Goal: Book appointment/travel/reservation

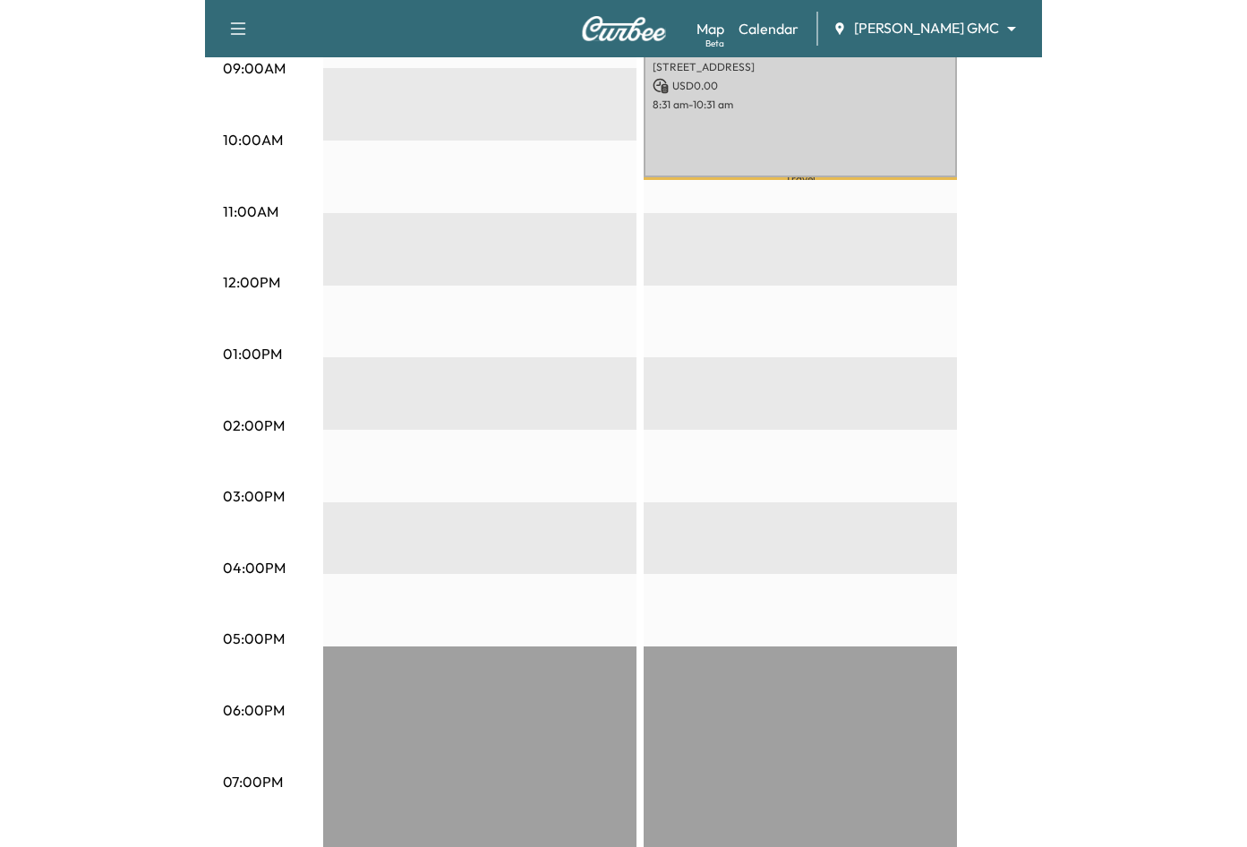
scroll to position [520, 0]
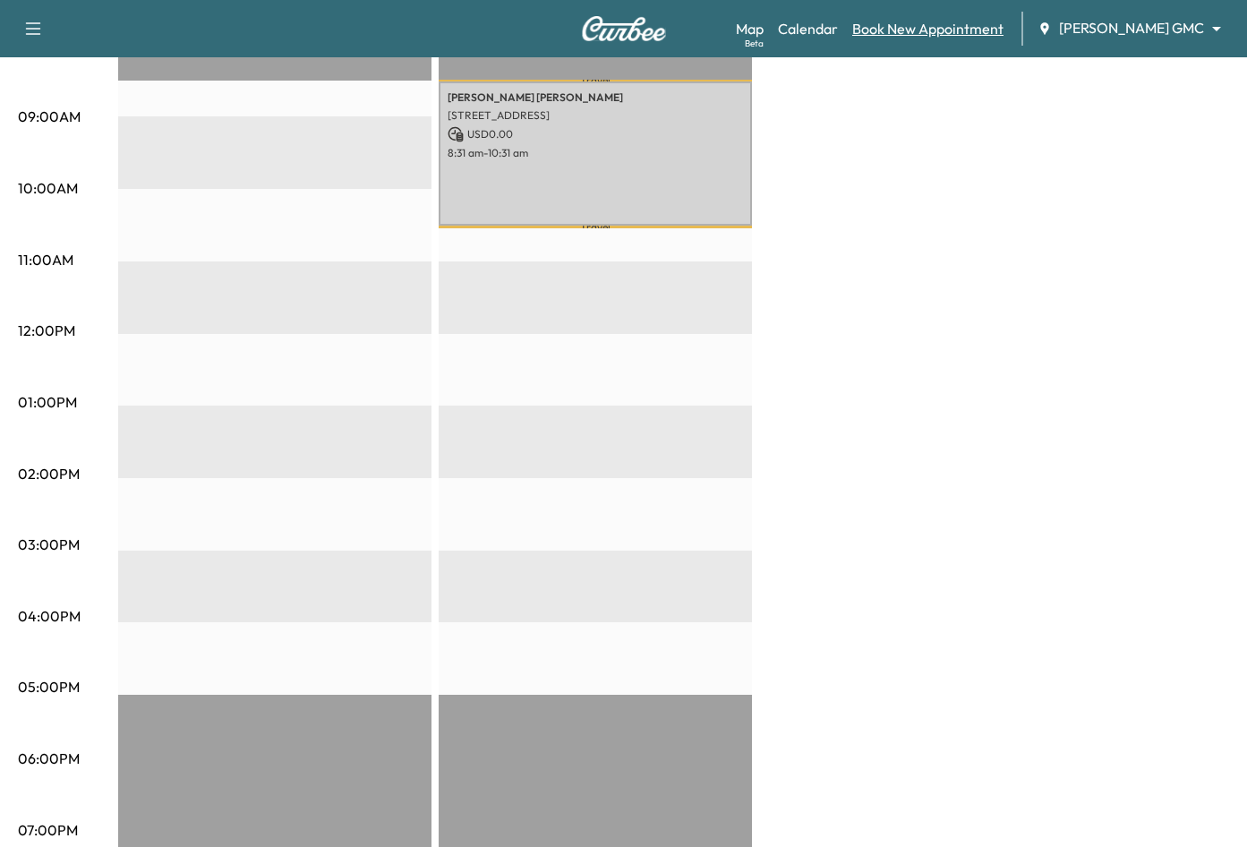
click at [836, 35] on link "Book New Appointment" at bounding box center [928, 28] width 151 height 21
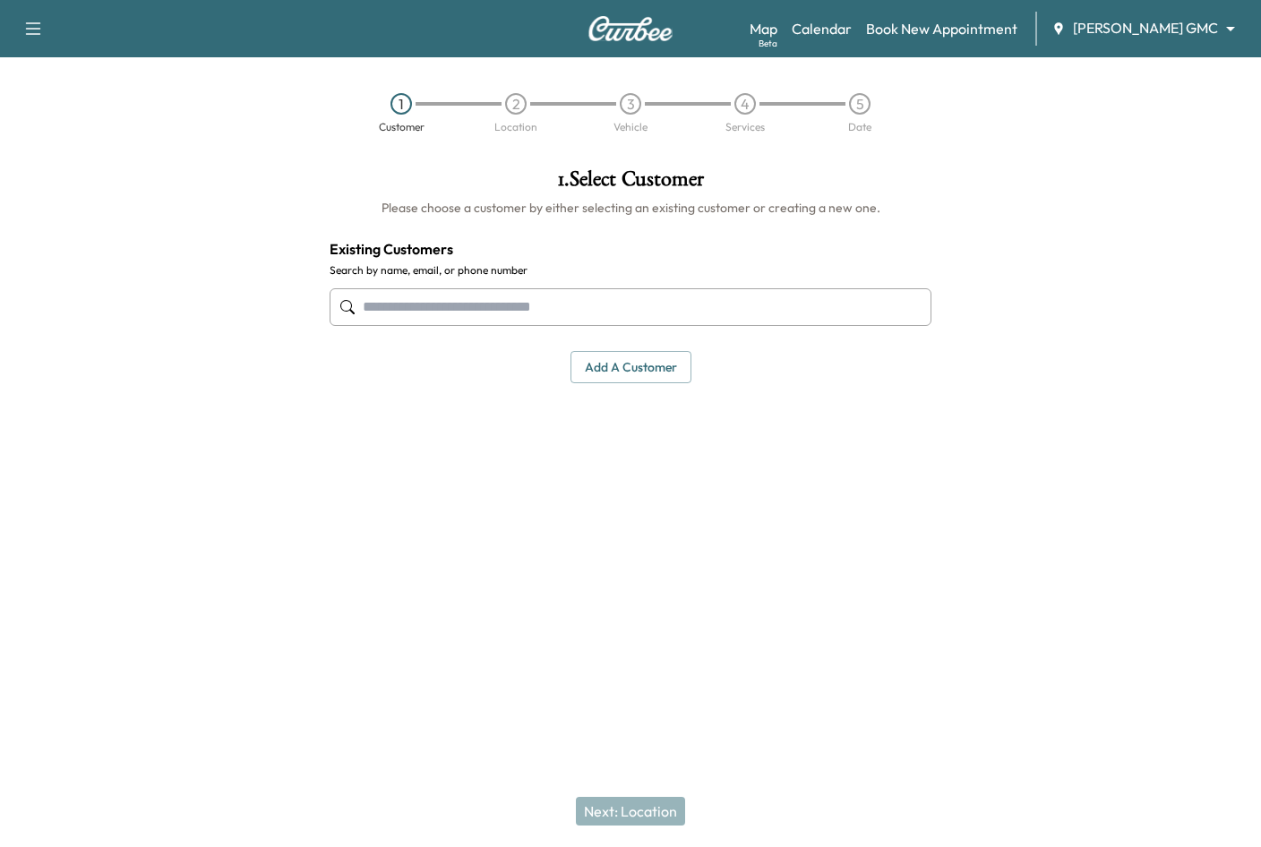
paste input "**********"
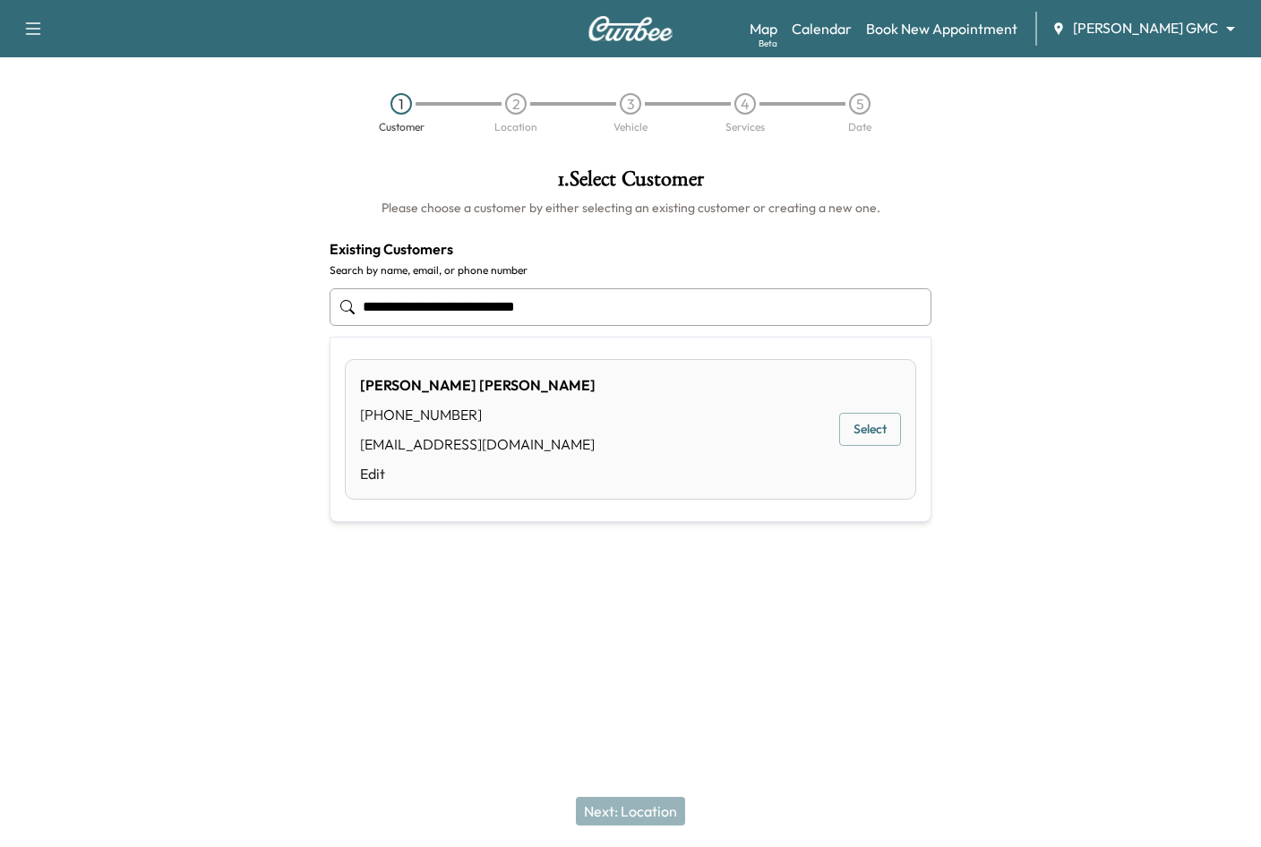
click at [836, 433] on button "Select" at bounding box center [870, 429] width 62 height 33
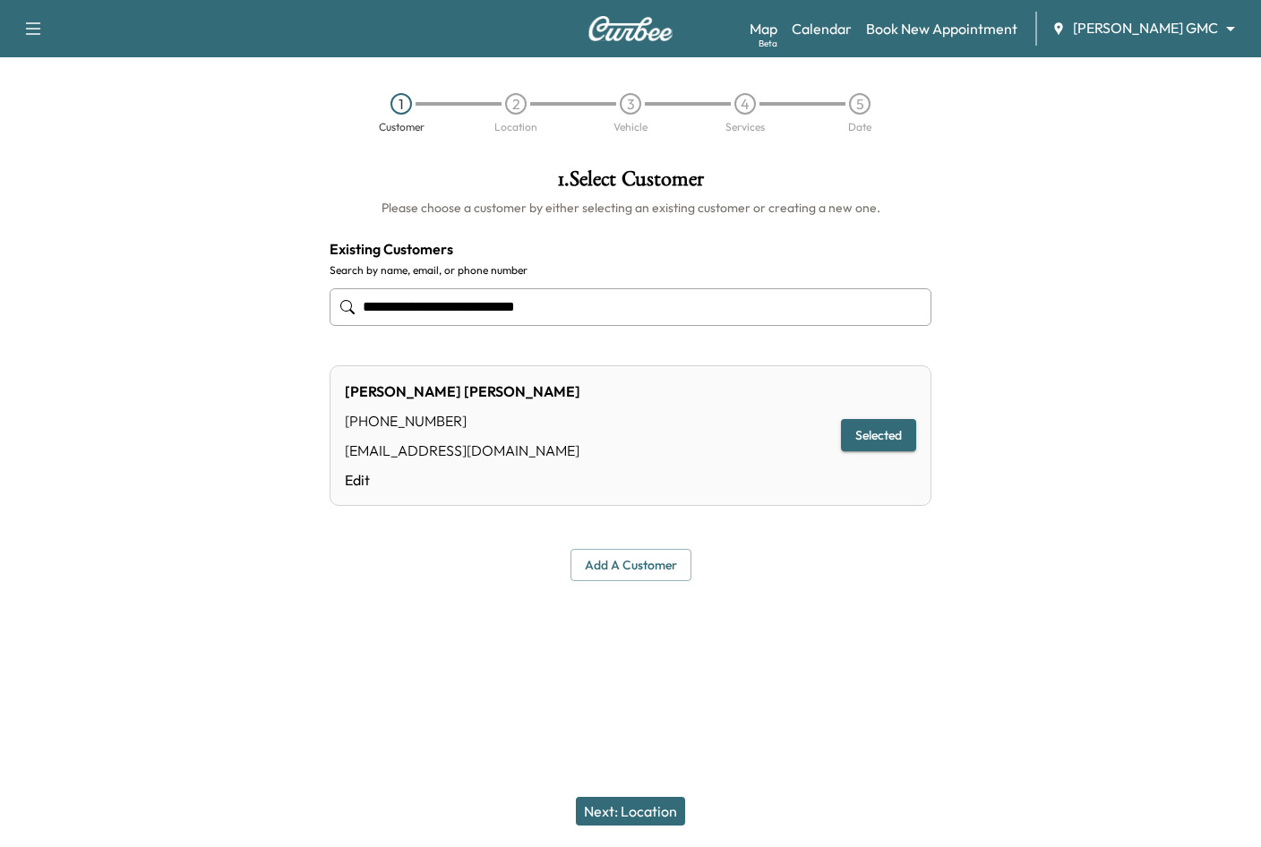
type input "**********"
click at [625, 807] on button "Next: Location" at bounding box center [630, 811] width 109 height 29
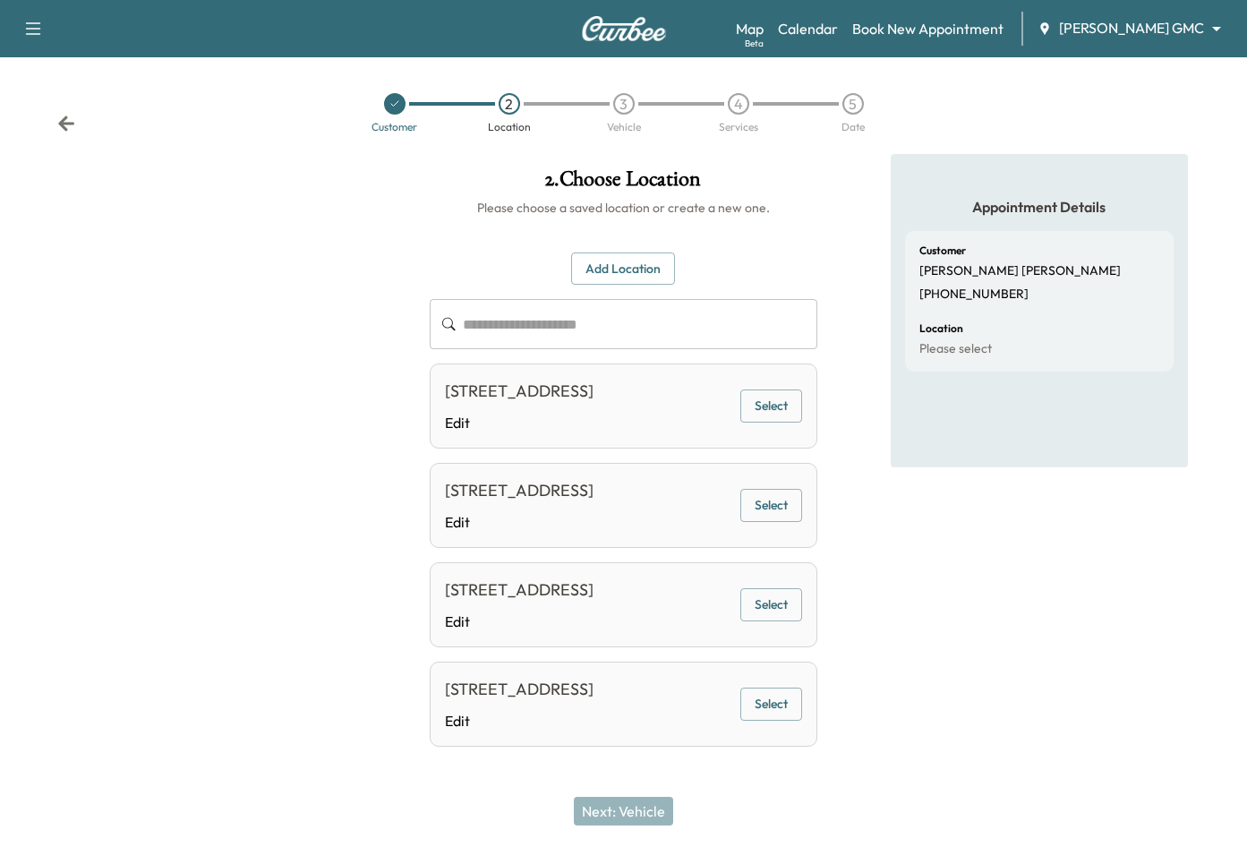
click at [647, 268] on button "Add Location" at bounding box center [623, 269] width 104 height 33
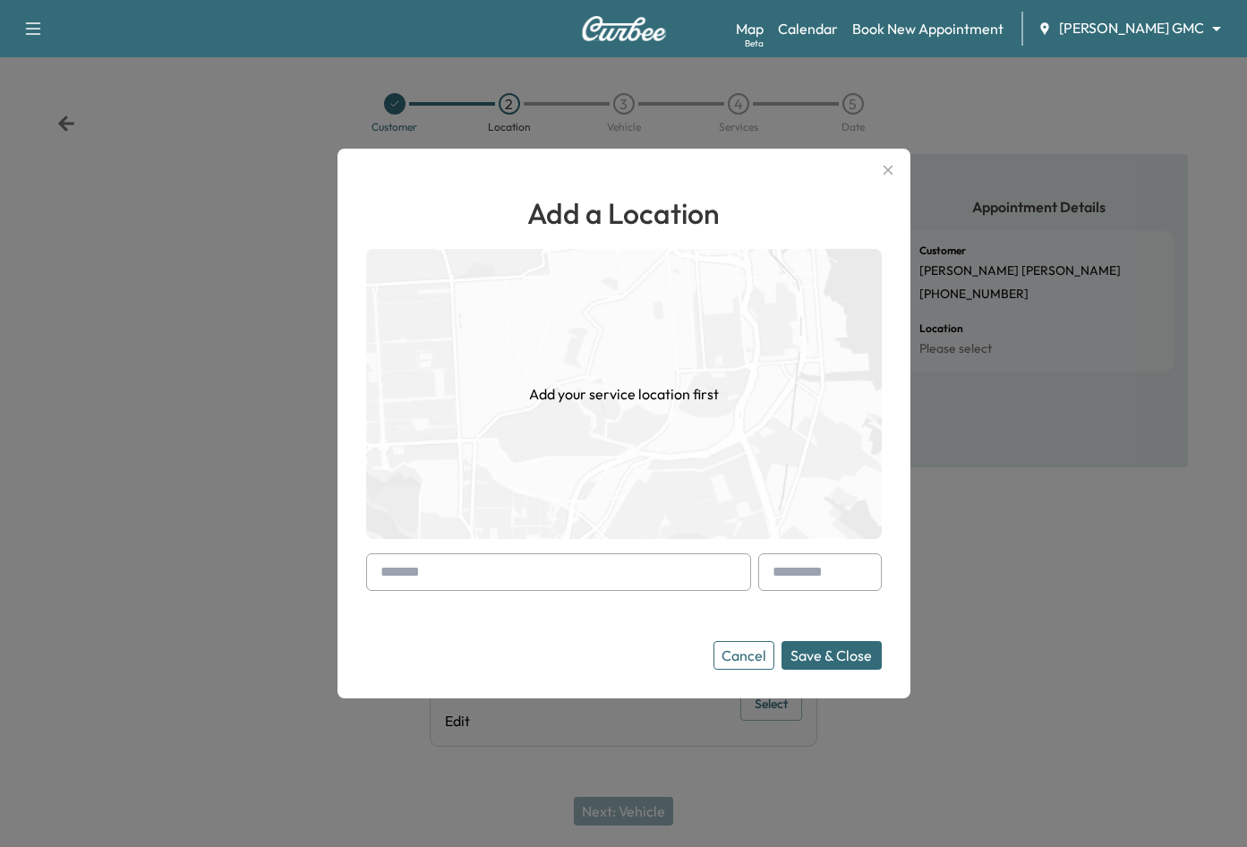
click at [645, 576] on input "text" at bounding box center [558, 572] width 385 height 38
click at [742, 656] on button "Cancel" at bounding box center [744, 655] width 61 height 29
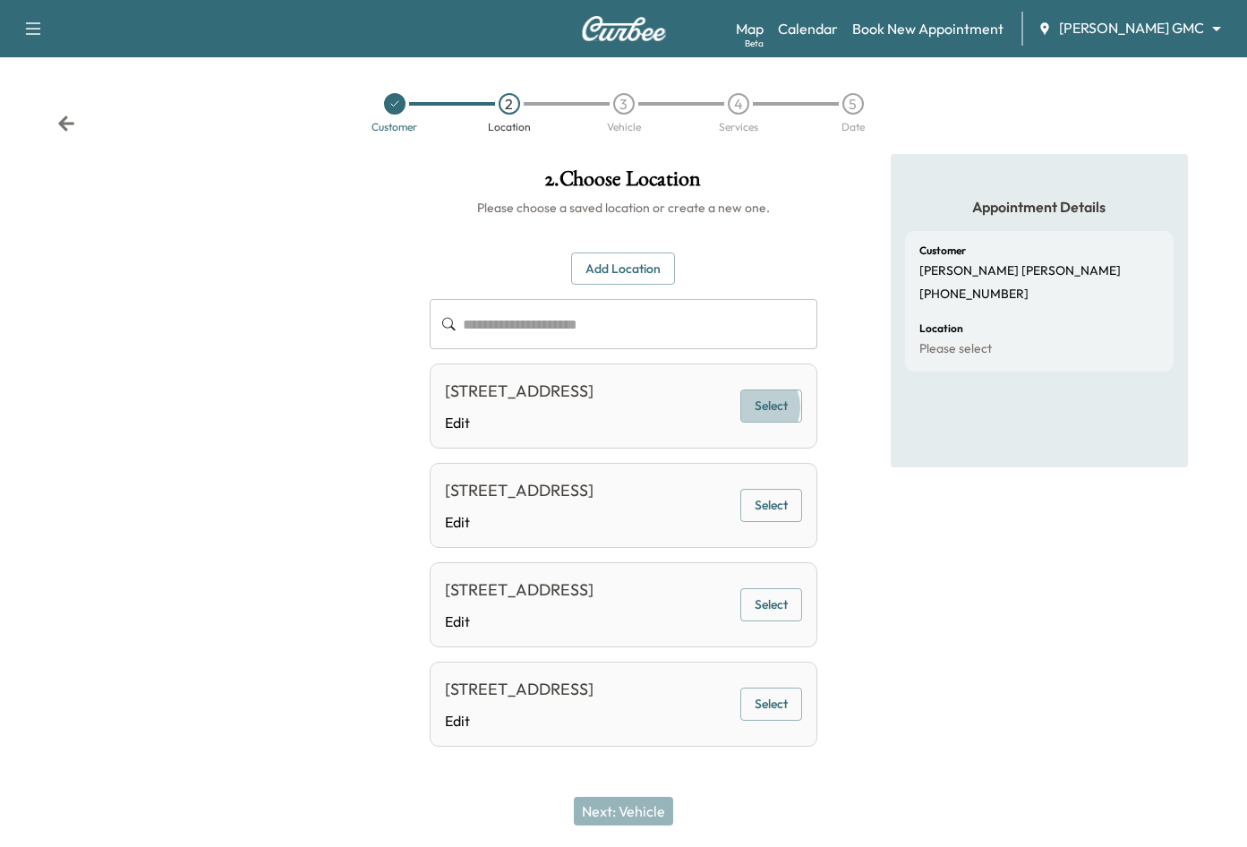
click at [759, 419] on button "Select" at bounding box center [772, 406] width 62 height 33
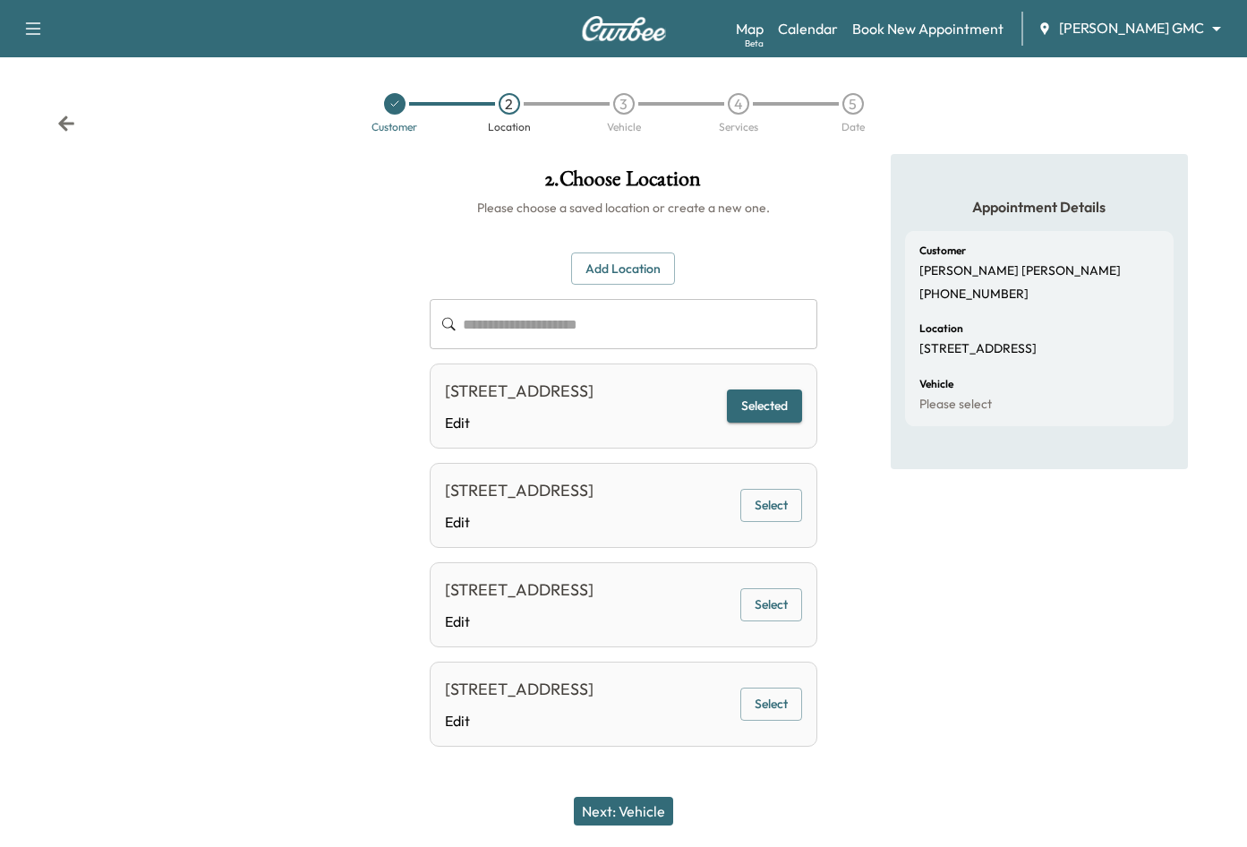
click at [654, 807] on button "Next: Vehicle" at bounding box center [623, 811] width 99 height 29
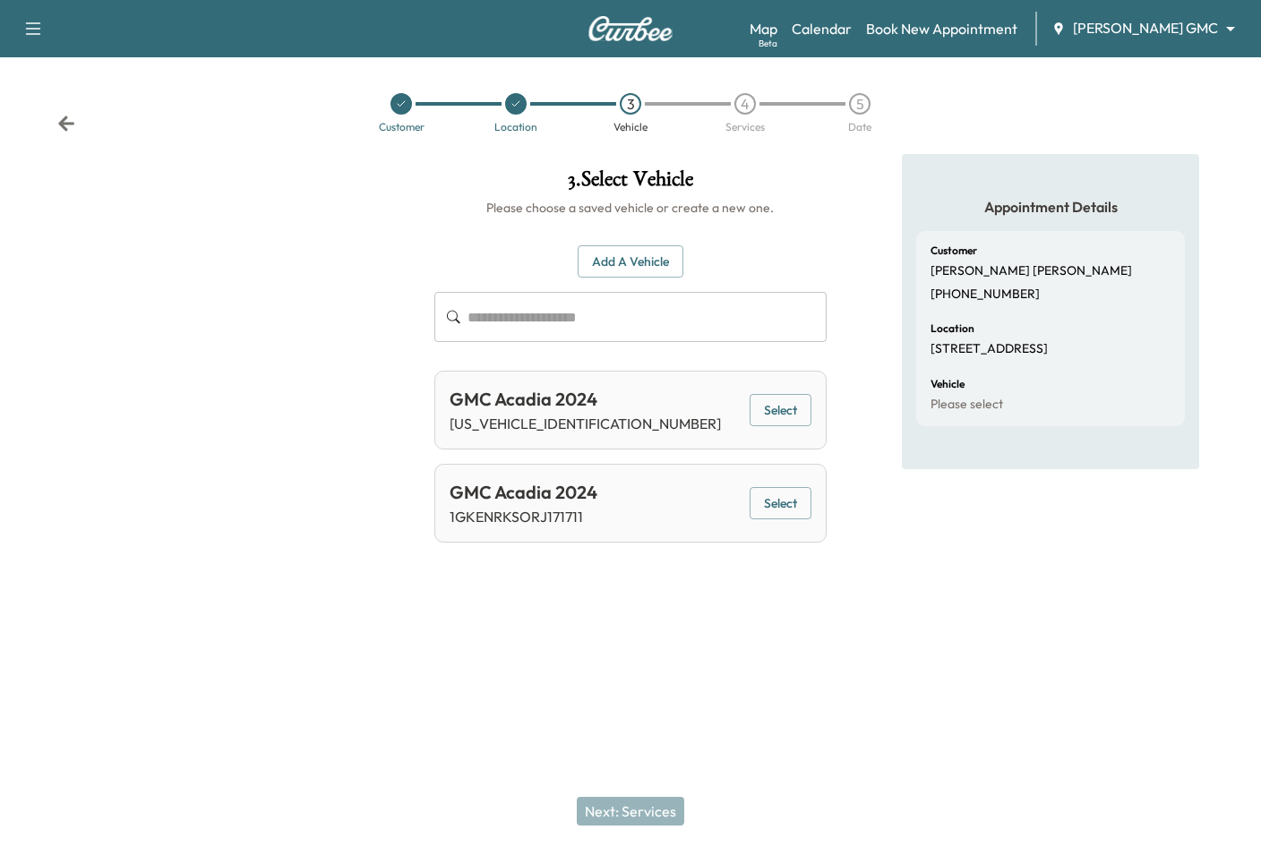
drag, startPoint x: 777, startPoint y: 412, endPoint x: 824, endPoint y: 437, distance: 52.9
click at [777, 412] on button "Select" at bounding box center [781, 410] width 62 height 33
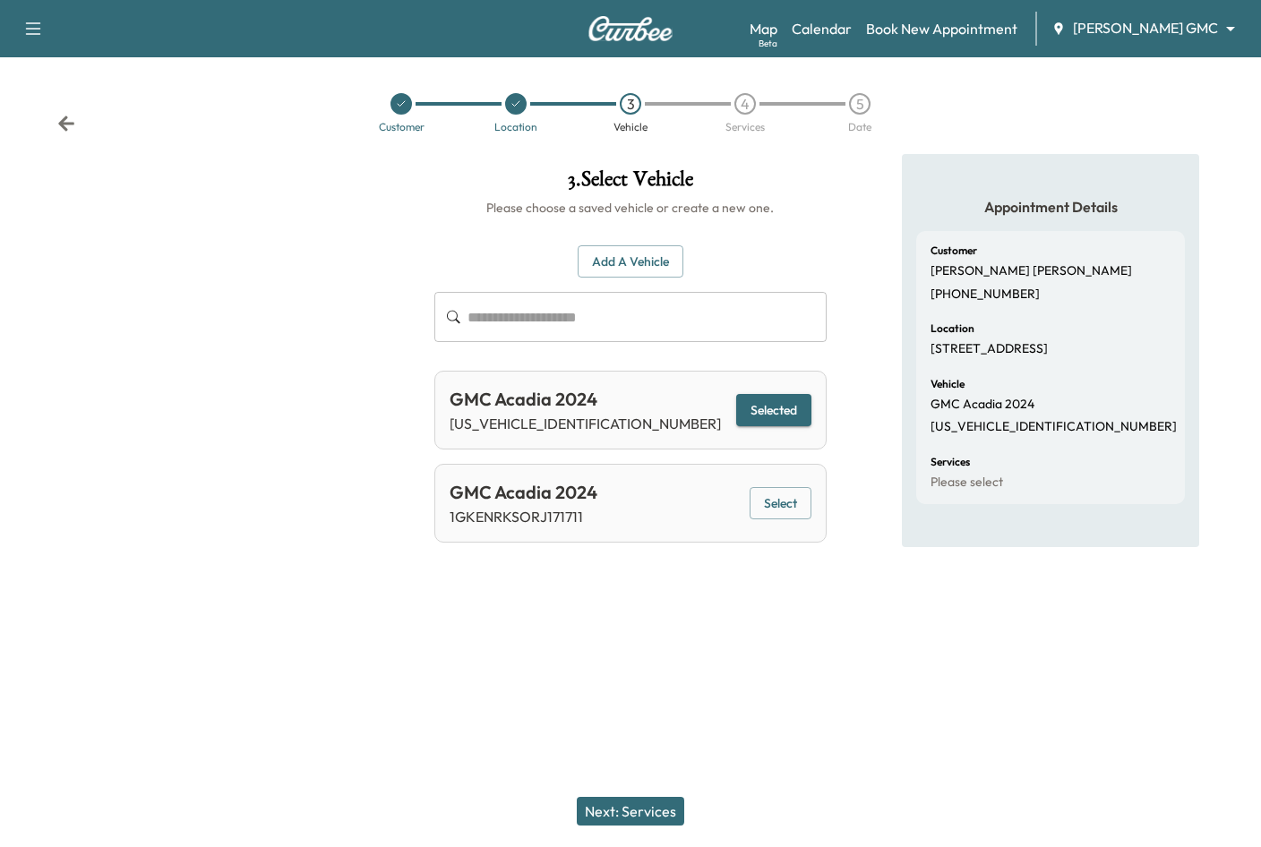
click at [653, 809] on button "Next: Services" at bounding box center [630, 811] width 107 height 29
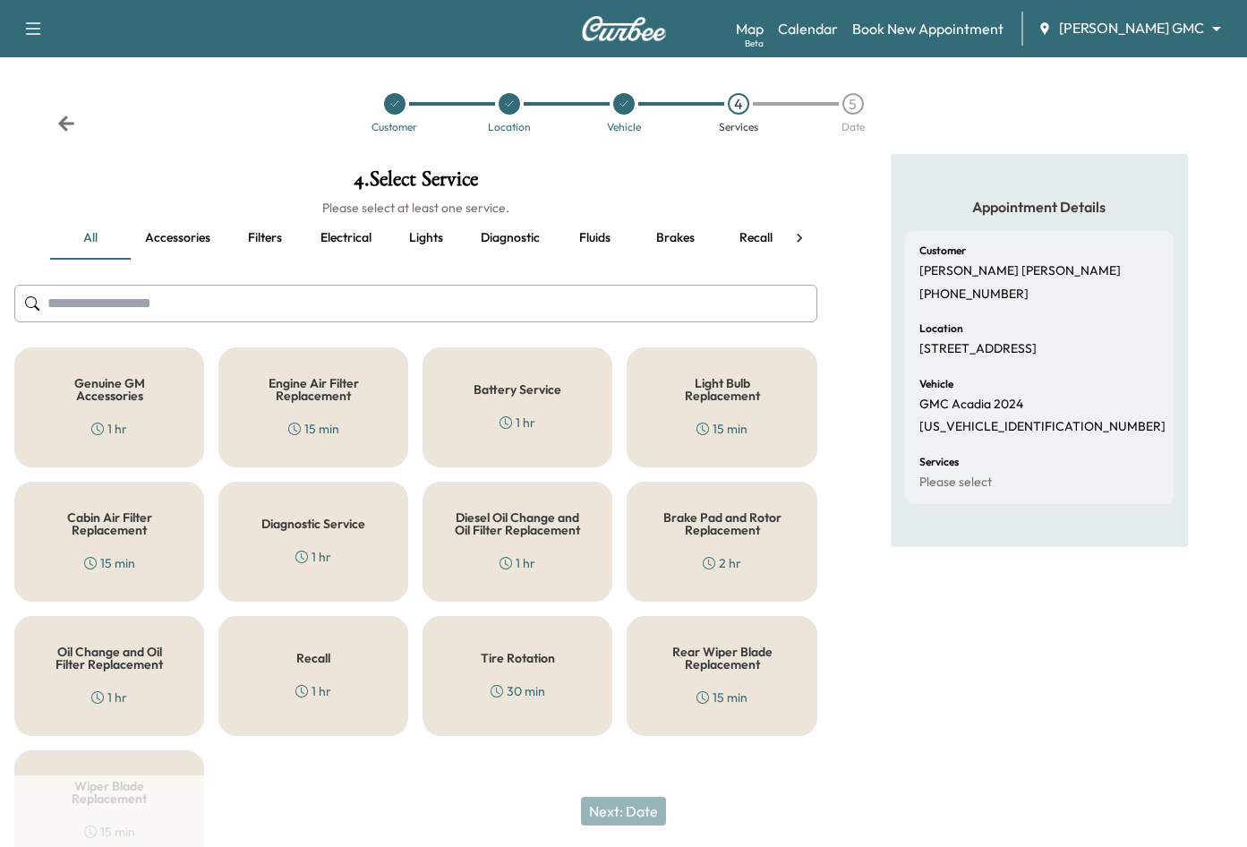
click at [279, 654] on div "Recall 1 hr" at bounding box center [314, 676] width 190 height 120
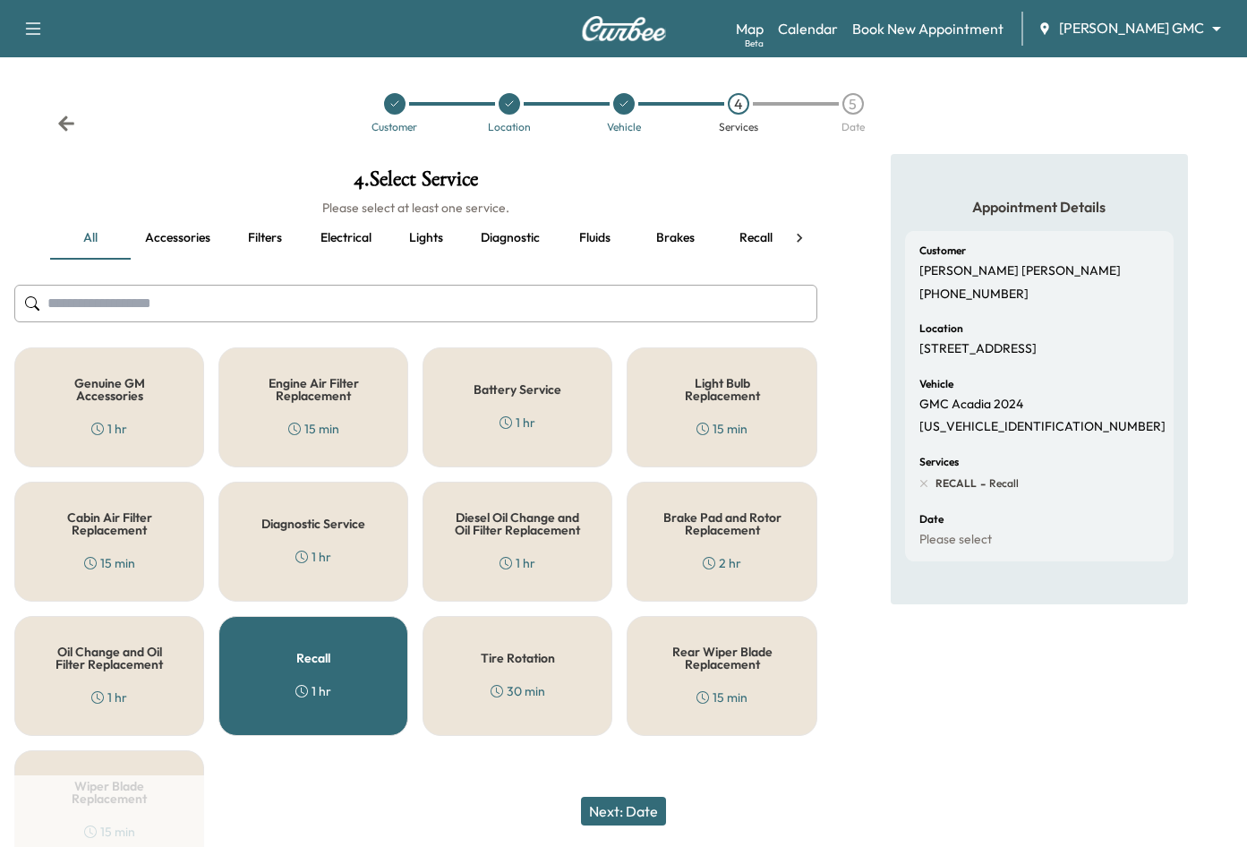
click at [640, 814] on button "Next: Date" at bounding box center [623, 811] width 85 height 29
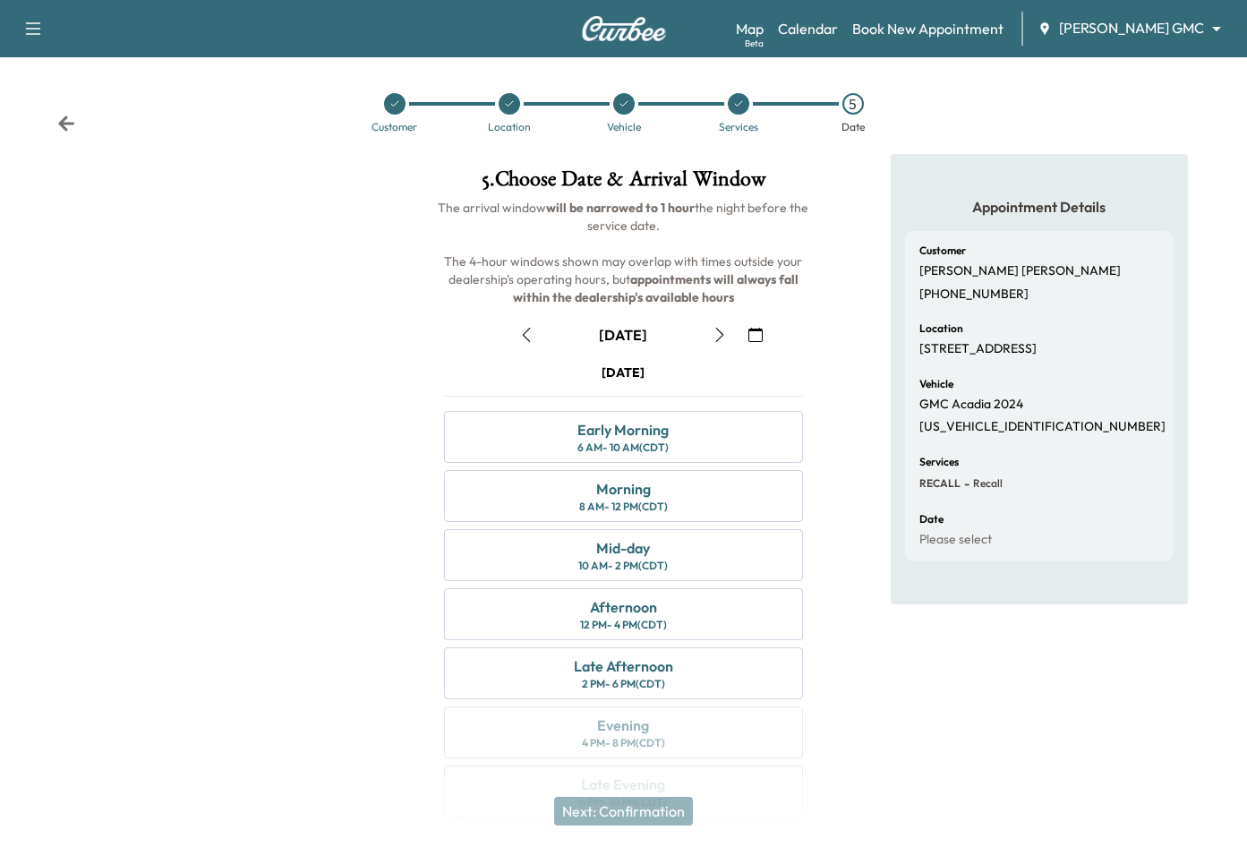
click at [763, 336] on icon "button" at bounding box center [756, 335] width 14 height 14
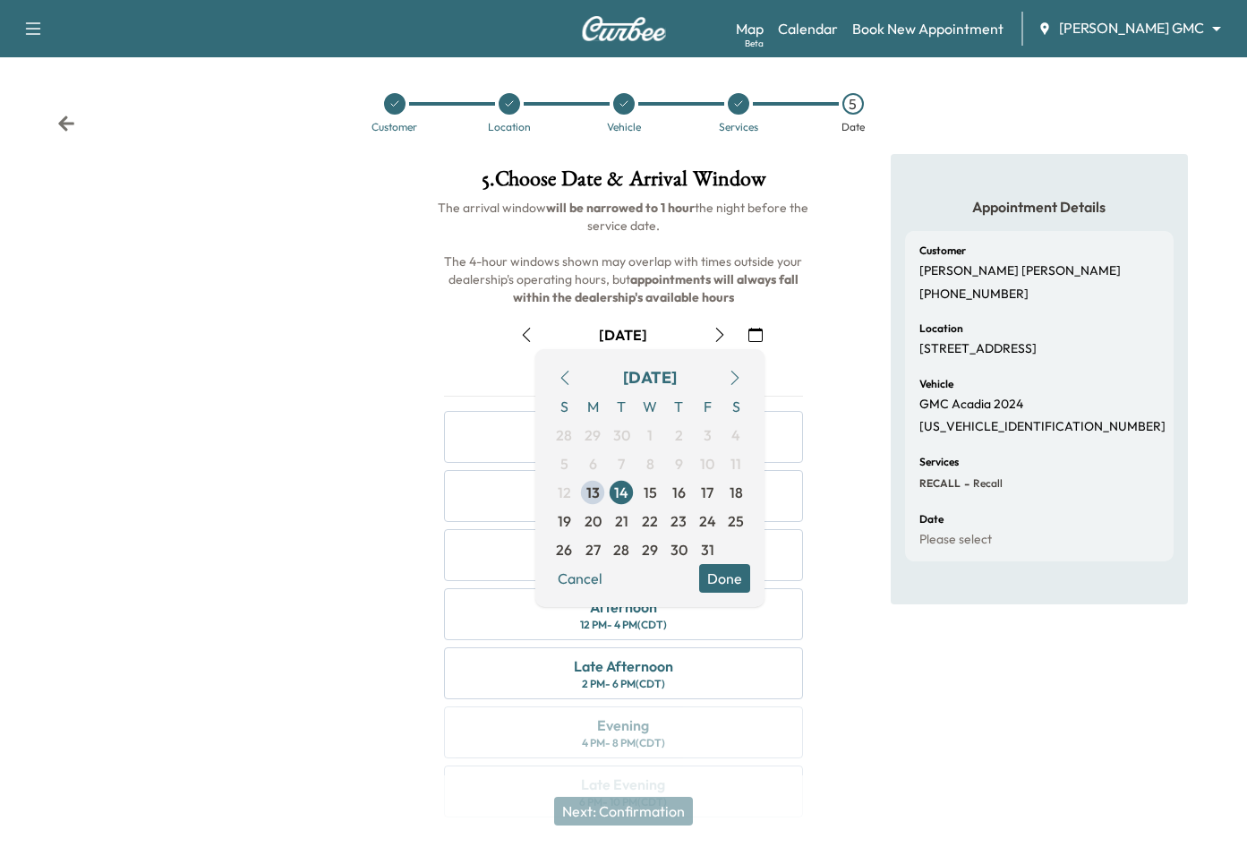
drag, startPoint x: 713, startPoint y: 492, endPoint x: 725, endPoint y: 506, distance: 19.0
click at [712, 492] on span "17" at bounding box center [707, 492] width 13 height 21
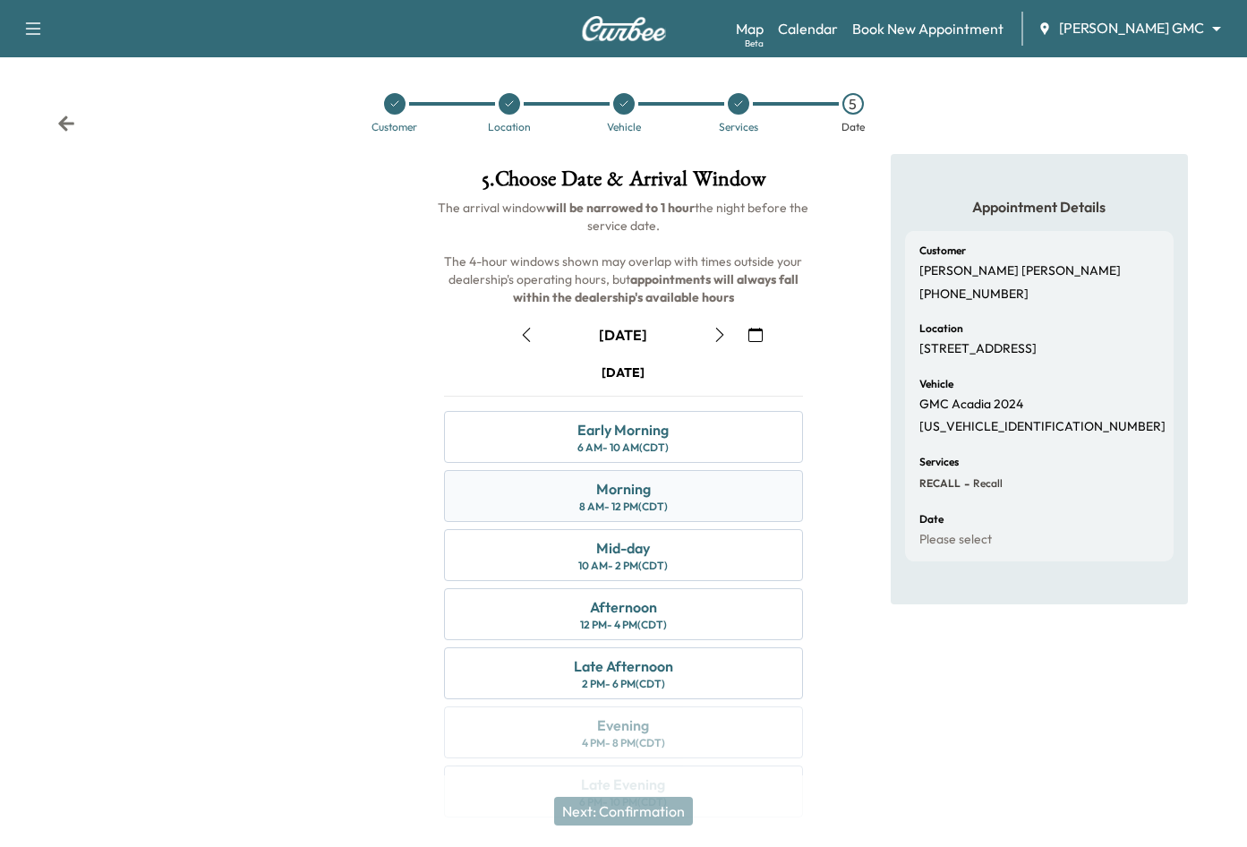
click at [701, 501] on div "Morning 8 AM - 12 PM (CDT)" at bounding box center [623, 496] width 358 height 52
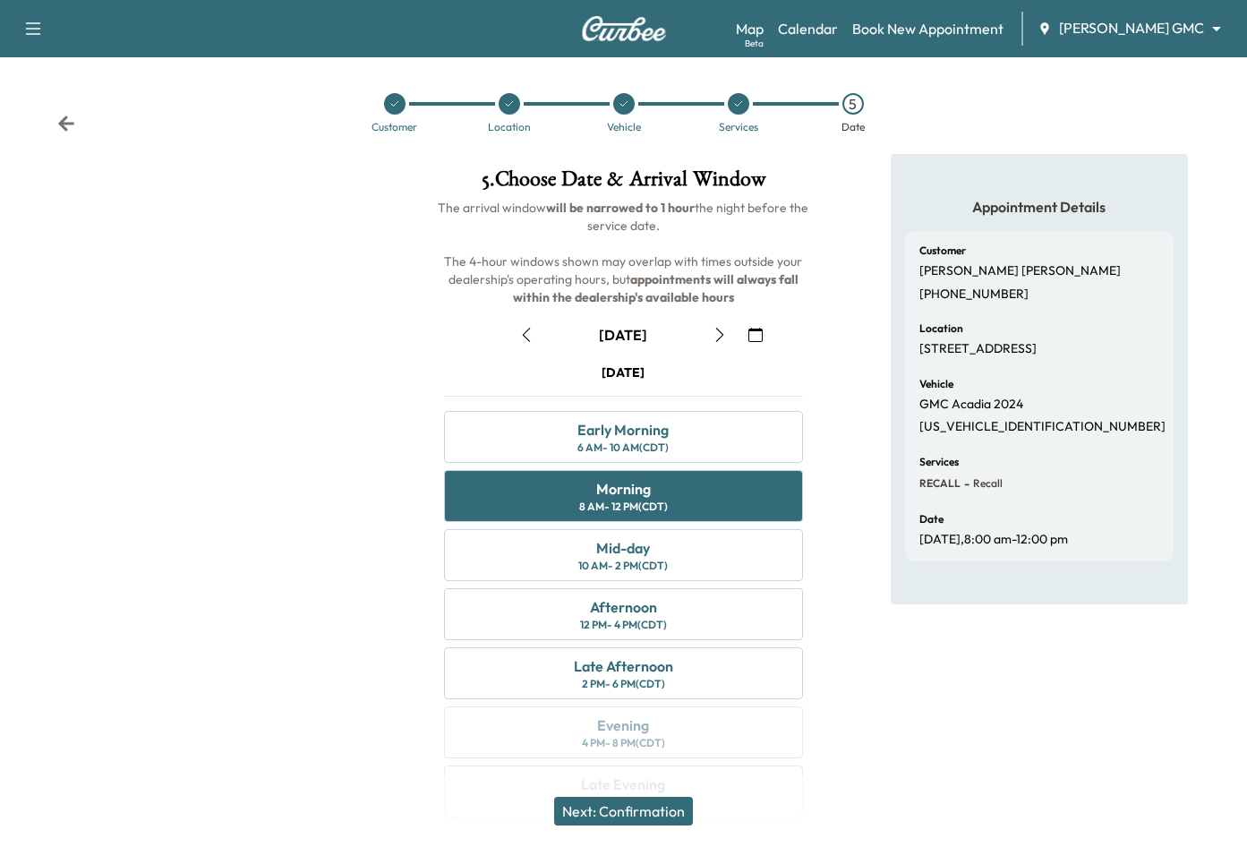
click at [683, 810] on button "Next: Confirmation" at bounding box center [623, 811] width 139 height 29
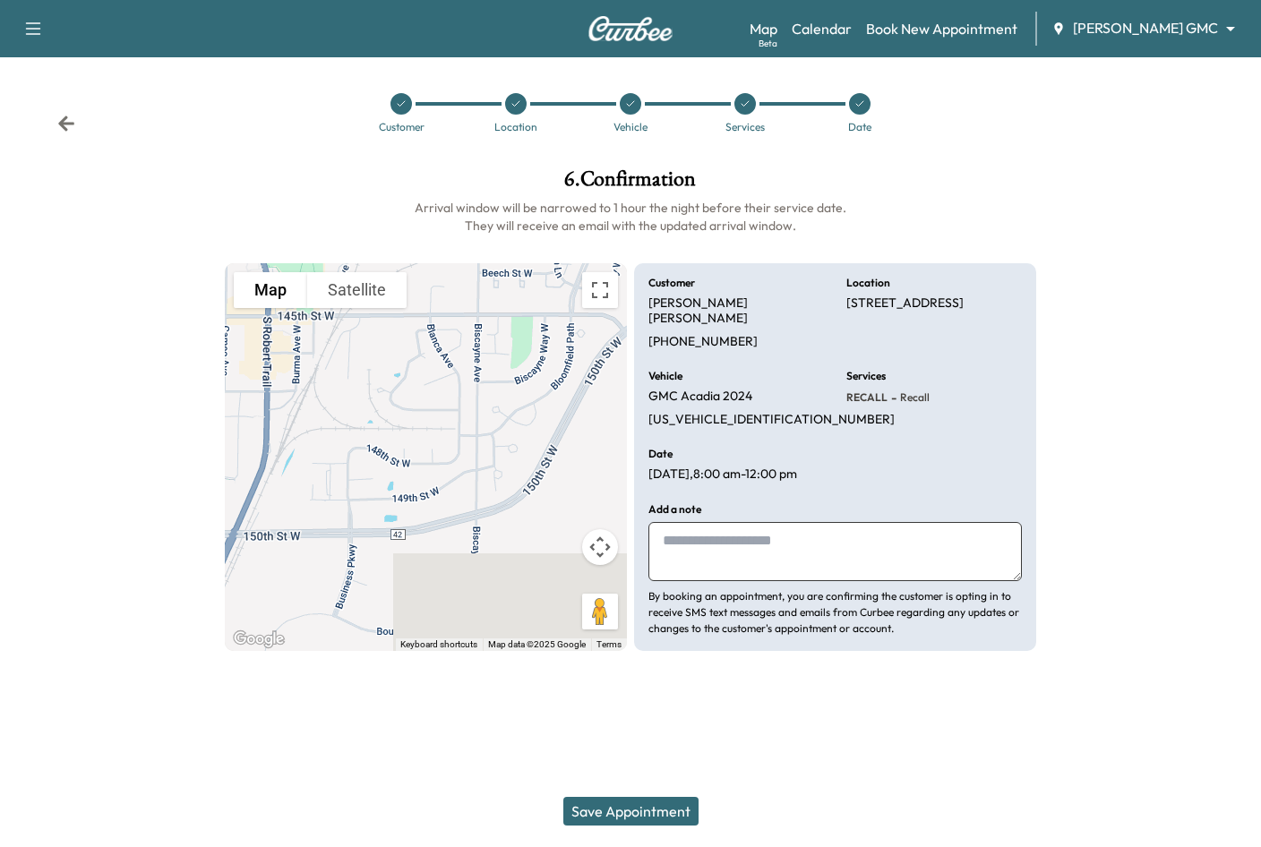
click at [800, 557] on textarea at bounding box center [834, 551] width 373 height 59
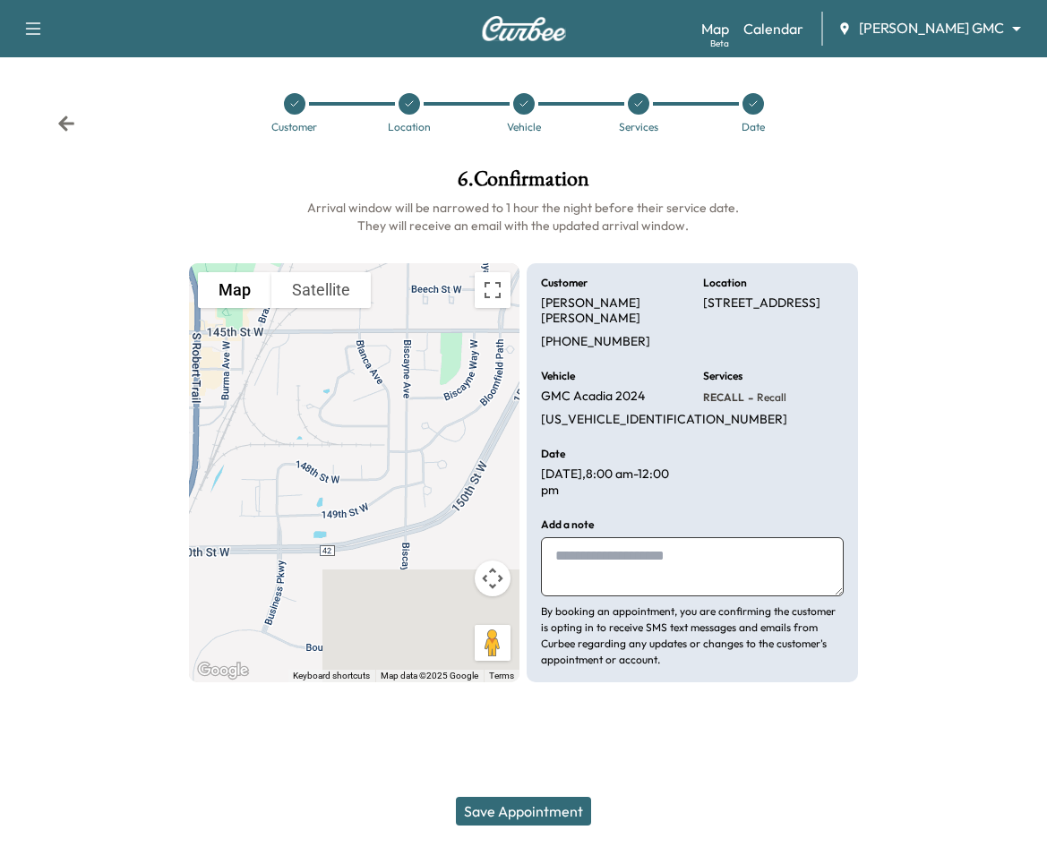
paste textarea "**********"
type textarea "**********"
click at [763, 596] on textarea "**********" at bounding box center [692, 566] width 303 height 59
click at [519, 812] on button "Save Appointment" at bounding box center [523, 811] width 135 height 29
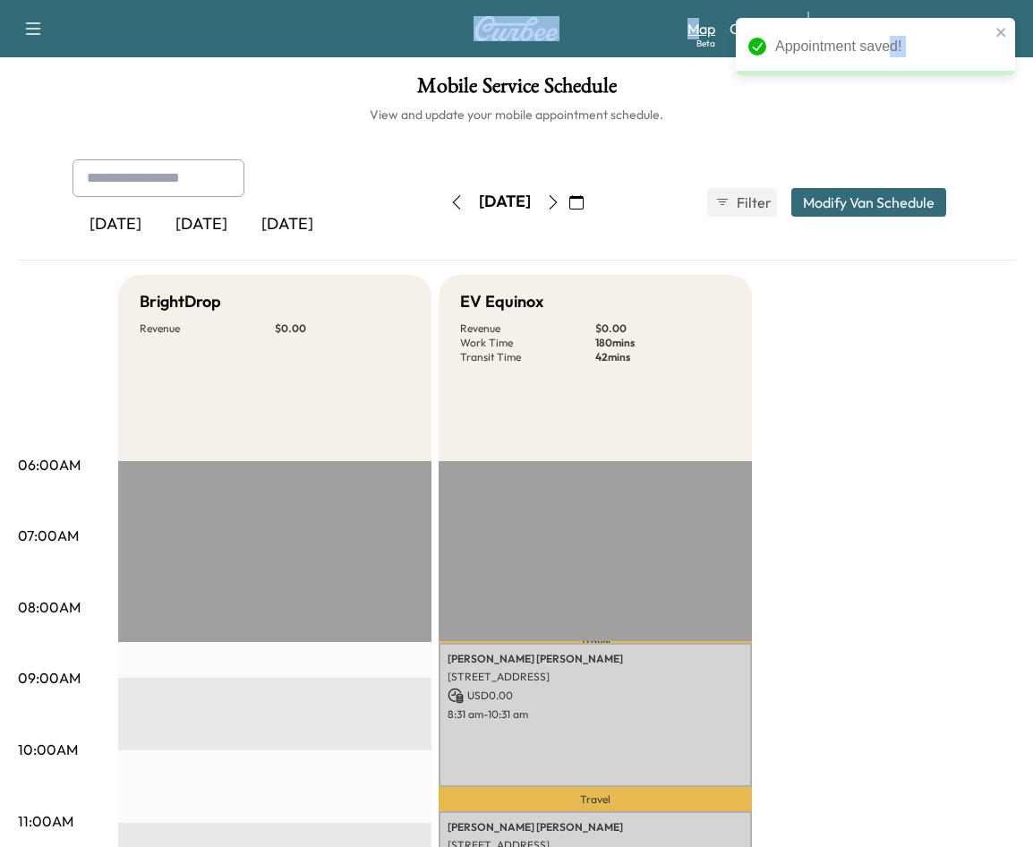
drag, startPoint x: 894, startPoint y: 28, endPoint x: 727, endPoint y: 30, distance: 166.6
click at [727, 30] on div "Appointment saved! Book New Appointment Support Log Out Map Beta Calendar [PERS…" at bounding box center [516, 423] width 1033 height 847
drag, startPoint x: 727, startPoint y: 30, endPoint x: 1000, endPoint y: 69, distance: 276.0
click at [836, 130] on div "Mobile Service Schedule View and update your mobile appointment schedule. [DATE…" at bounding box center [516, 846] width 1033 height 1579
click at [836, 30] on icon "close" at bounding box center [1002, 32] width 13 height 14
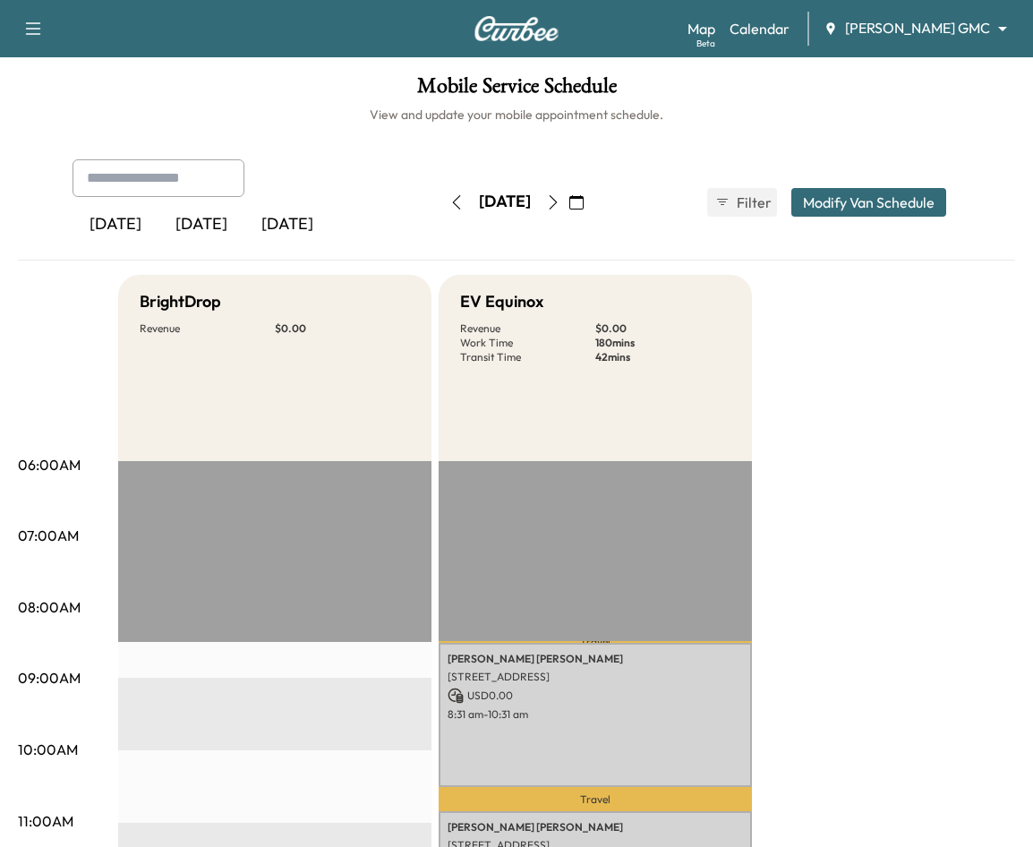
click at [836, 34] on div "Appointment saved!" at bounding box center [876, 53] width 287 height 79
click at [836, 25] on body "Book New Appointment Support Log Out Map Beta Calendar [PERSON_NAME] GMC ******…" at bounding box center [516, 423] width 1033 height 847
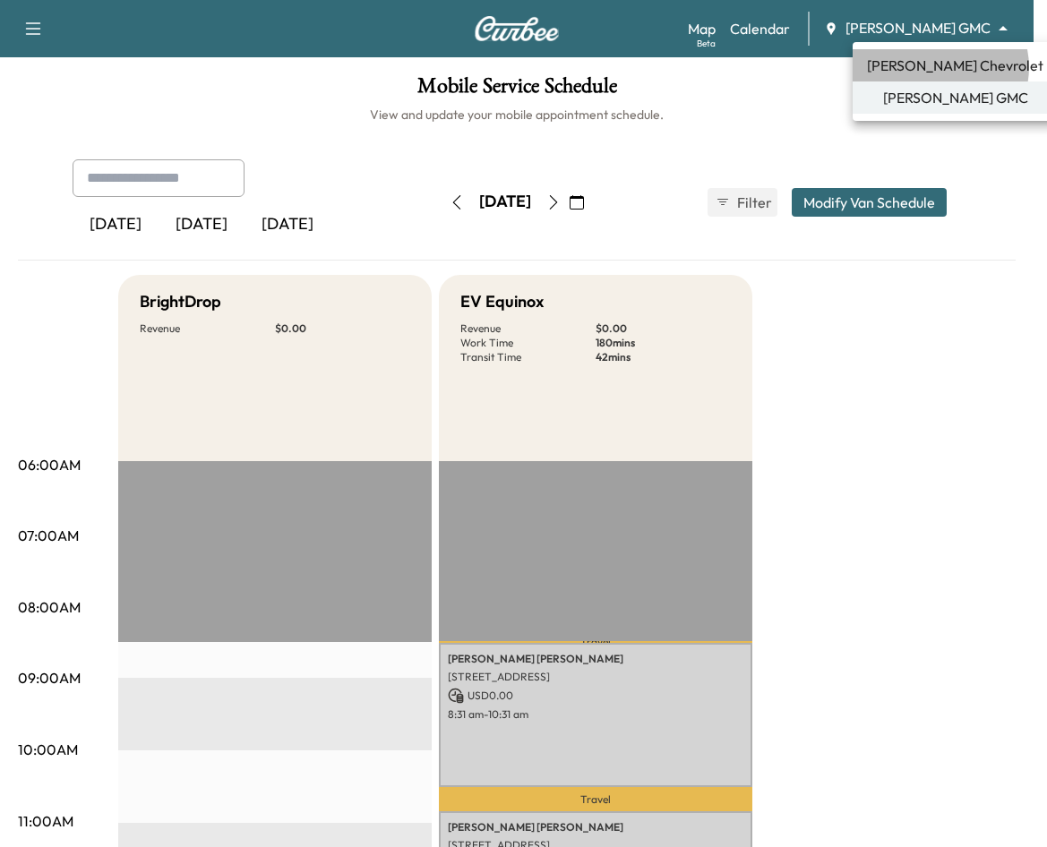
click at [836, 67] on span "[PERSON_NAME] Chevrolet" at bounding box center [955, 65] width 176 height 21
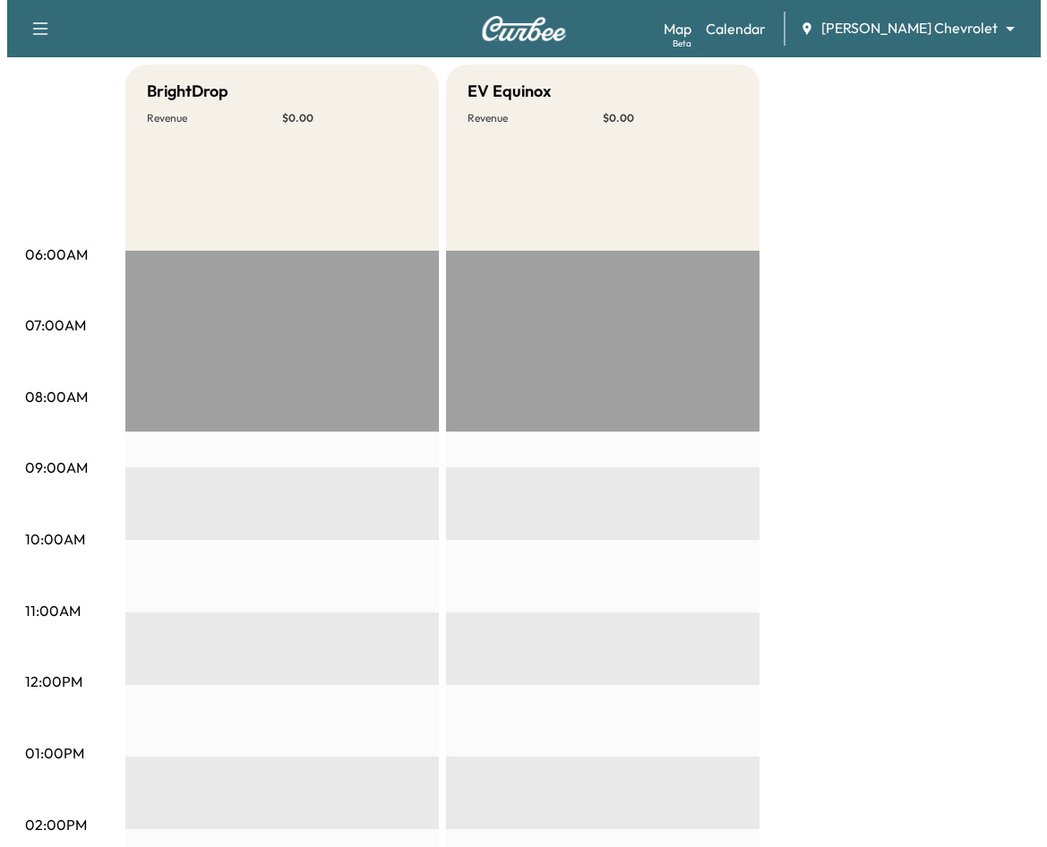
scroll to position [73, 0]
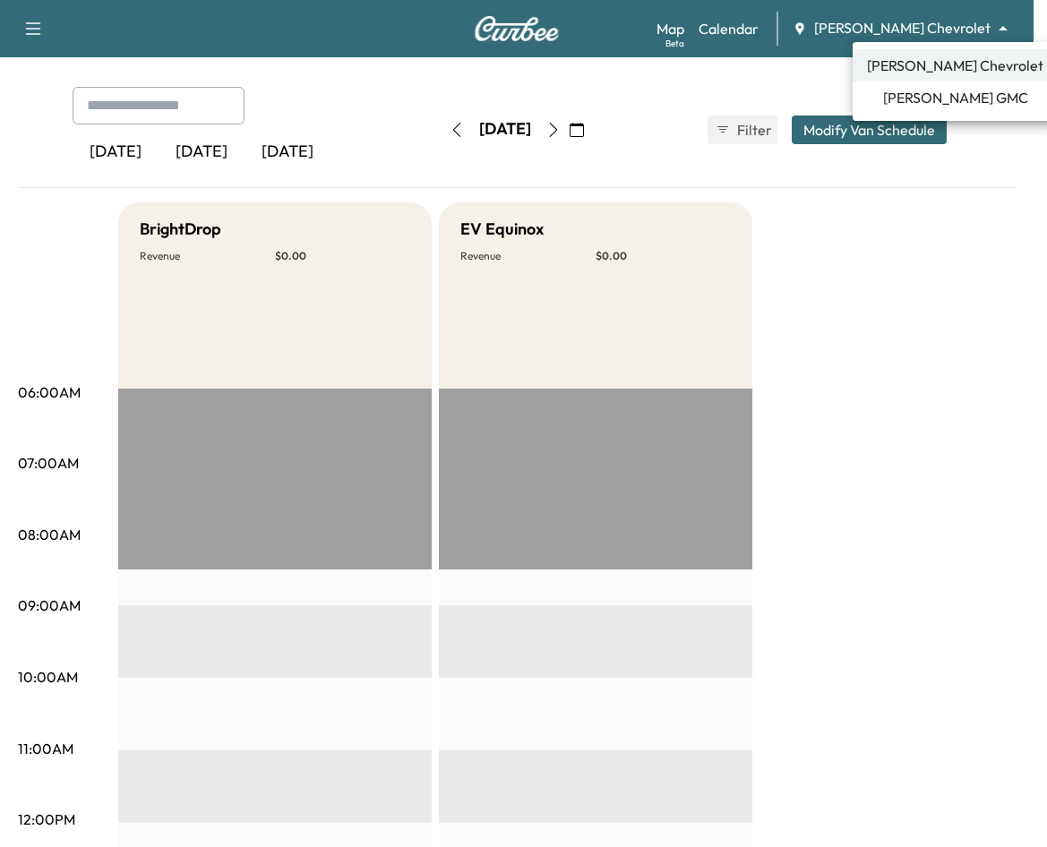
click at [836, 32] on body "Book New Appointment Support Log Out Map Beta Calendar [PERSON_NAME] Chevrolet …" at bounding box center [523, 350] width 1047 height 847
click at [836, 103] on span "[PERSON_NAME] GMC" at bounding box center [955, 97] width 145 height 21
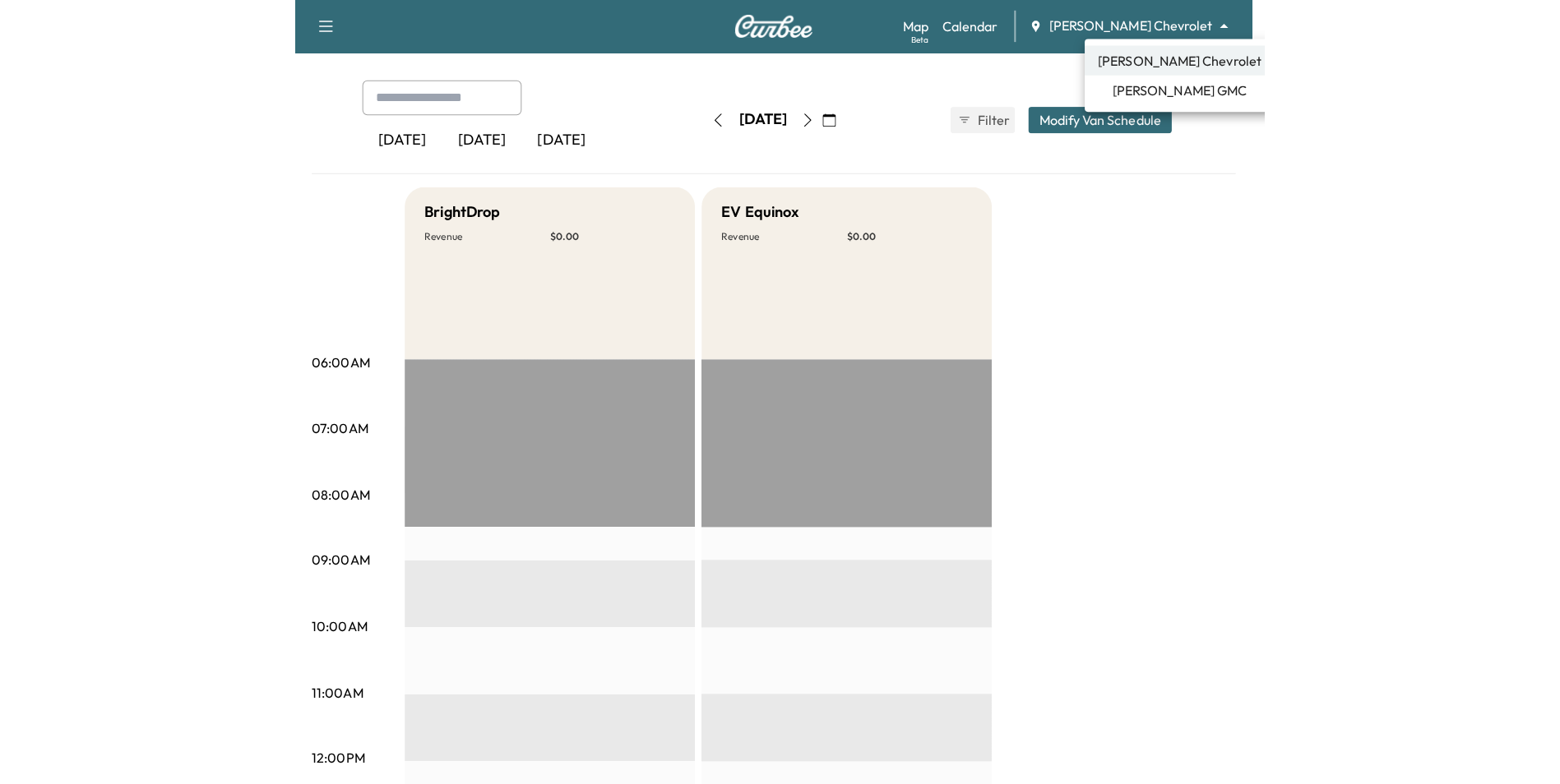
scroll to position [0, 0]
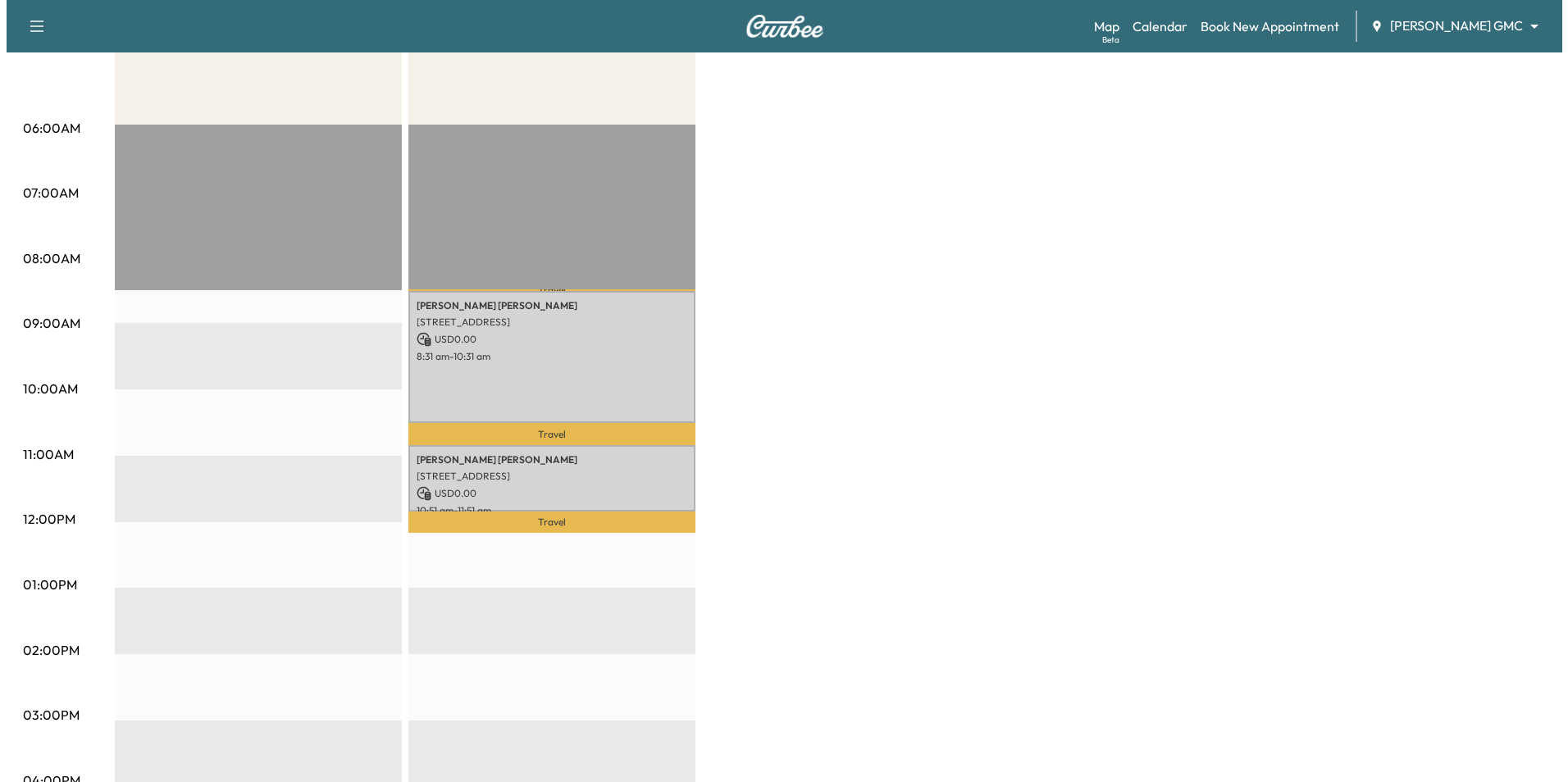
scroll to position [328, 0]
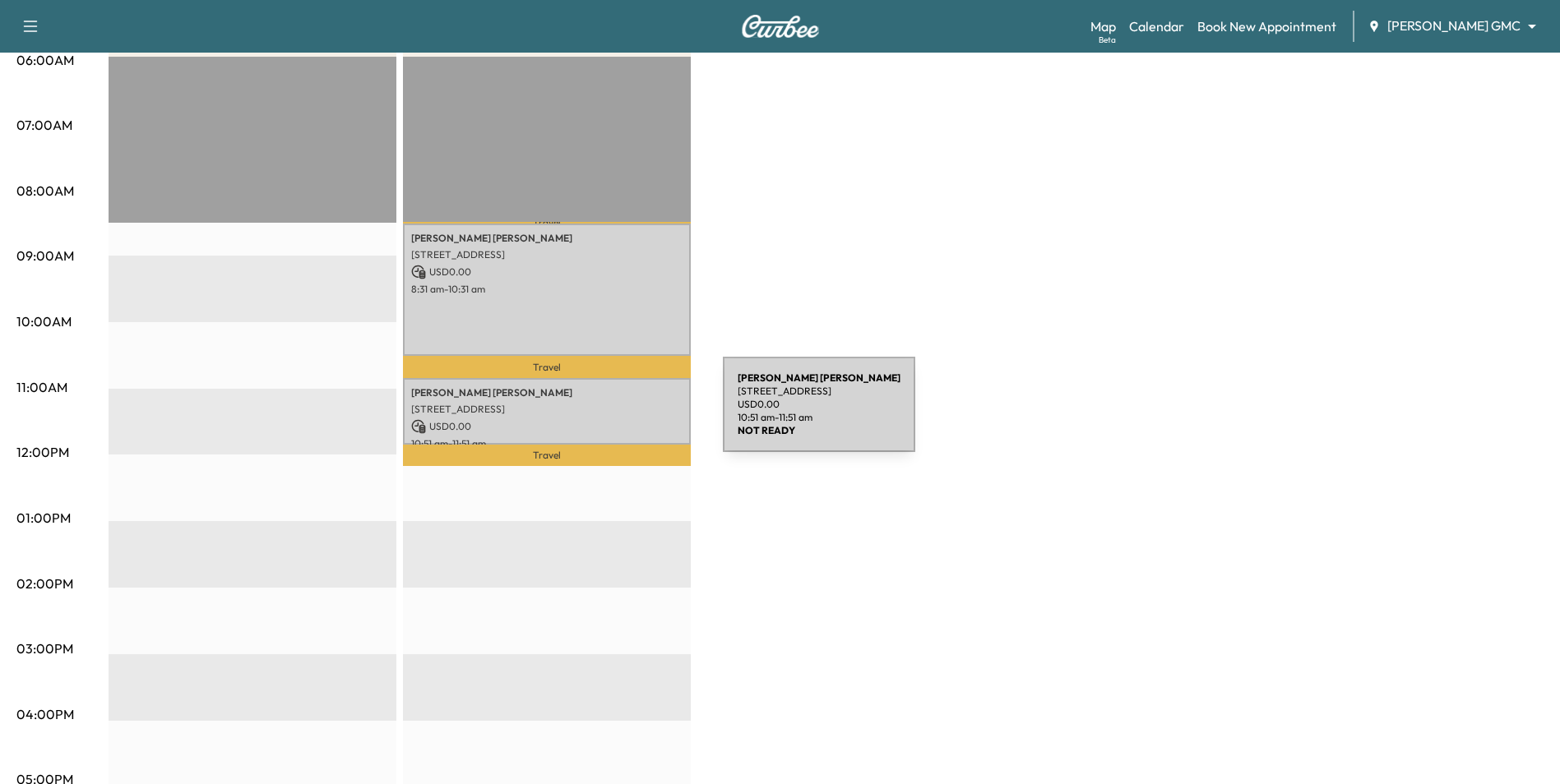
click at [600, 414] on div "[PERSON_NAME] [PERSON_NAME] [STREET_ADDRESS] USD 0.00 10:51 am - 11:51 am" at bounding box center [546, 411] width 287 height 67
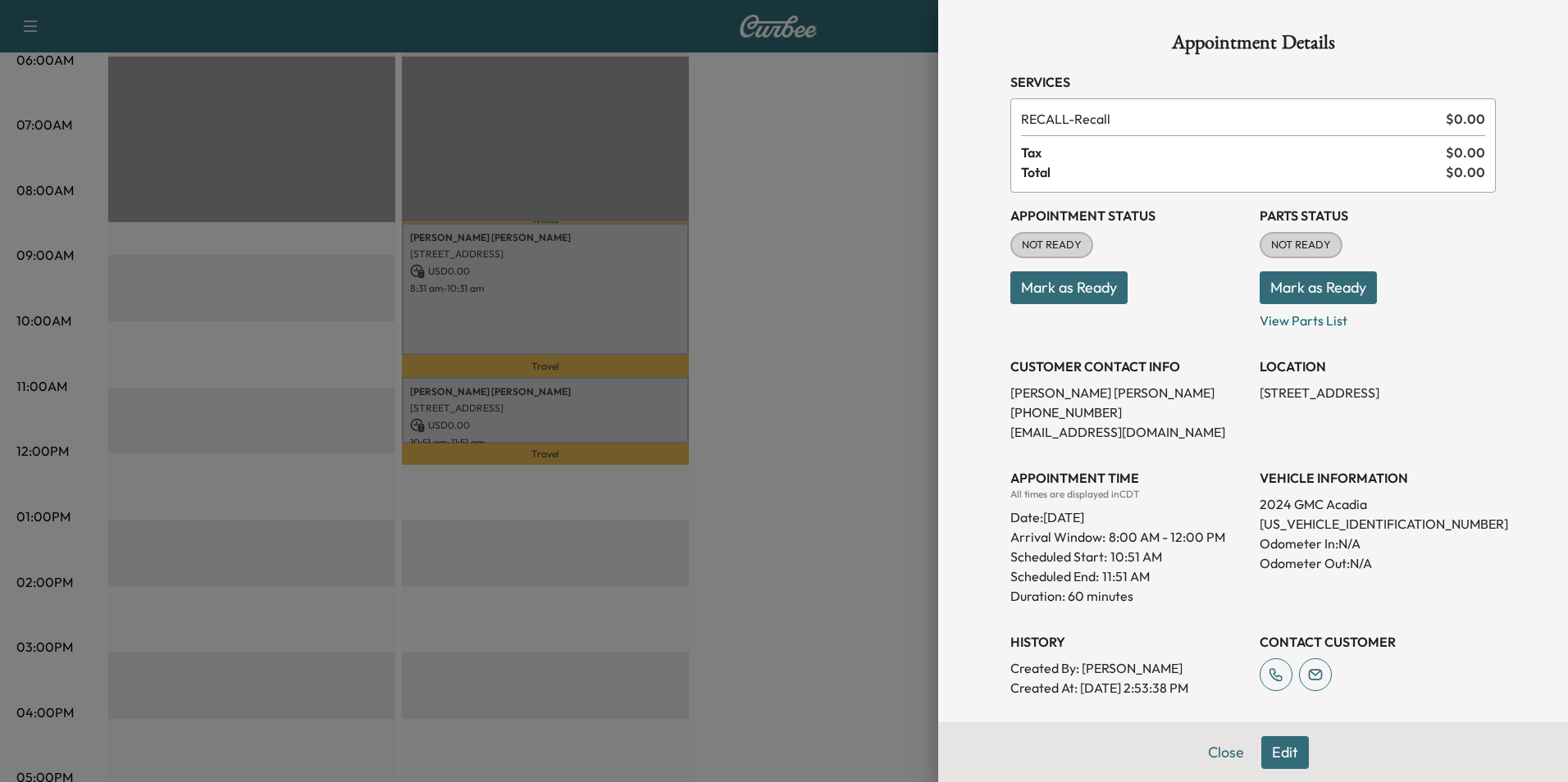
click at [762, 453] on div at bounding box center [784, 391] width 1568 height 782
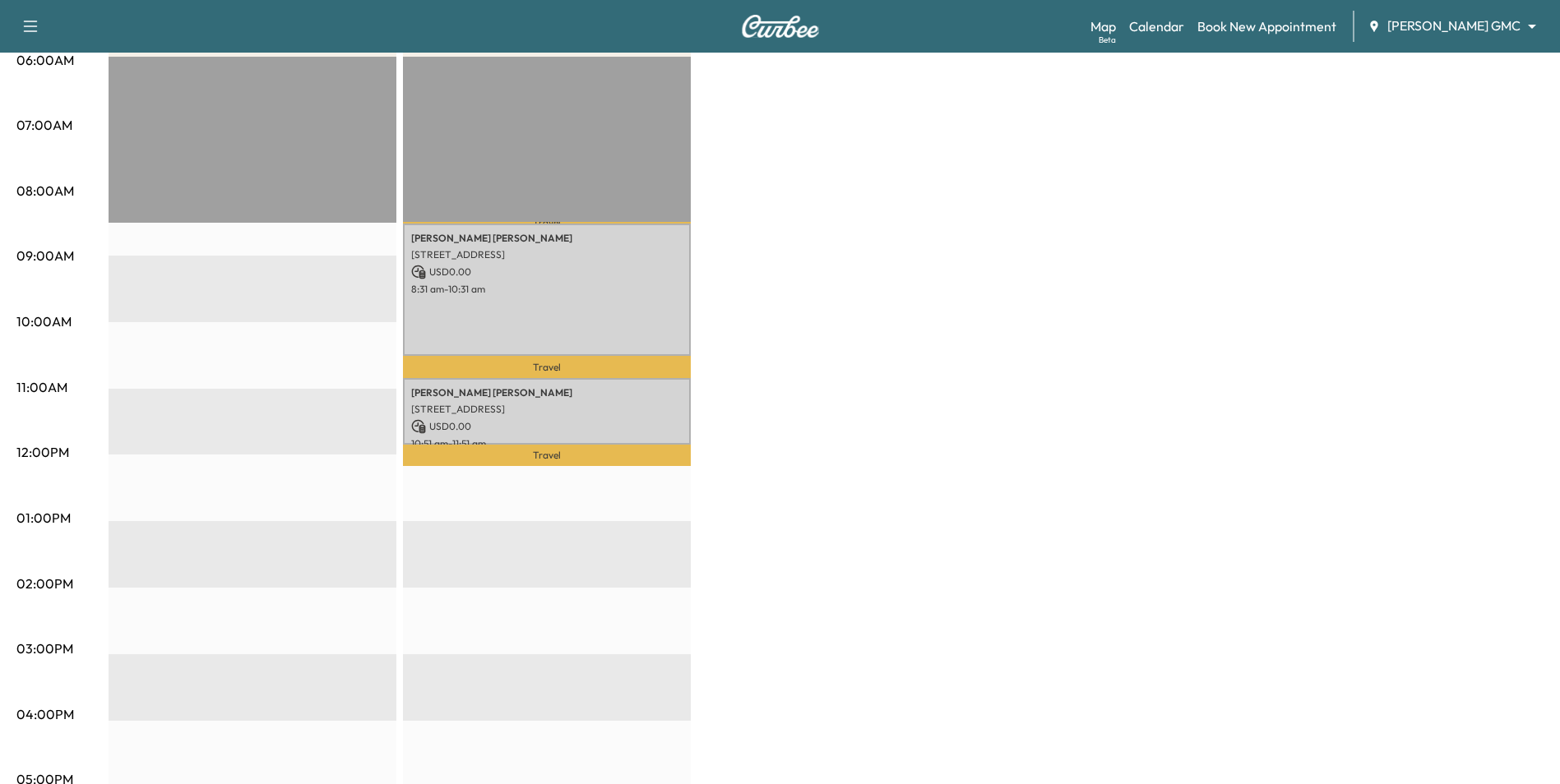
click at [621, 429] on p "USD 0.00" at bounding box center [547, 427] width 272 height 15
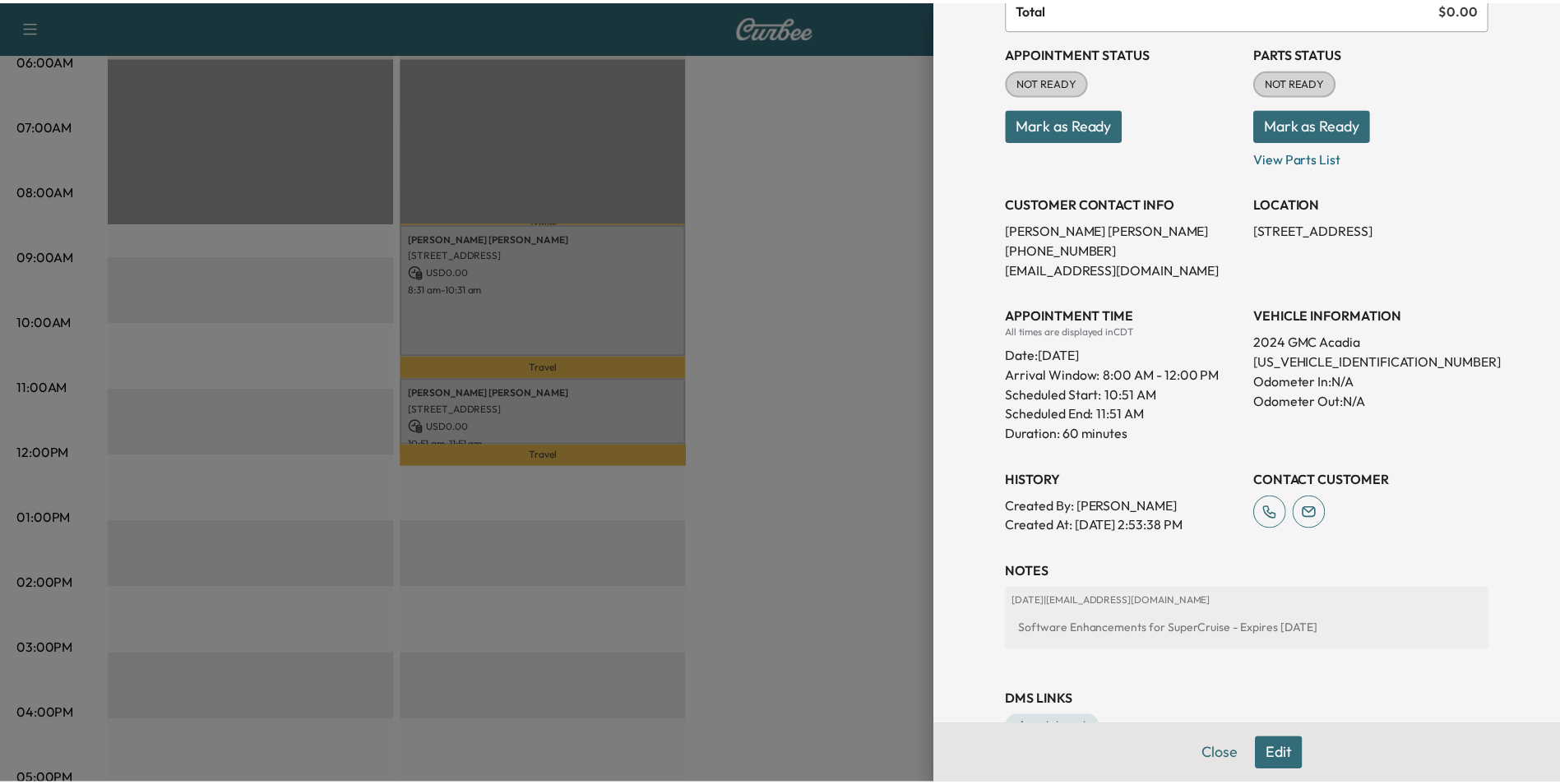
scroll to position [212, 0]
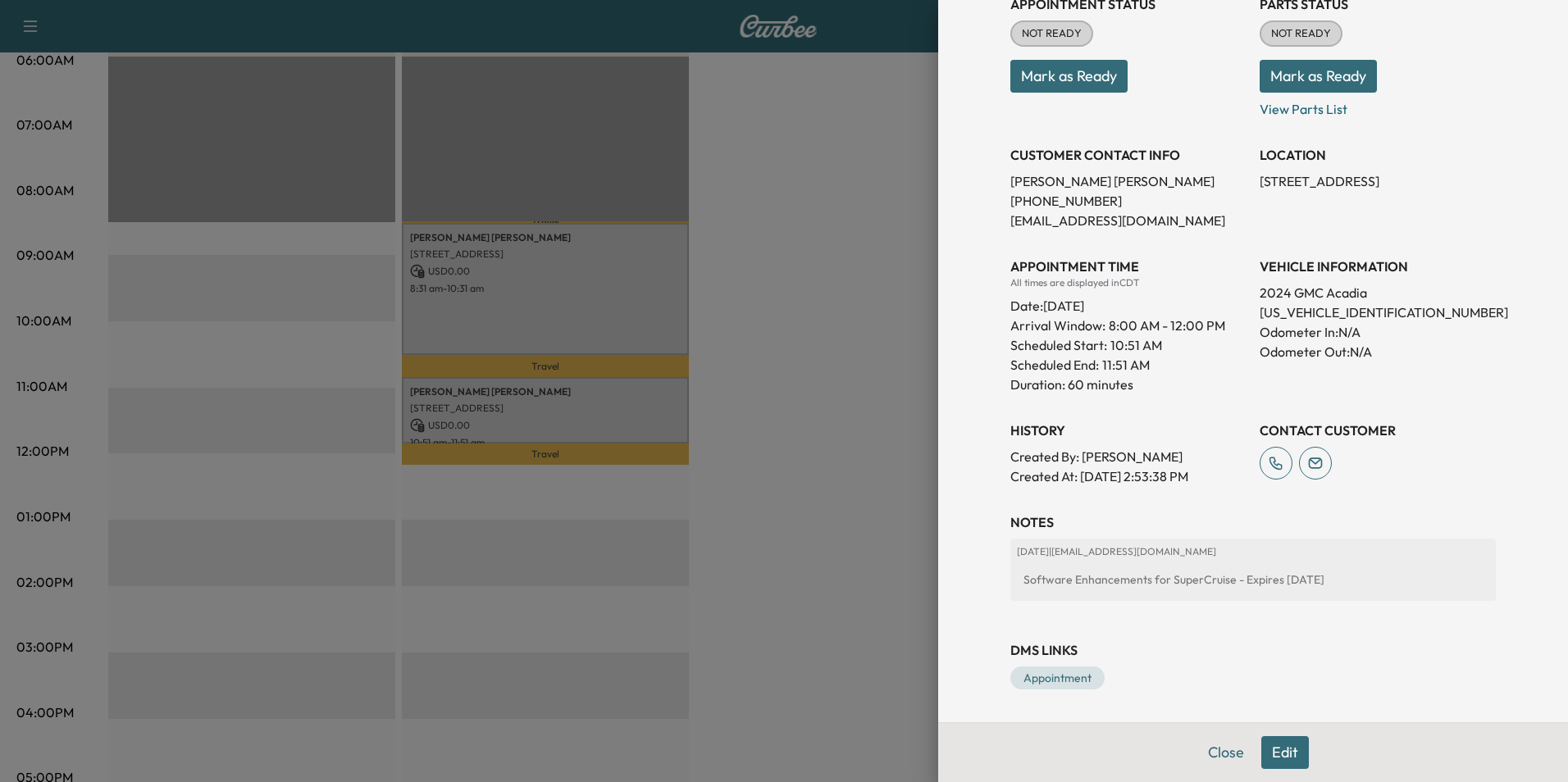
click at [766, 401] on div at bounding box center [784, 391] width 1568 height 782
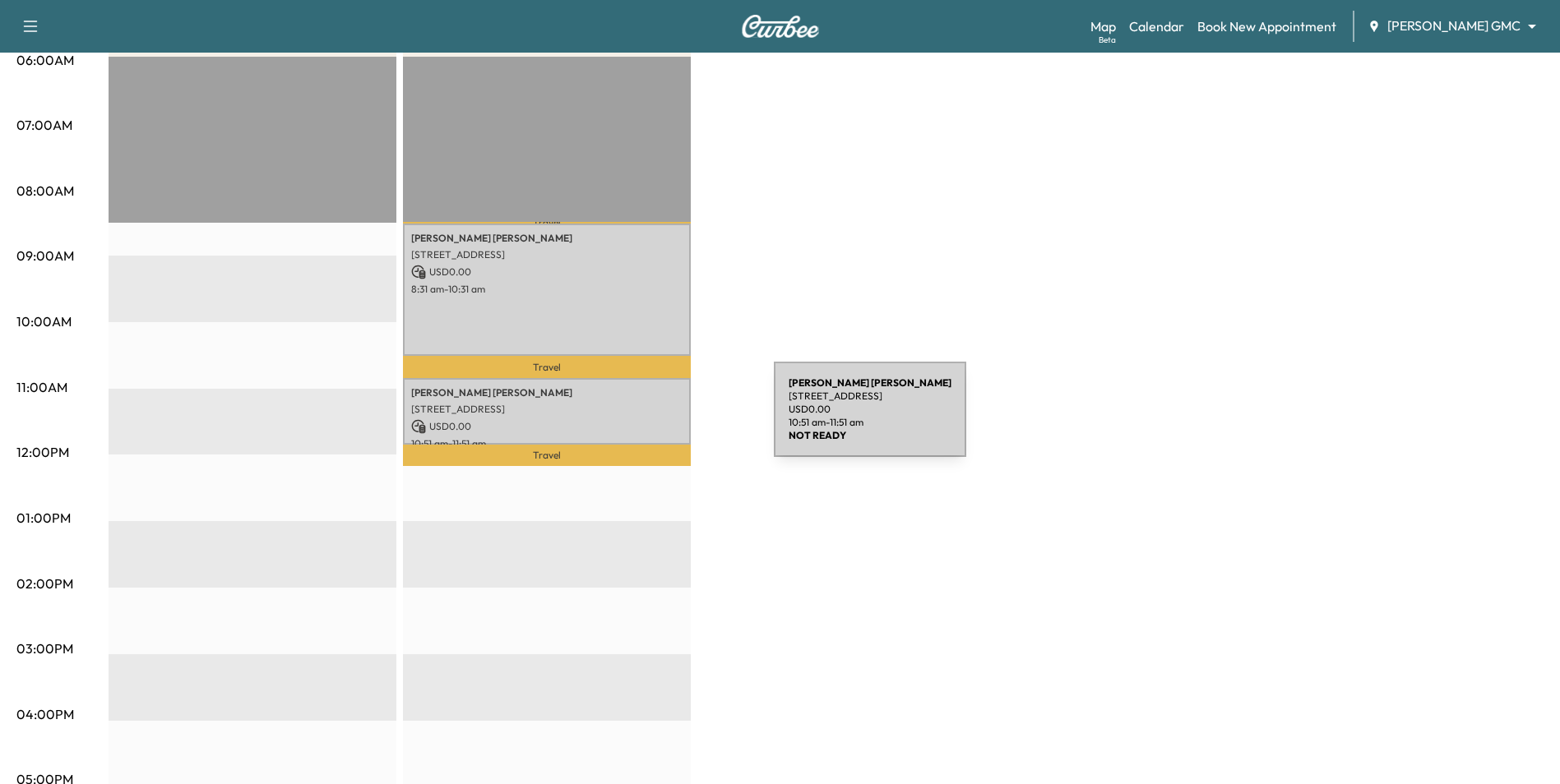
click at [650, 420] on p "USD 0.00" at bounding box center [547, 427] width 272 height 15
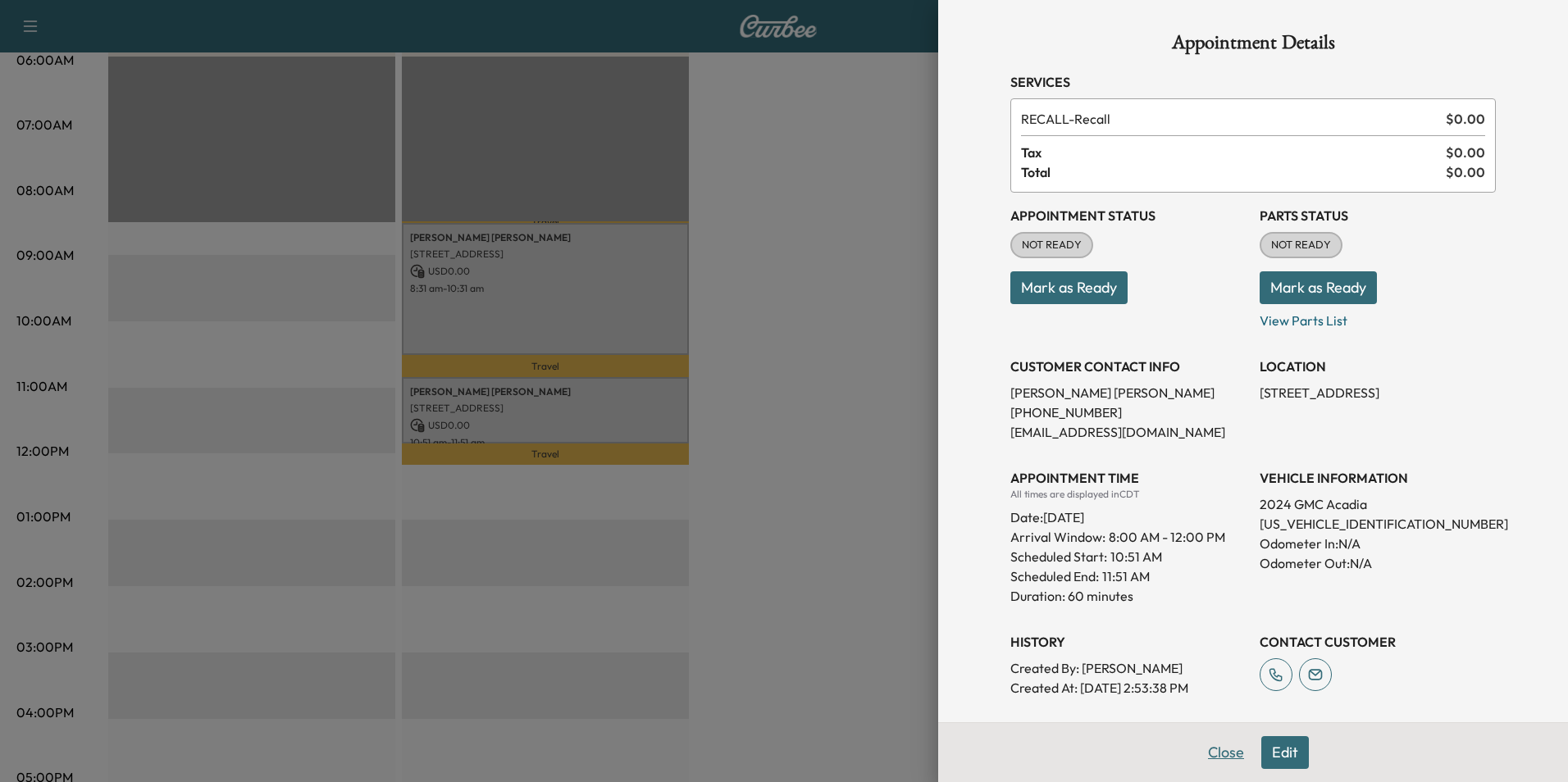
click at [766, 755] on button "Close" at bounding box center [1225, 753] width 58 height 33
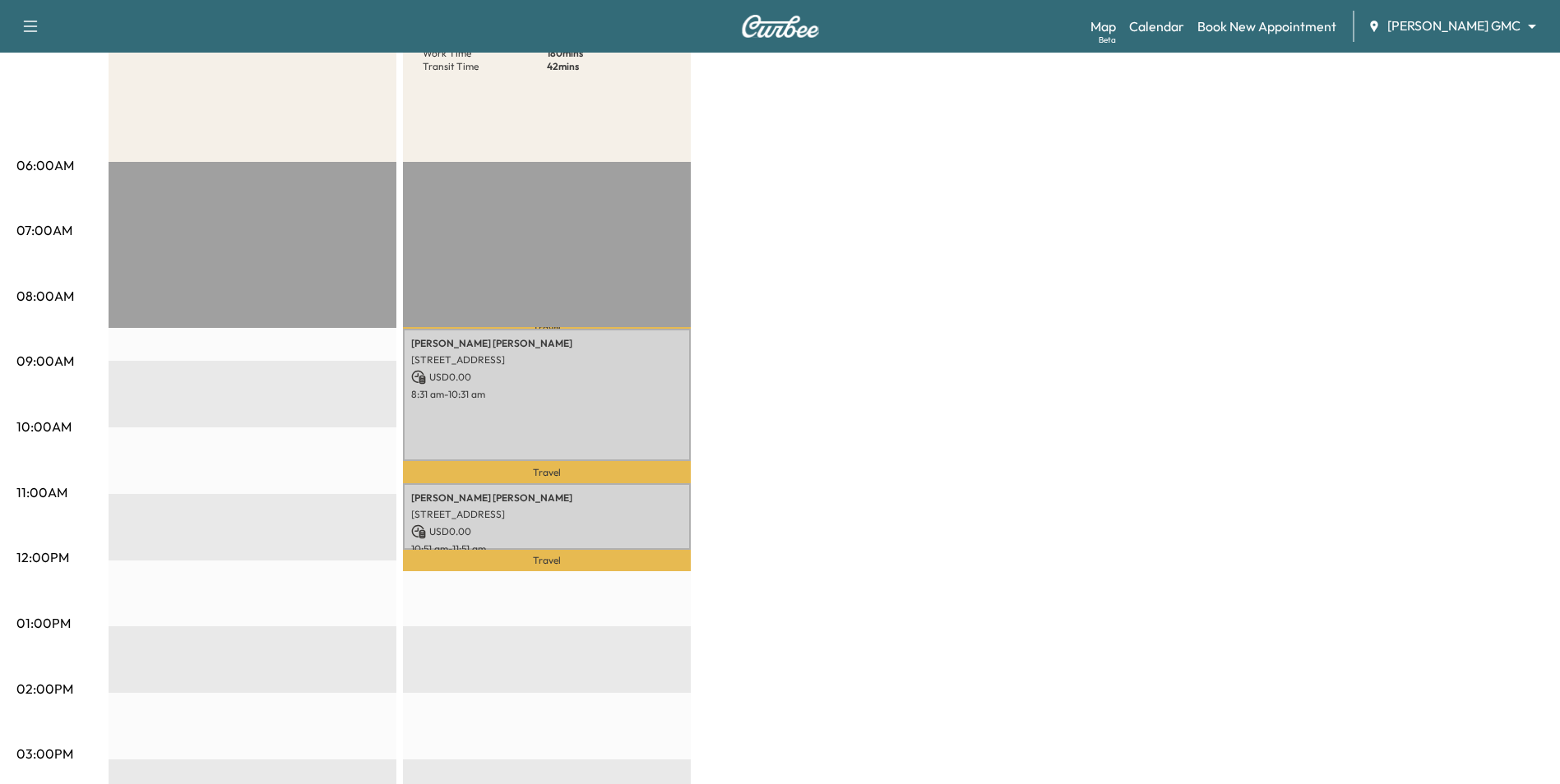
scroll to position [0, 0]
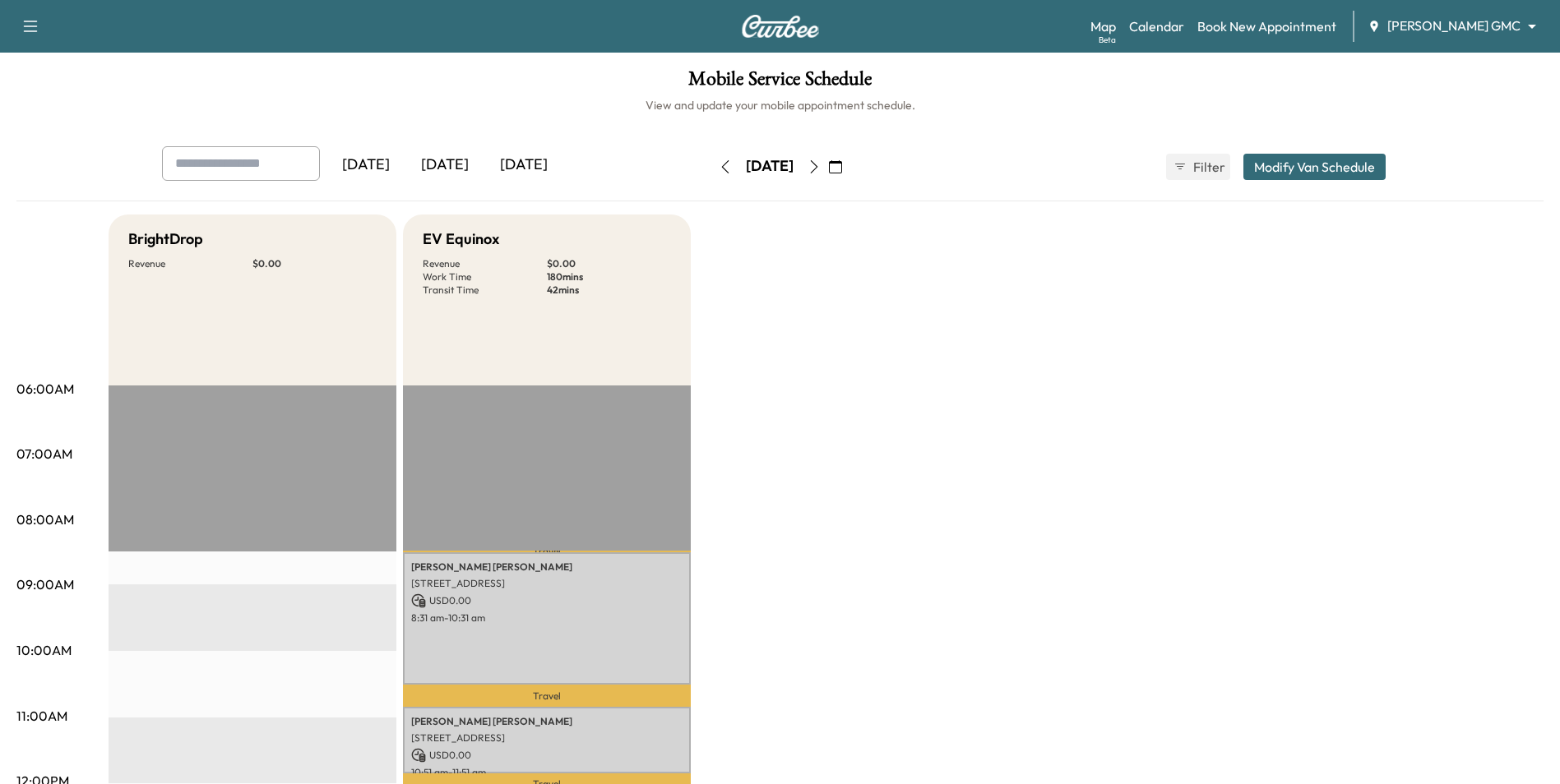
click at [768, 165] on icon "button" at bounding box center [814, 167] width 13 height 13
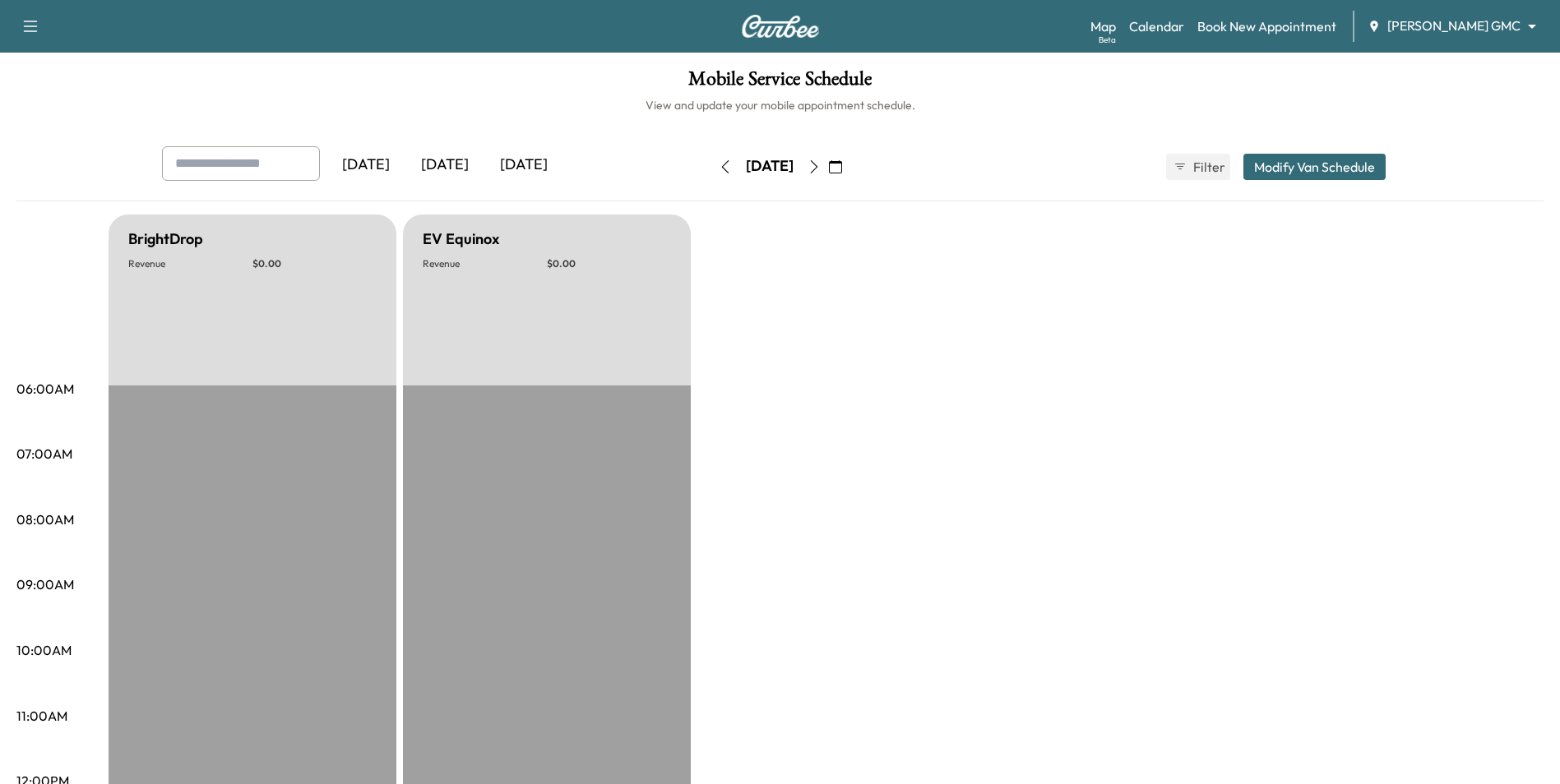
click at [768, 162] on button "button" at bounding box center [814, 166] width 28 height 27
click at [768, 164] on icon "button" at bounding box center [814, 167] width 13 height 13
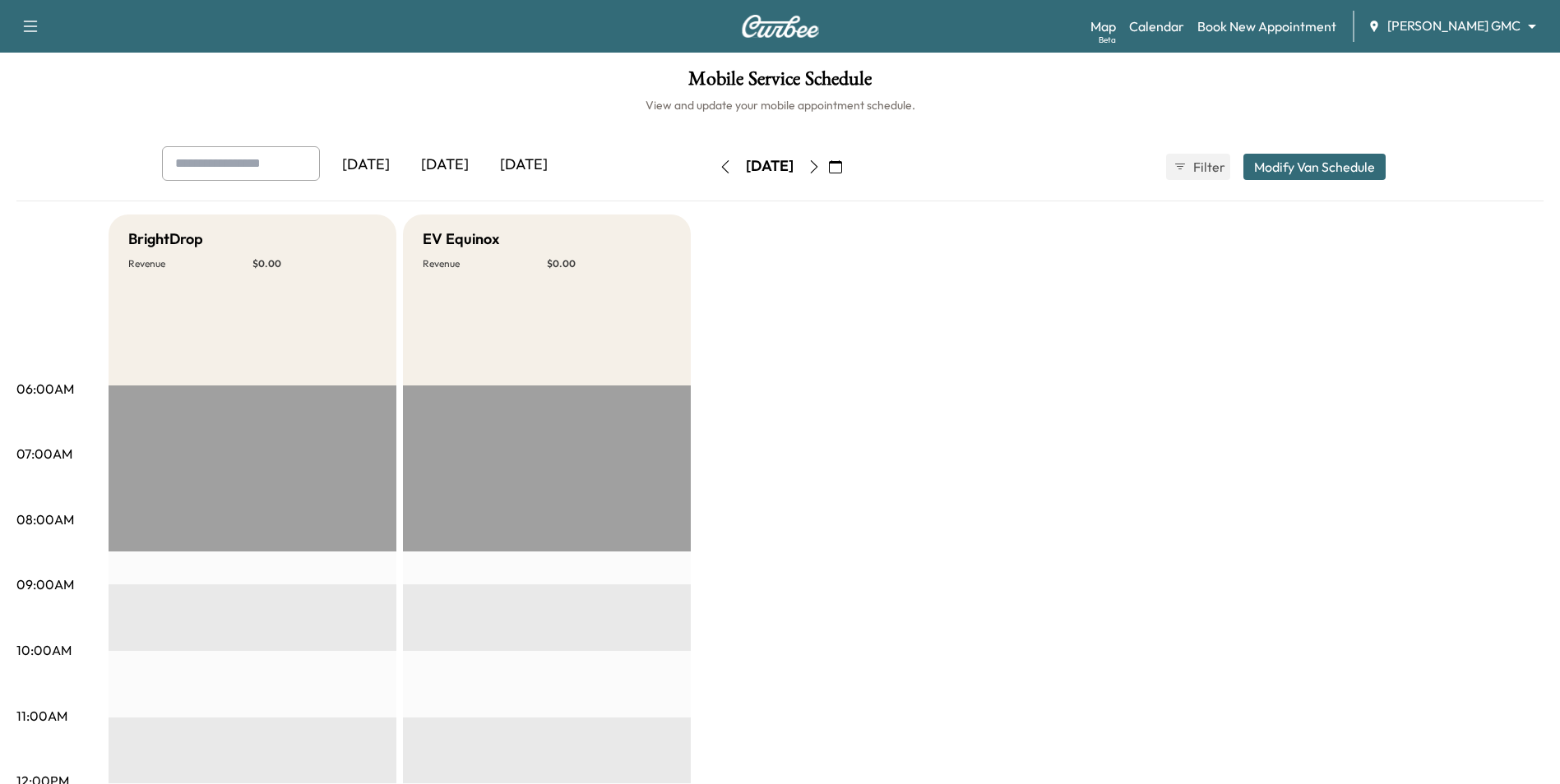
click at [768, 169] on icon "button" at bounding box center [836, 167] width 13 height 13
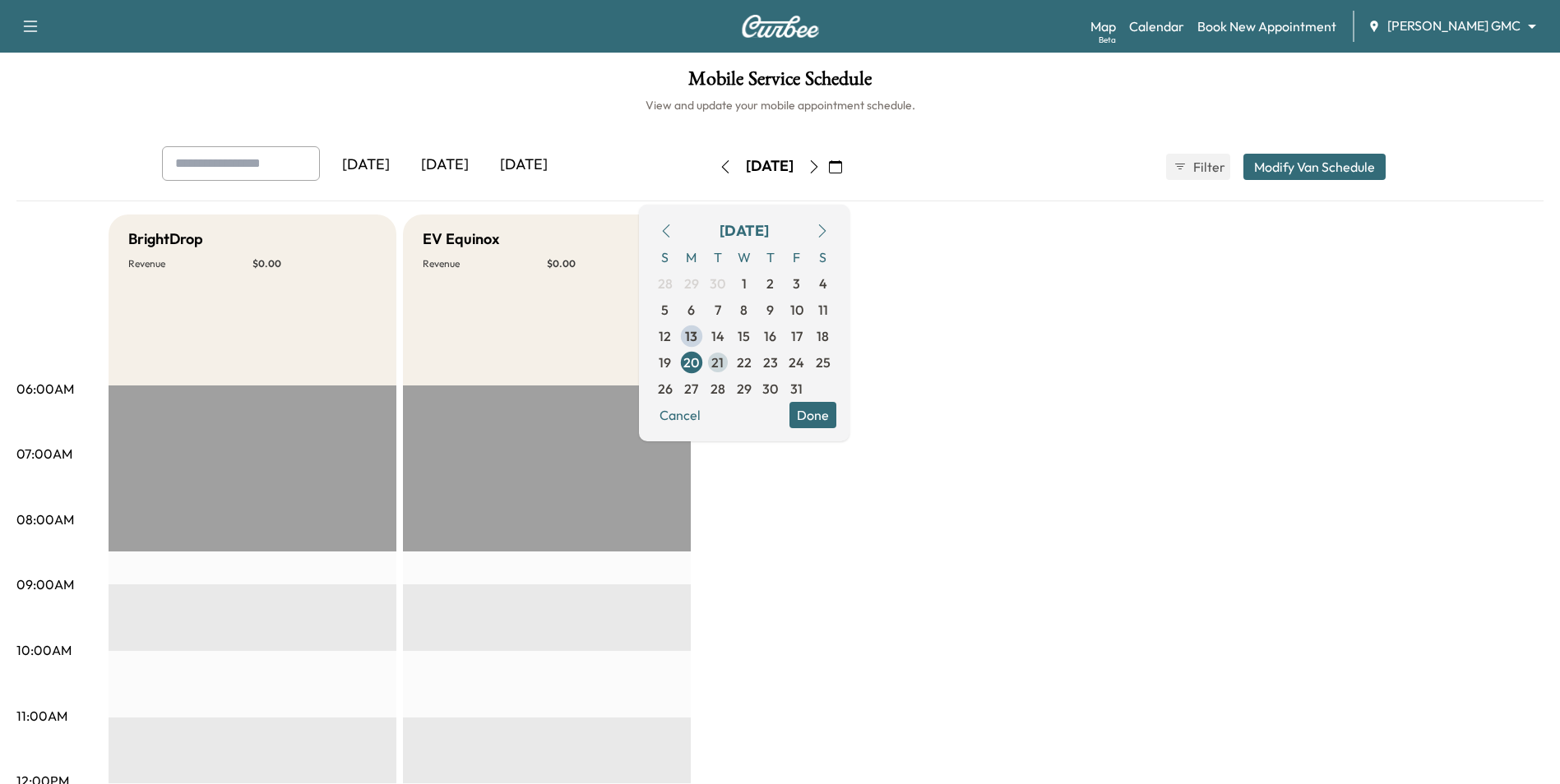
click at [731, 365] on span "21" at bounding box center [717, 363] width 27 height 27
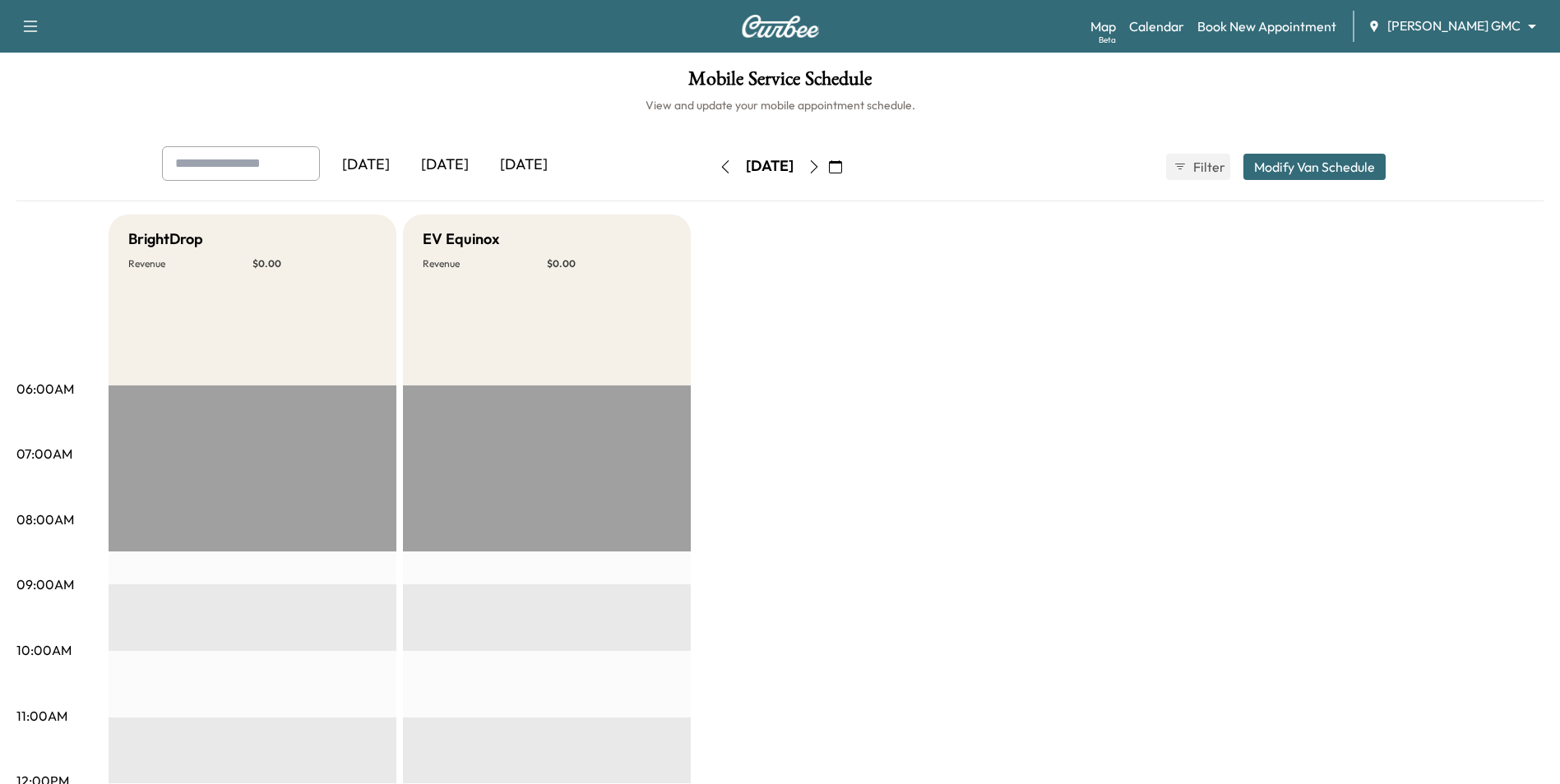
click at [768, 160] on button "Modify Van Schedule" at bounding box center [1314, 166] width 142 height 27
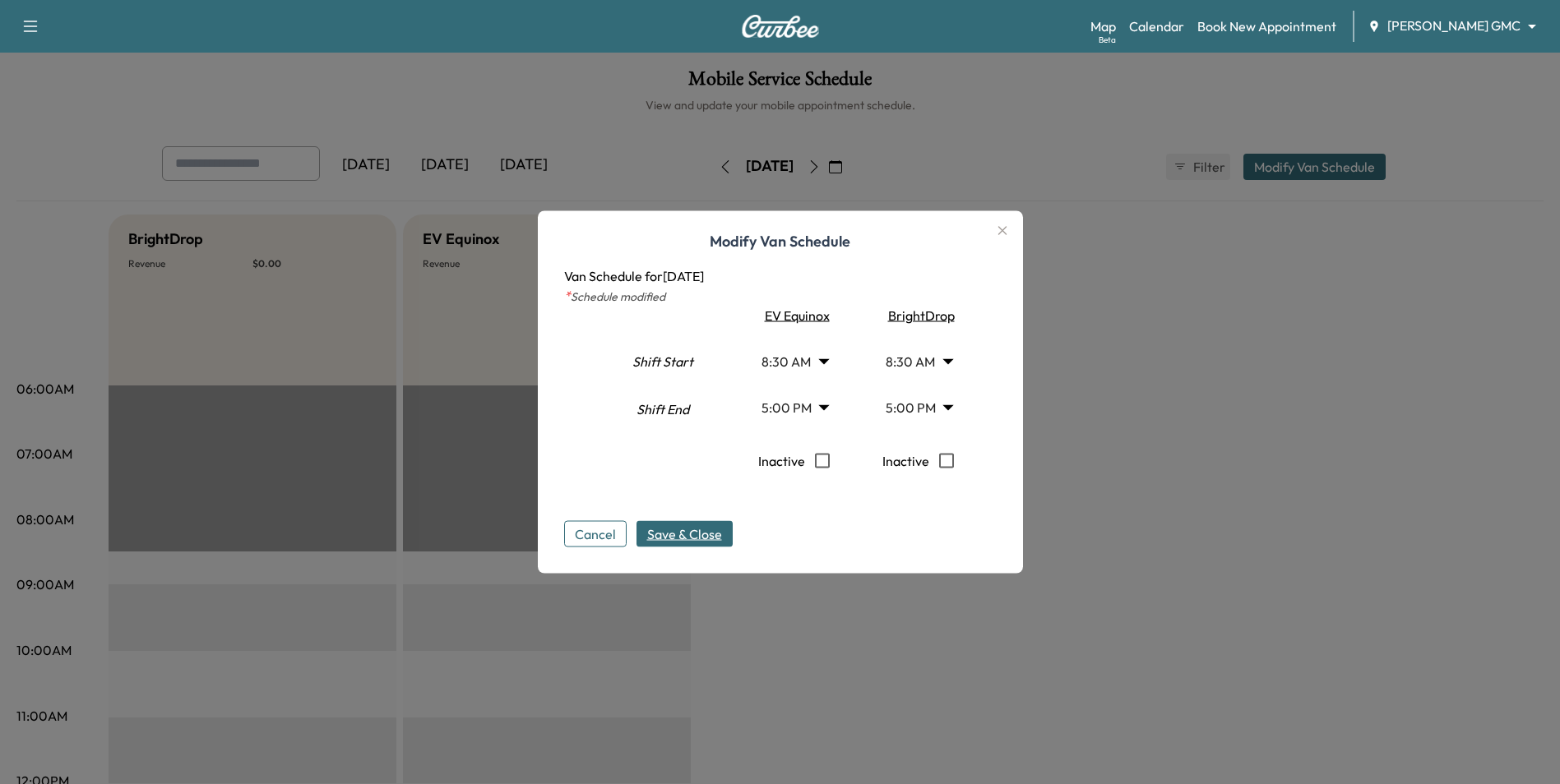
click at [665, 540] on span "Save & Close" at bounding box center [684, 533] width 74 height 19
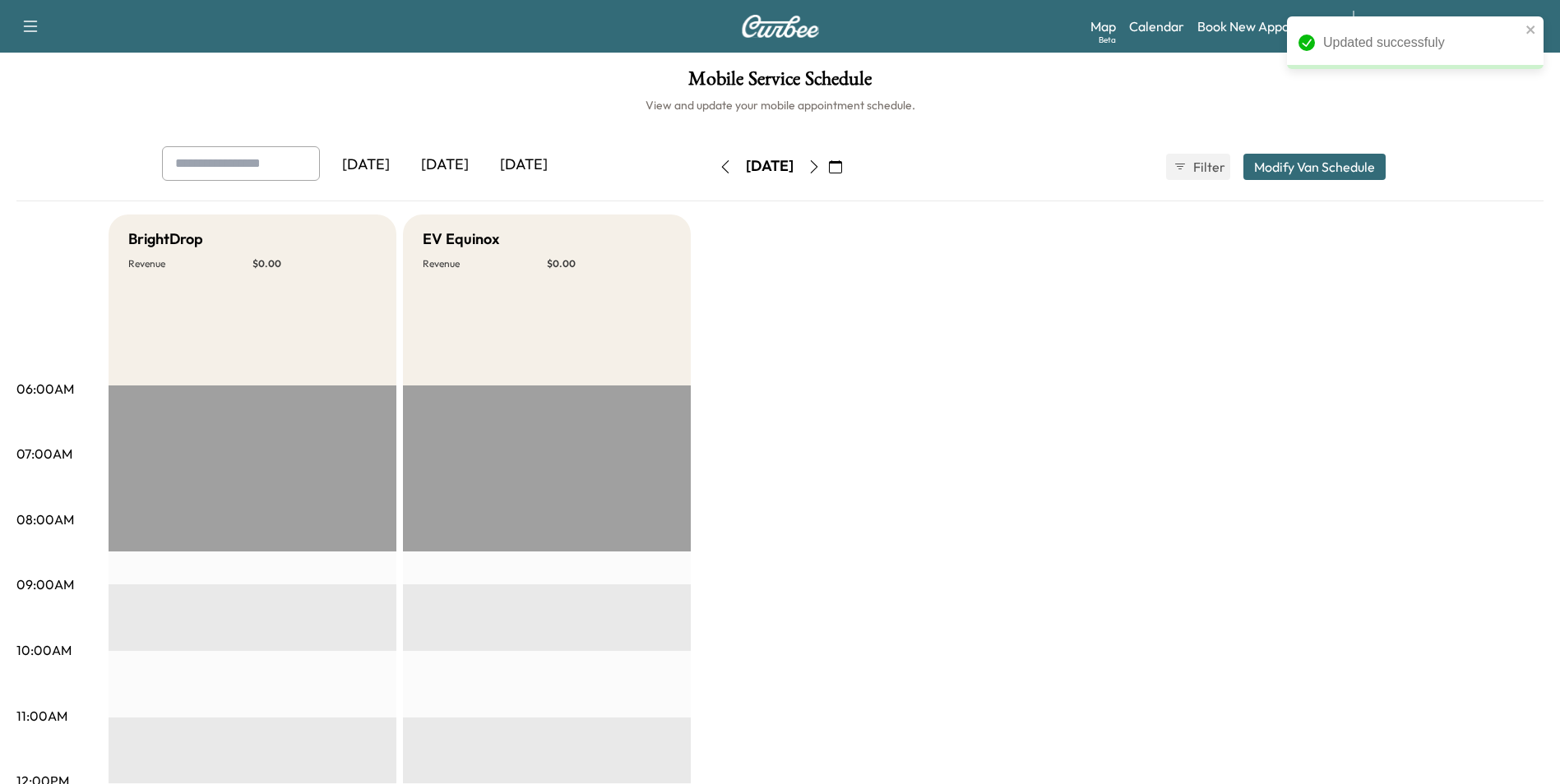
click at [768, 169] on button "button" at bounding box center [836, 166] width 28 height 27
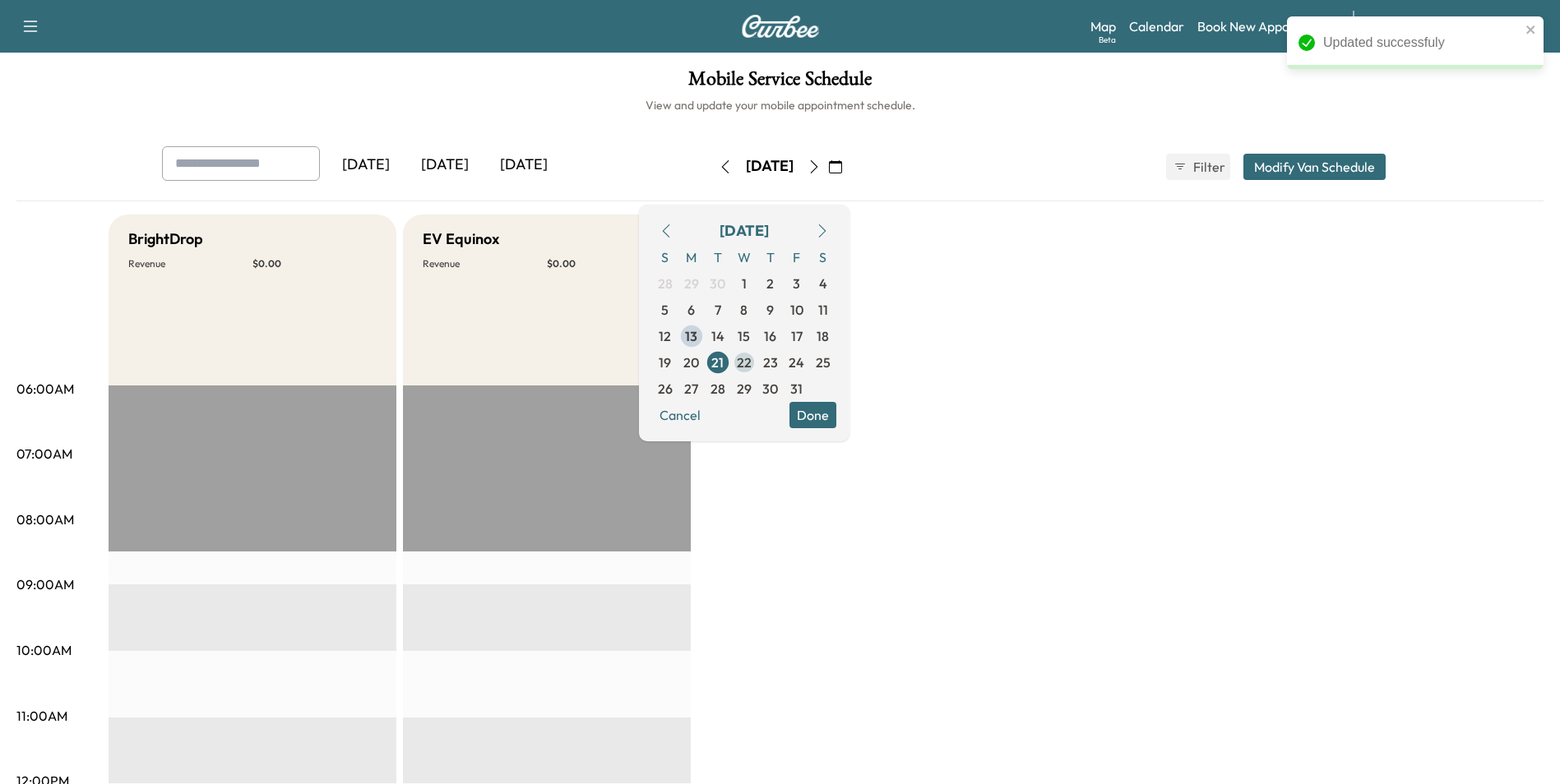
click at [758, 366] on span "22" at bounding box center [744, 363] width 27 height 27
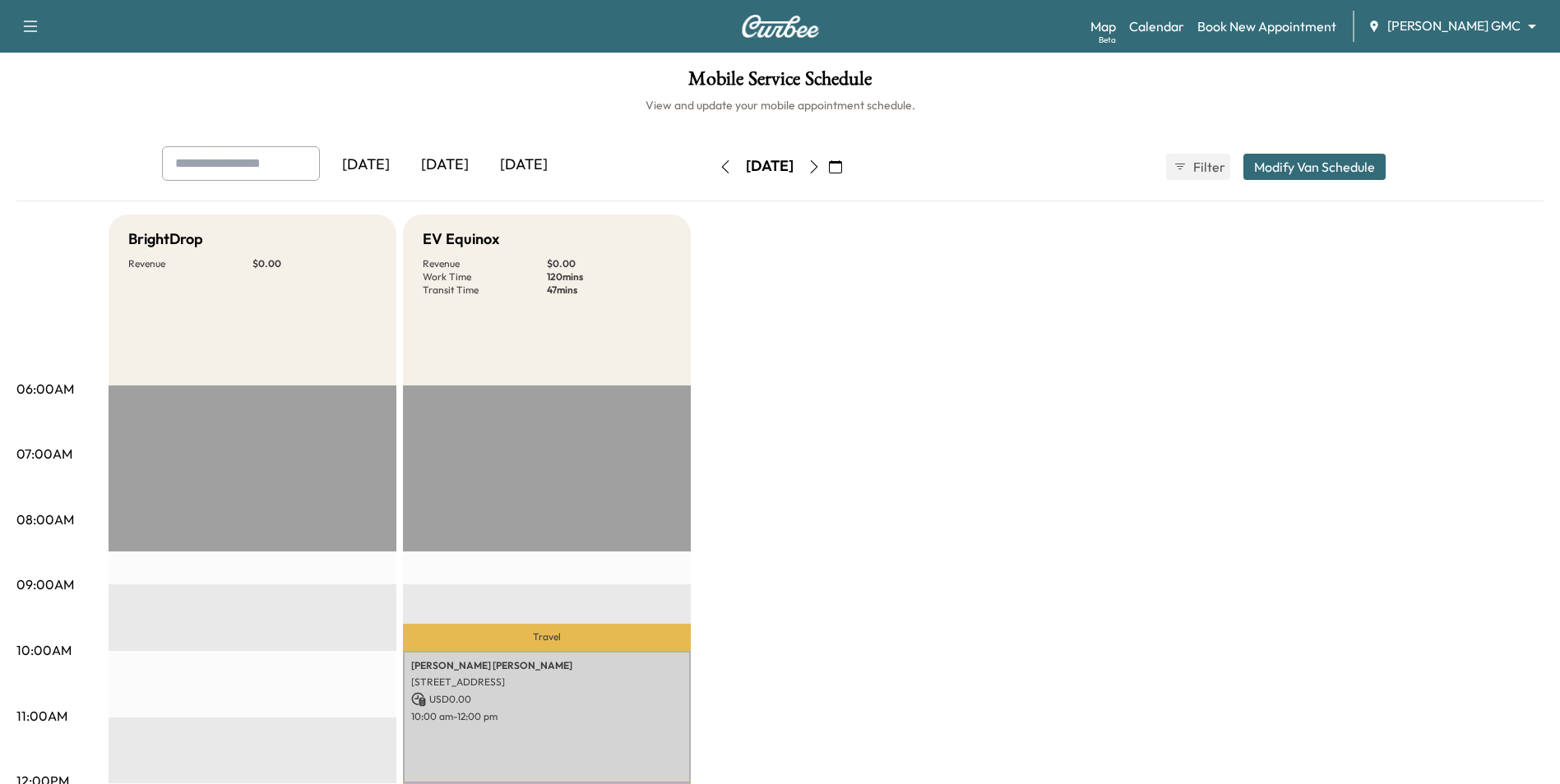
click at [768, 169] on icon "button" at bounding box center [814, 167] width 13 height 13
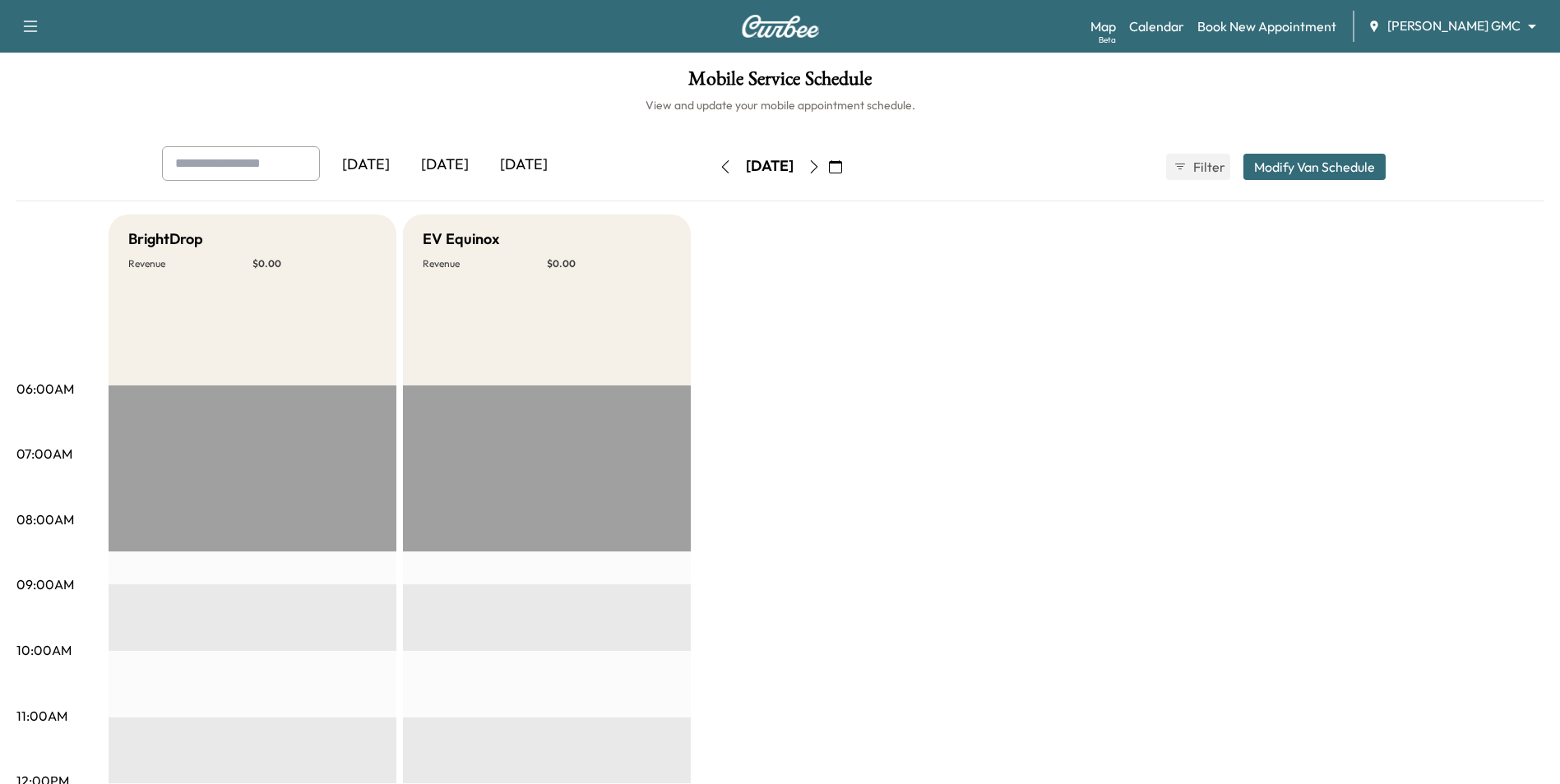
click at [768, 167] on icon "button" at bounding box center [814, 167] width 13 height 13
click at [768, 170] on icon "button" at bounding box center [814, 167] width 7 height 13
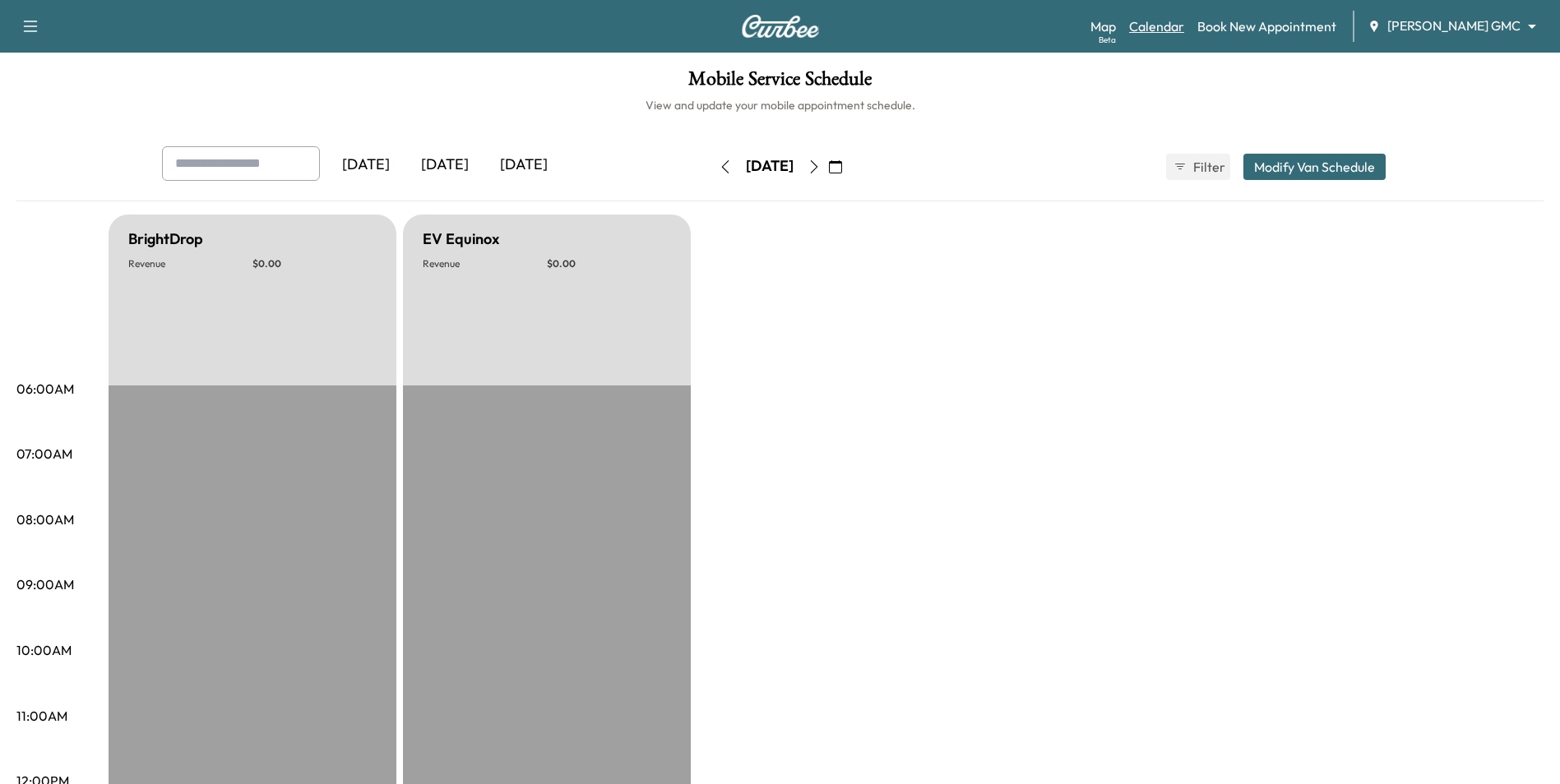
click at [768, 28] on link "Calendar" at bounding box center [1157, 26] width 55 height 19
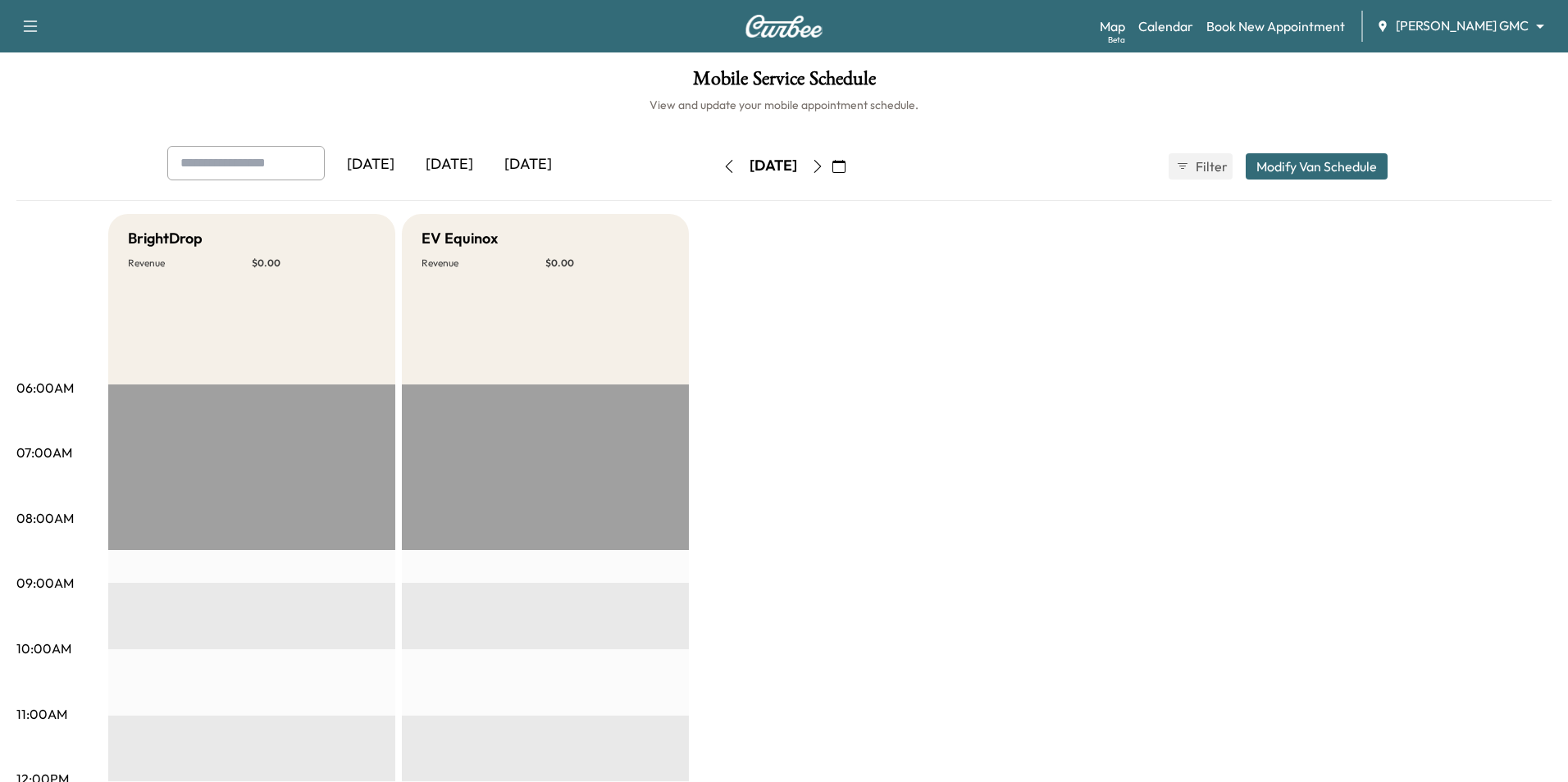
click at [766, 23] on body "Support Log Out Map Beta Calendar Book New Appointment [PERSON_NAME] GMC ******…" at bounding box center [784, 391] width 1568 height 782
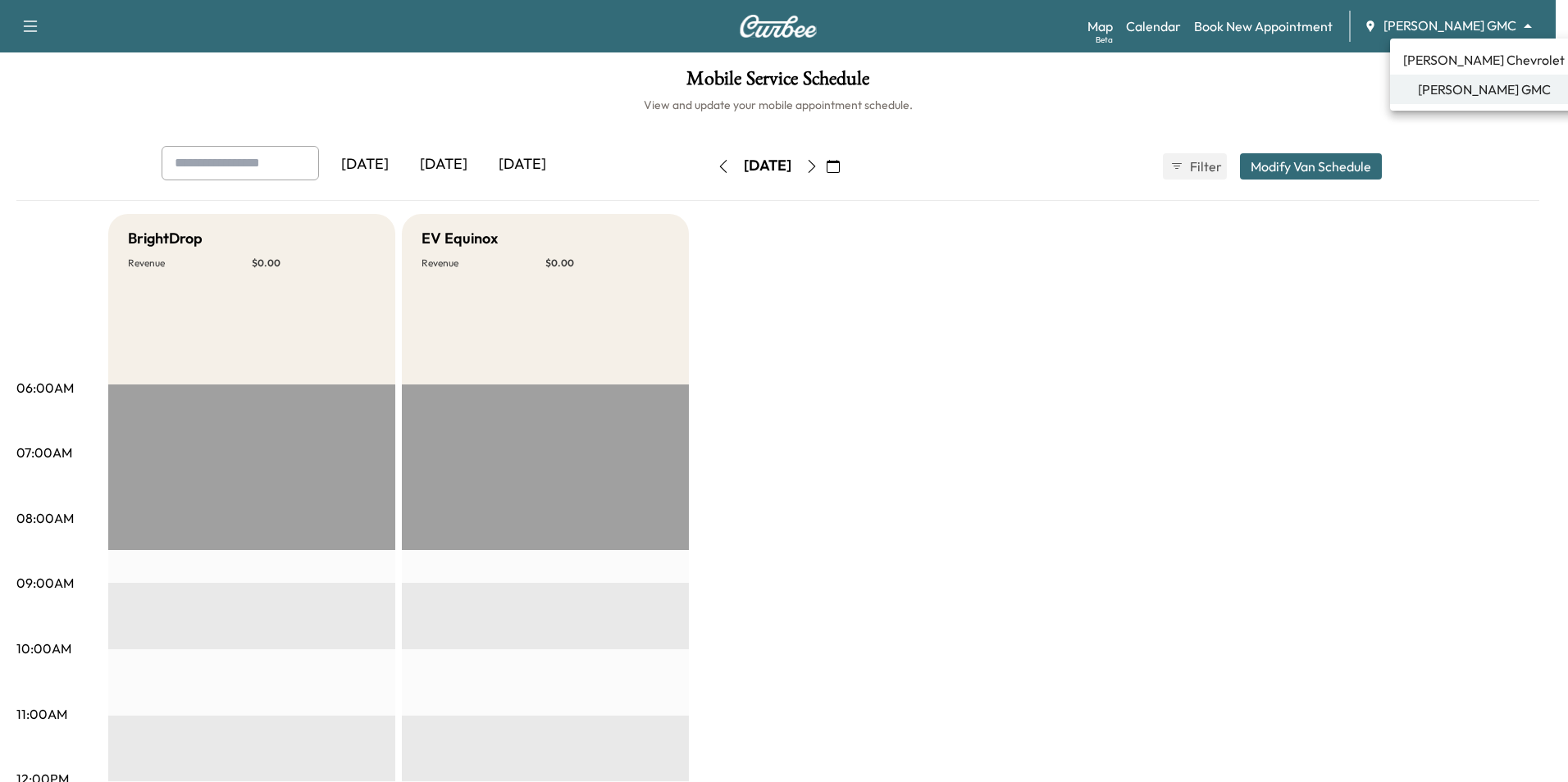
click at [766, 55] on span "[PERSON_NAME] Chevrolet" at bounding box center [1484, 60] width 161 height 19
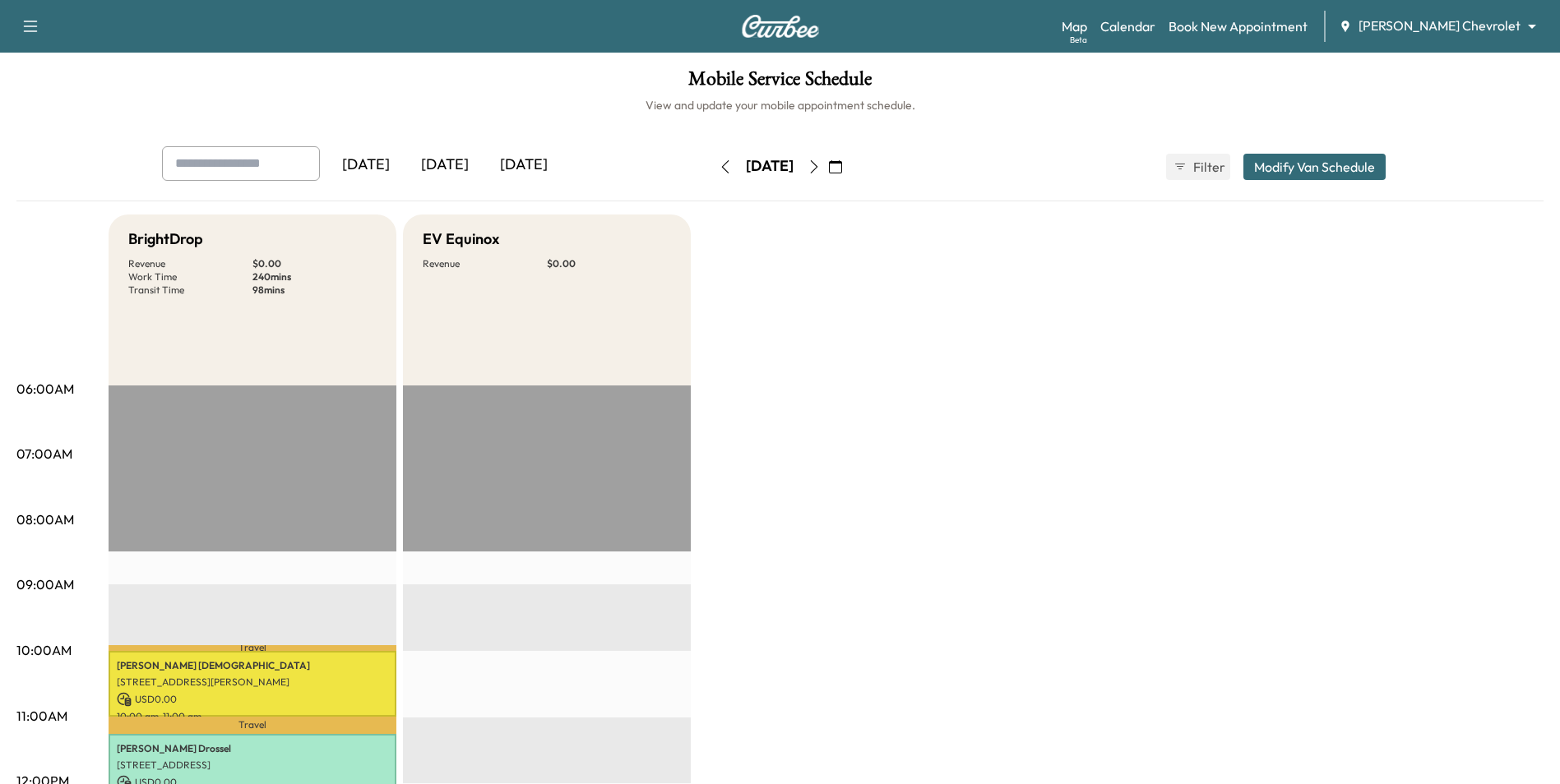
click at [768, 170] on icon "button" at bounding box center [814, 167] width 13 height 13
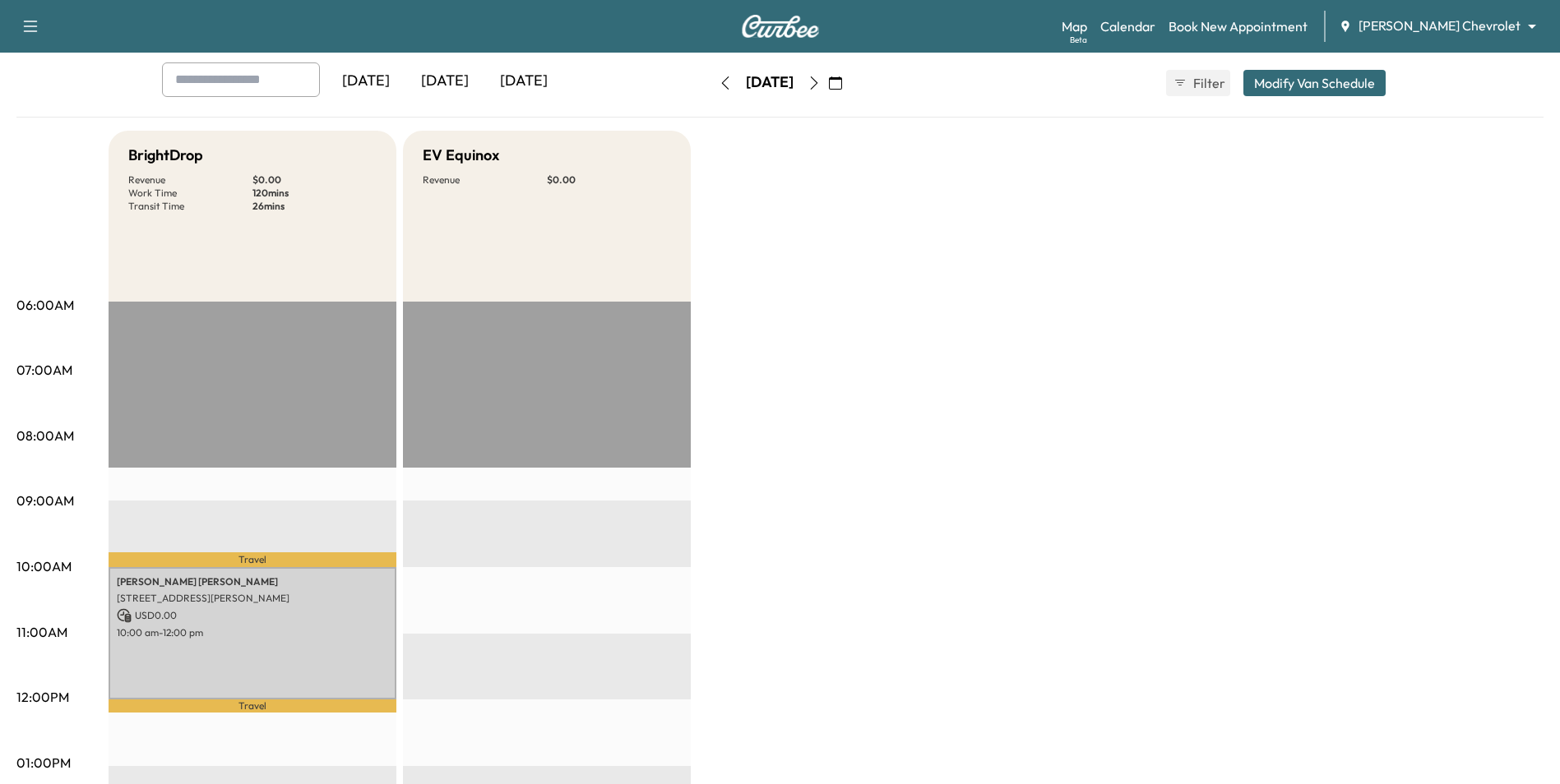
scroll to position [83, 0]
click at [768, 86] on icon "button" at bounding box center [836, 84] width 13 height 13
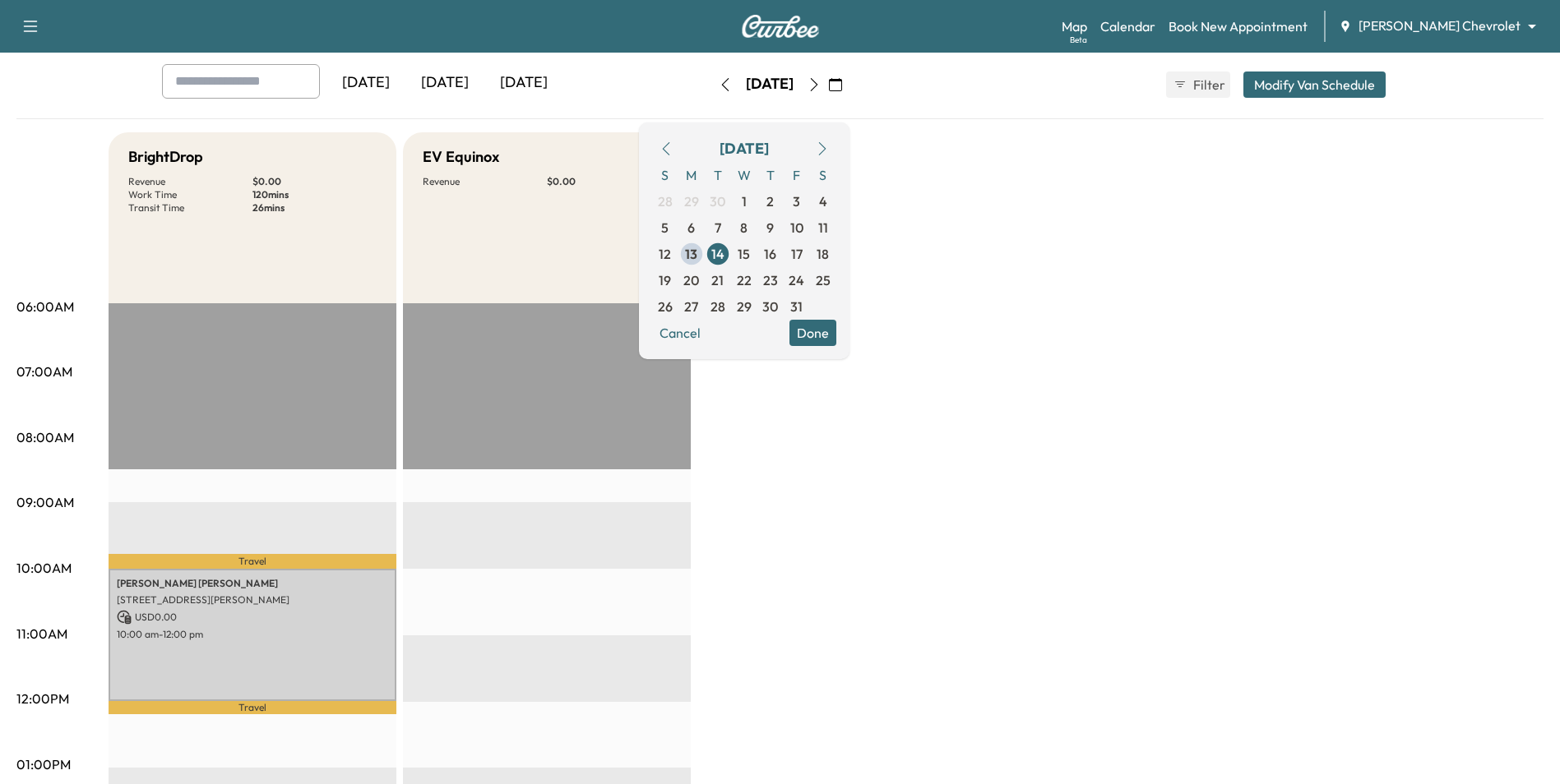
click at [768, 350] on div "BrightDrop Revenue $ 0.00 Work Time 120 mins Transit Time 26 mins Travel [PERSO…" at bounding box center [825, 748] width 1435 height 1233
click at [768, 327] on button "Done" at bounding box center [813, 332] width 47 height 27
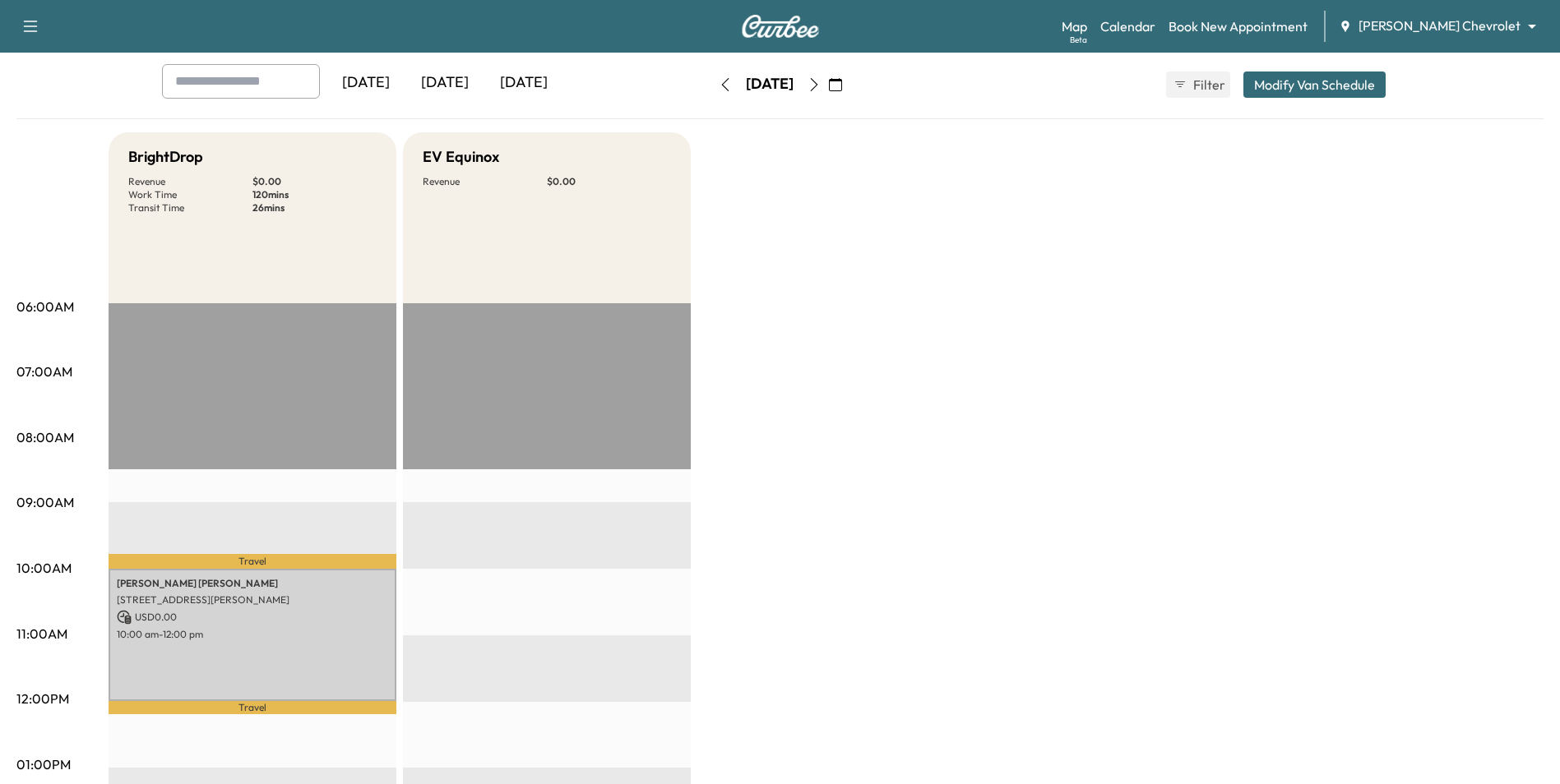
click at [768, 90] on icon "button" at bounding box center [814, 84] width 13 height 13
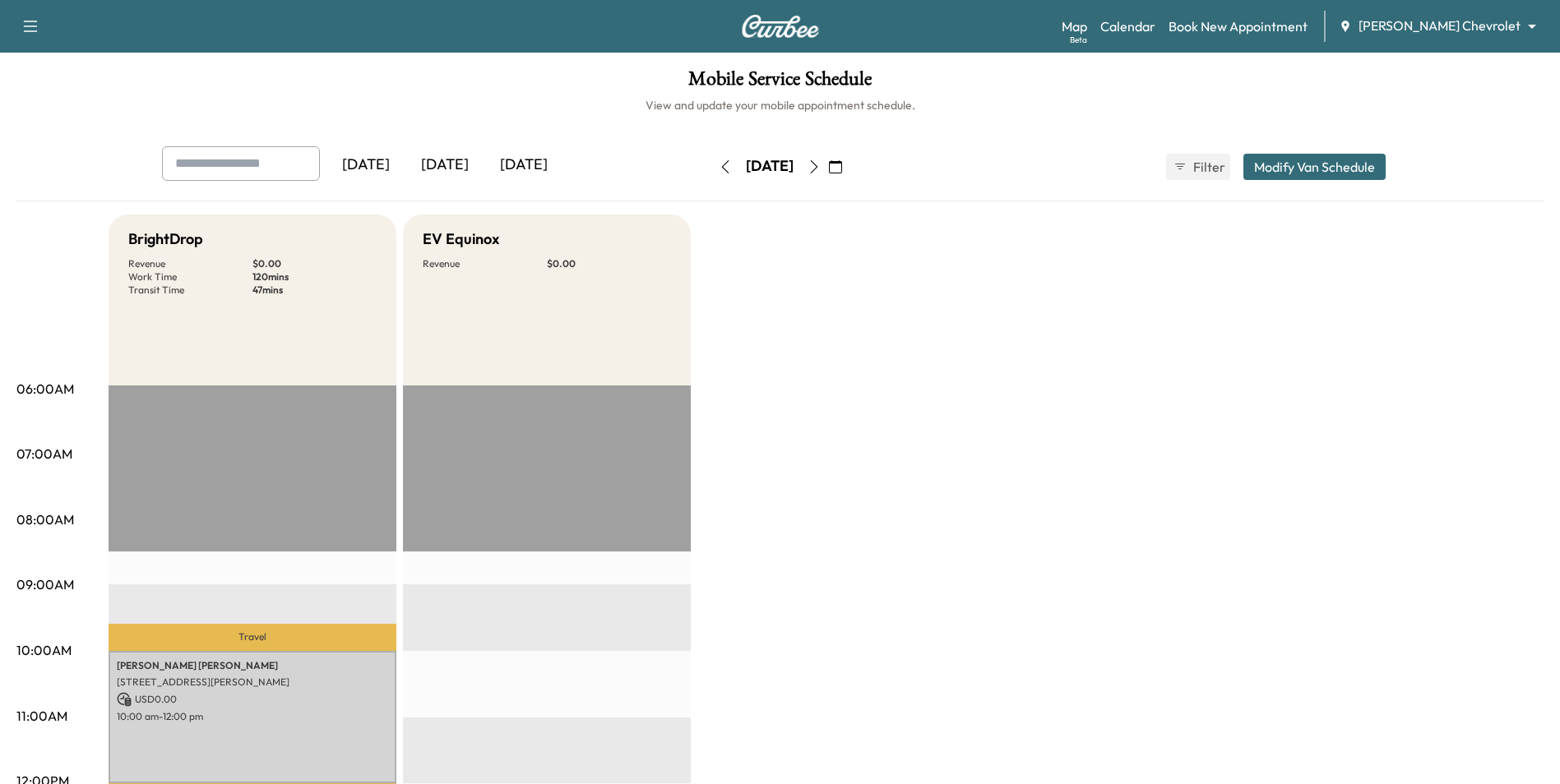
click at [768, 174] on button "button" at bounding box center [814, 166] width 28 height 27
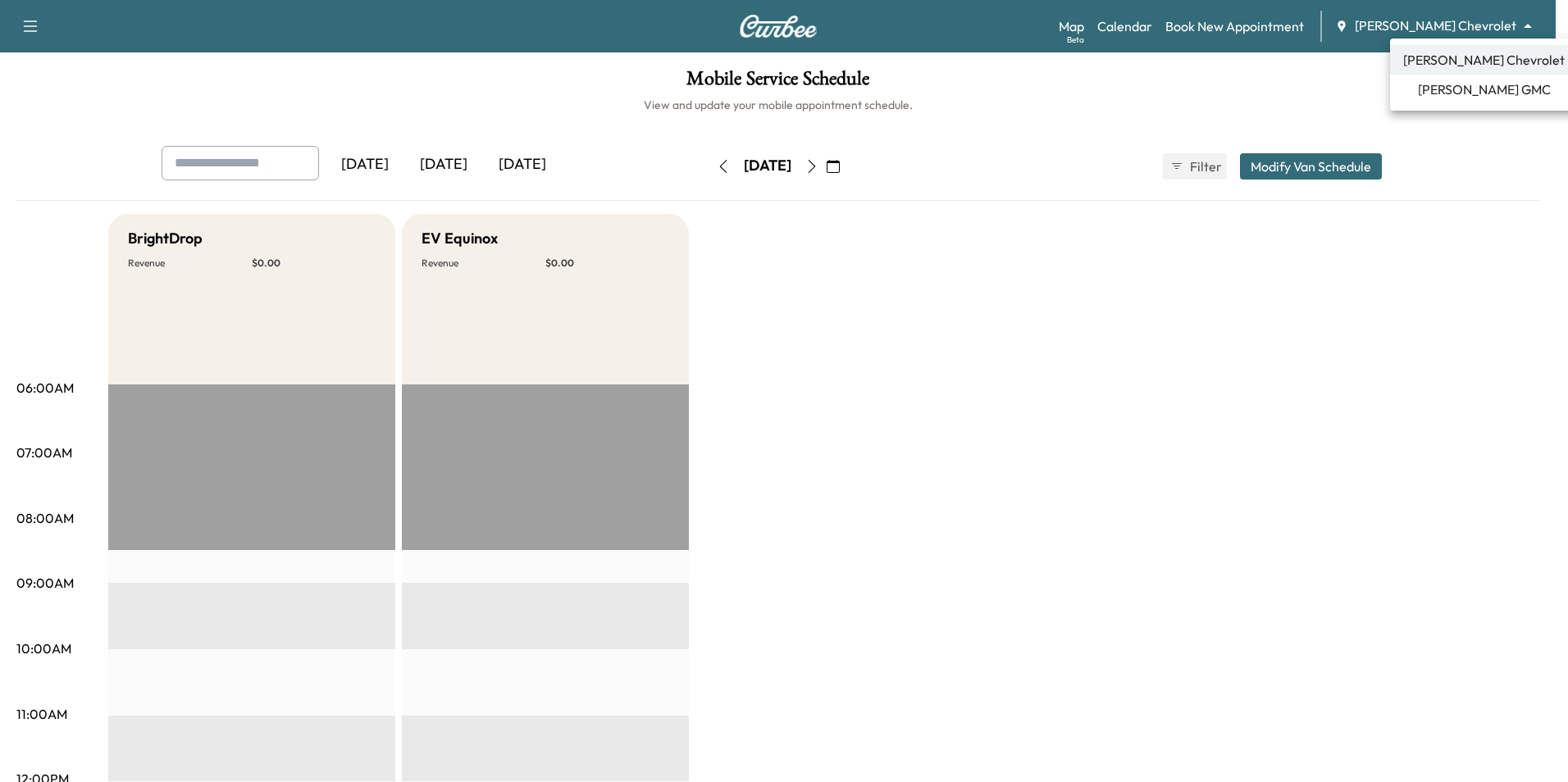
click at [766, 32] on body "Support Log Out Map Beta Calendar Book New Appointment [PERSON_NAME] Chevrolet …" at bounding box center [784, 391] width 1568 height 782
click at [766, 94] on li "[PERSON_NAME] GMC" at bounding box center [1484, 89] width 188 height 29
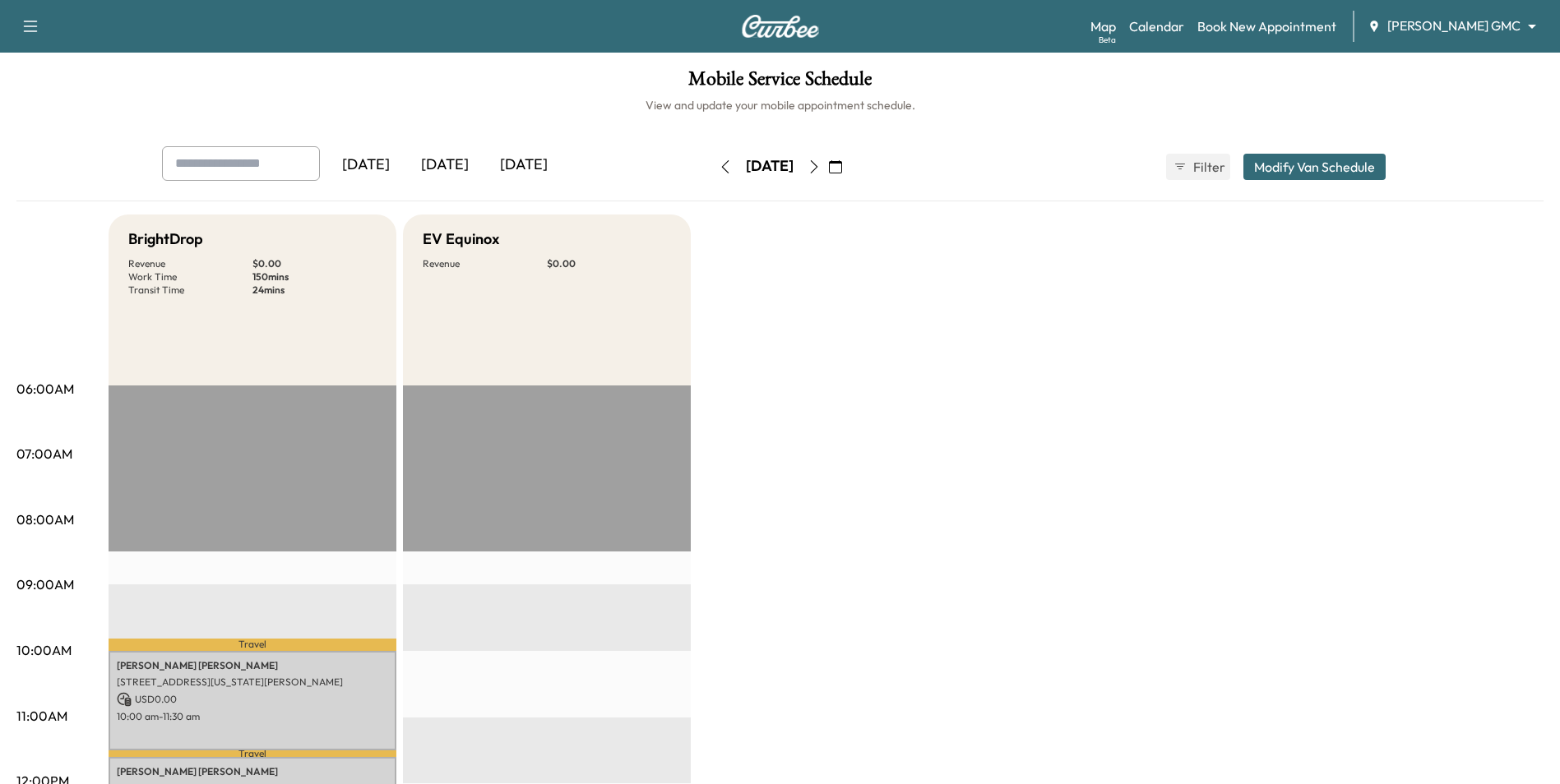
click at [768, 166] on icon "button" at bounding box center [836, 167] width 13 height 13
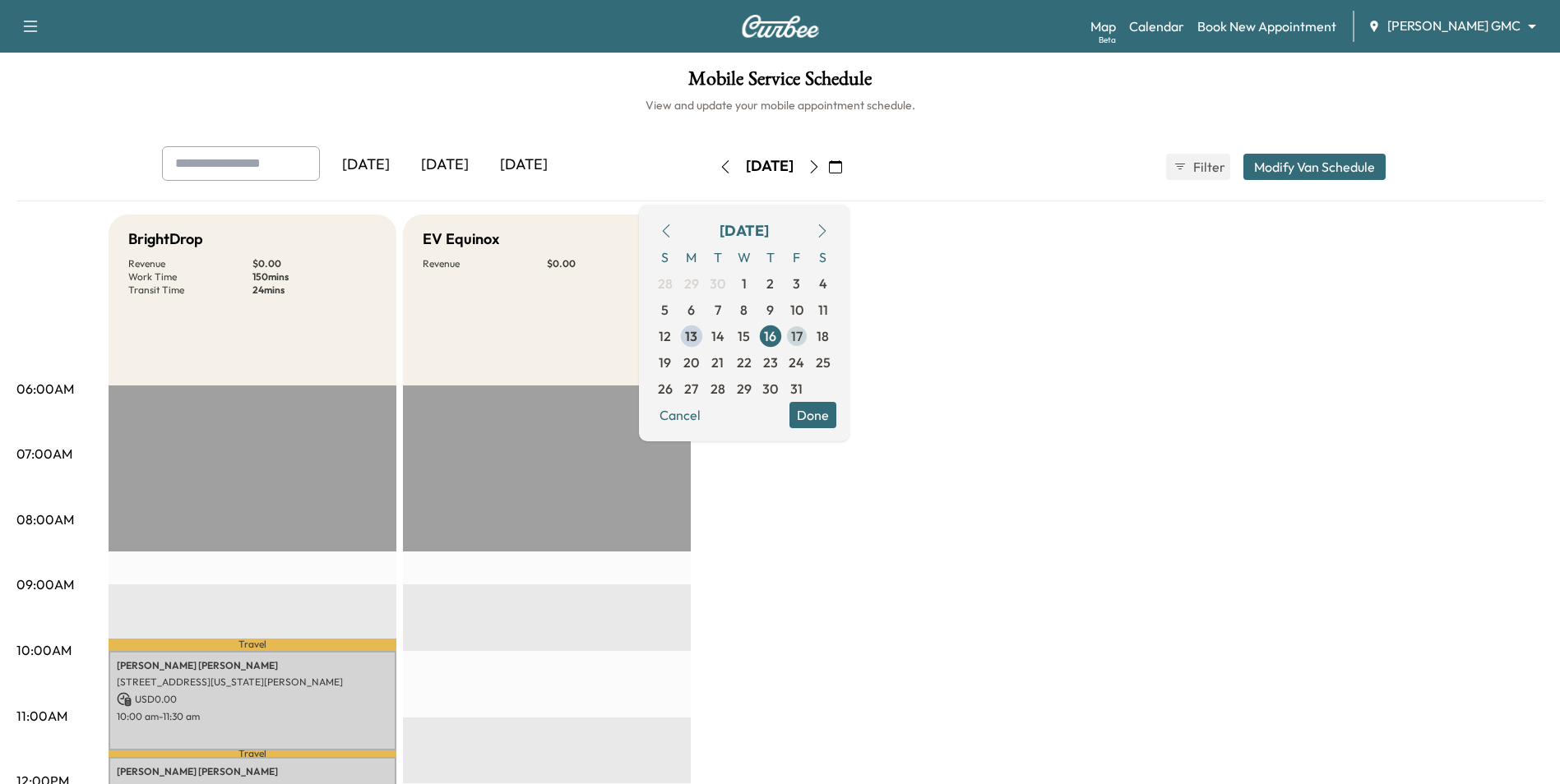
click at [768, 334] on span "17" at bounding box center [796, 336] width 12 height 19
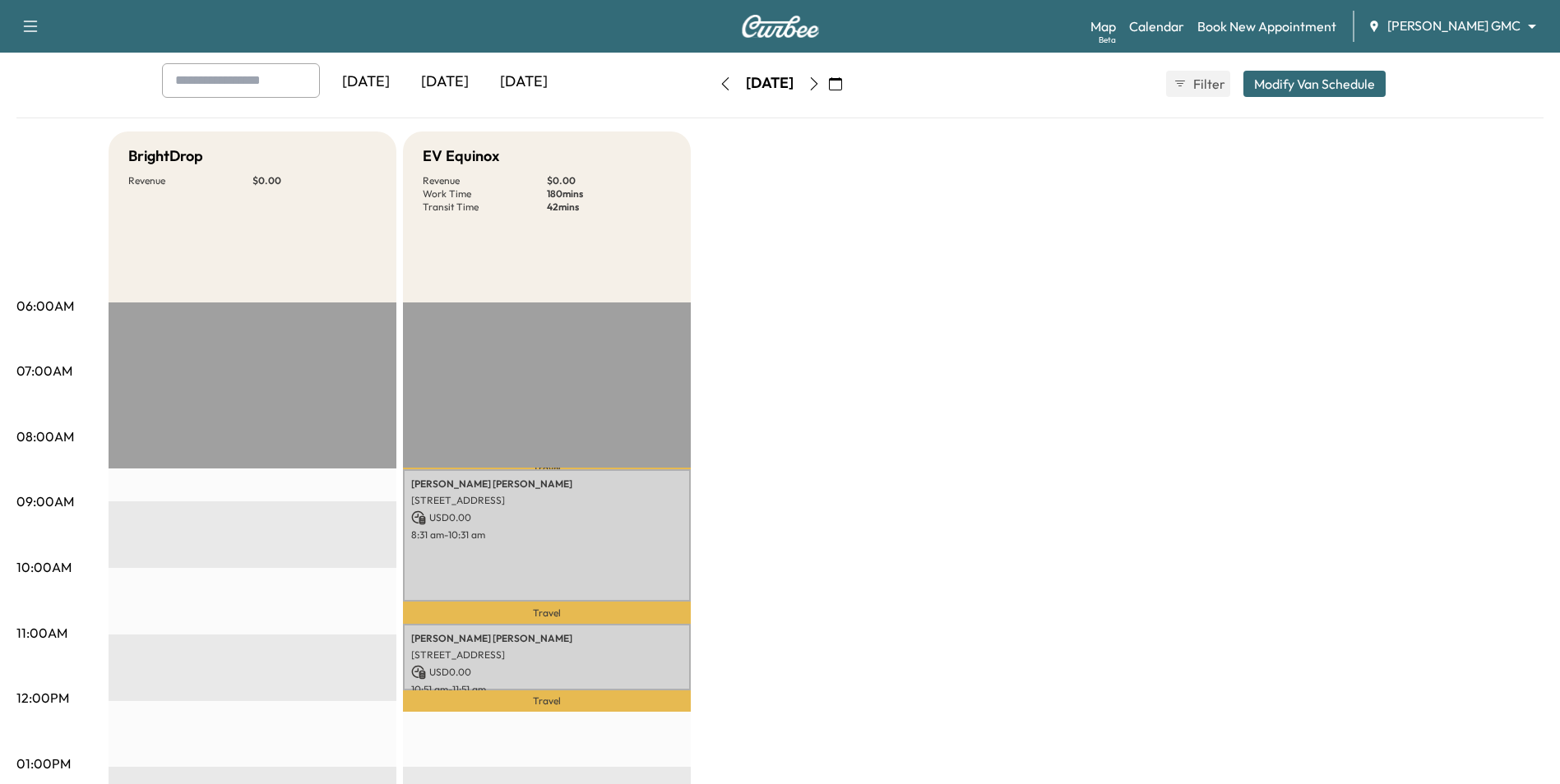
scroll to position [83, 0]
click at [768, 90] on button "Modify Van Schedule" at bounding box center [1314, 84] width 142 height 27
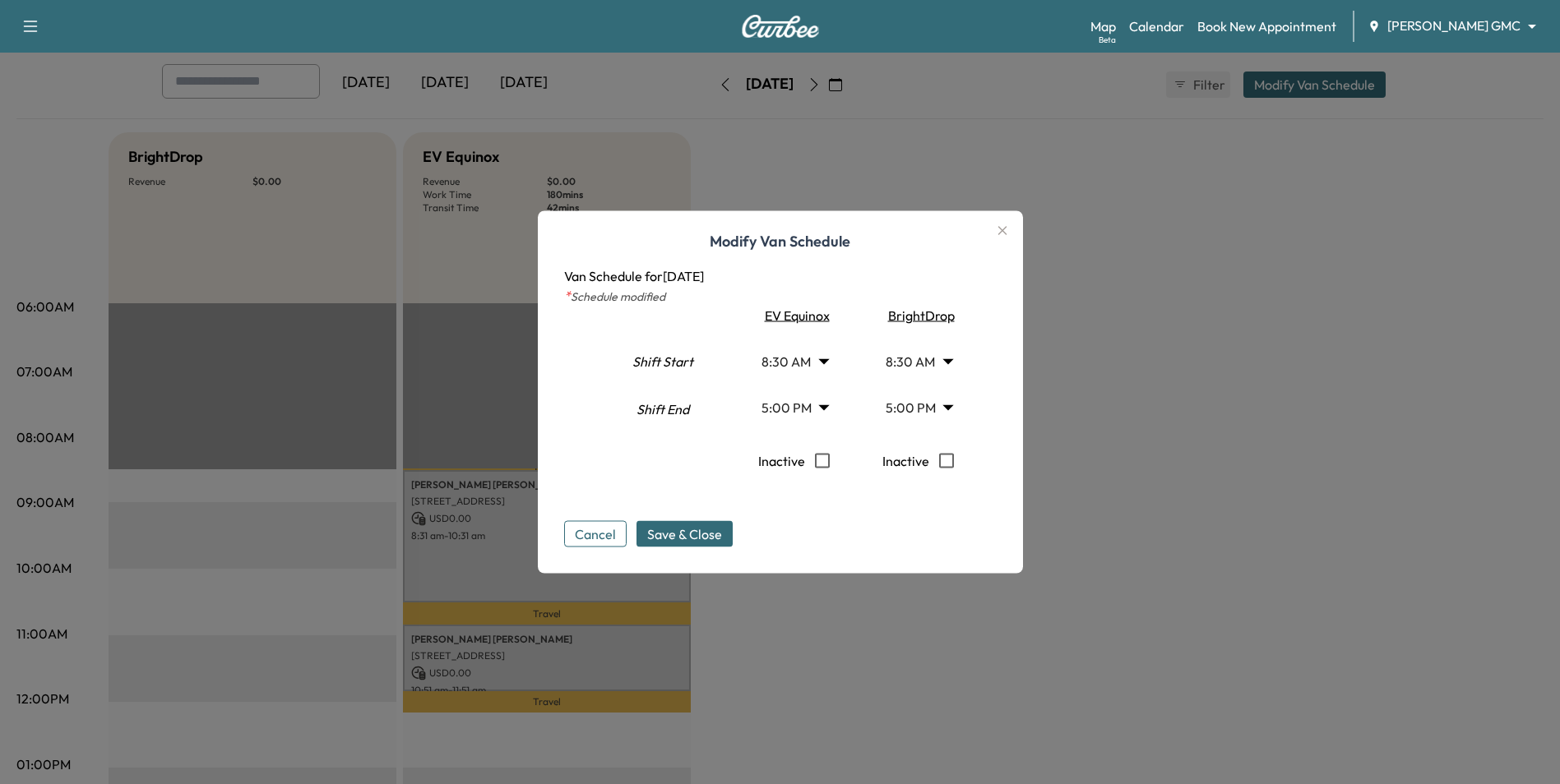
click at [768, 319] on div "Modify Van Schedule Van Schedule for [DATE] * Schedule modified Shift Start Shi…" at bounding box center [780, 392] width 485 height 363
click at [768, 232] on icon "button" at bounding box center [1002, 230] width 9 height 9
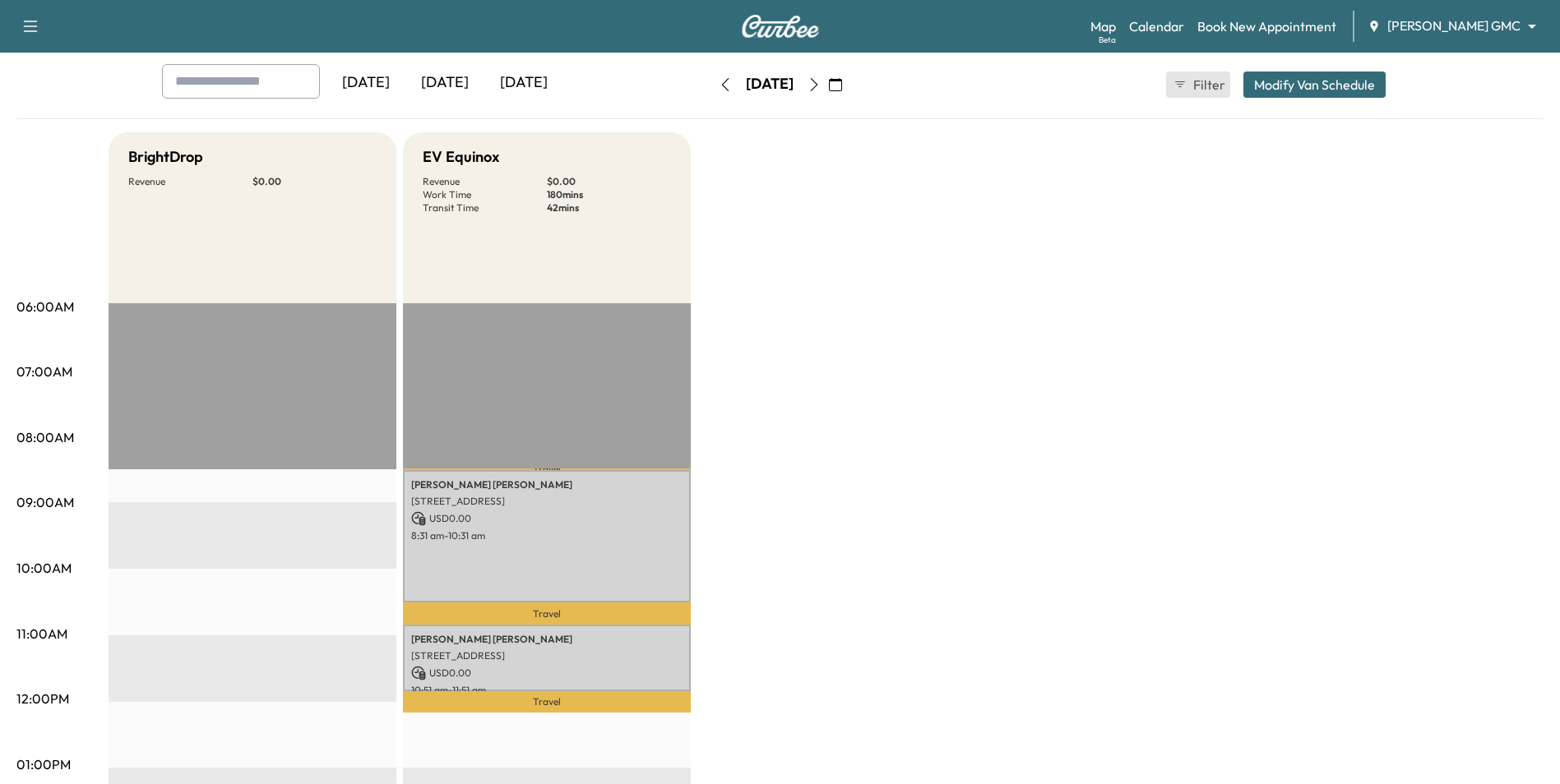
click at [768, 91] on button "Filter" at bounding box center [1198, 84] width 64 height 27
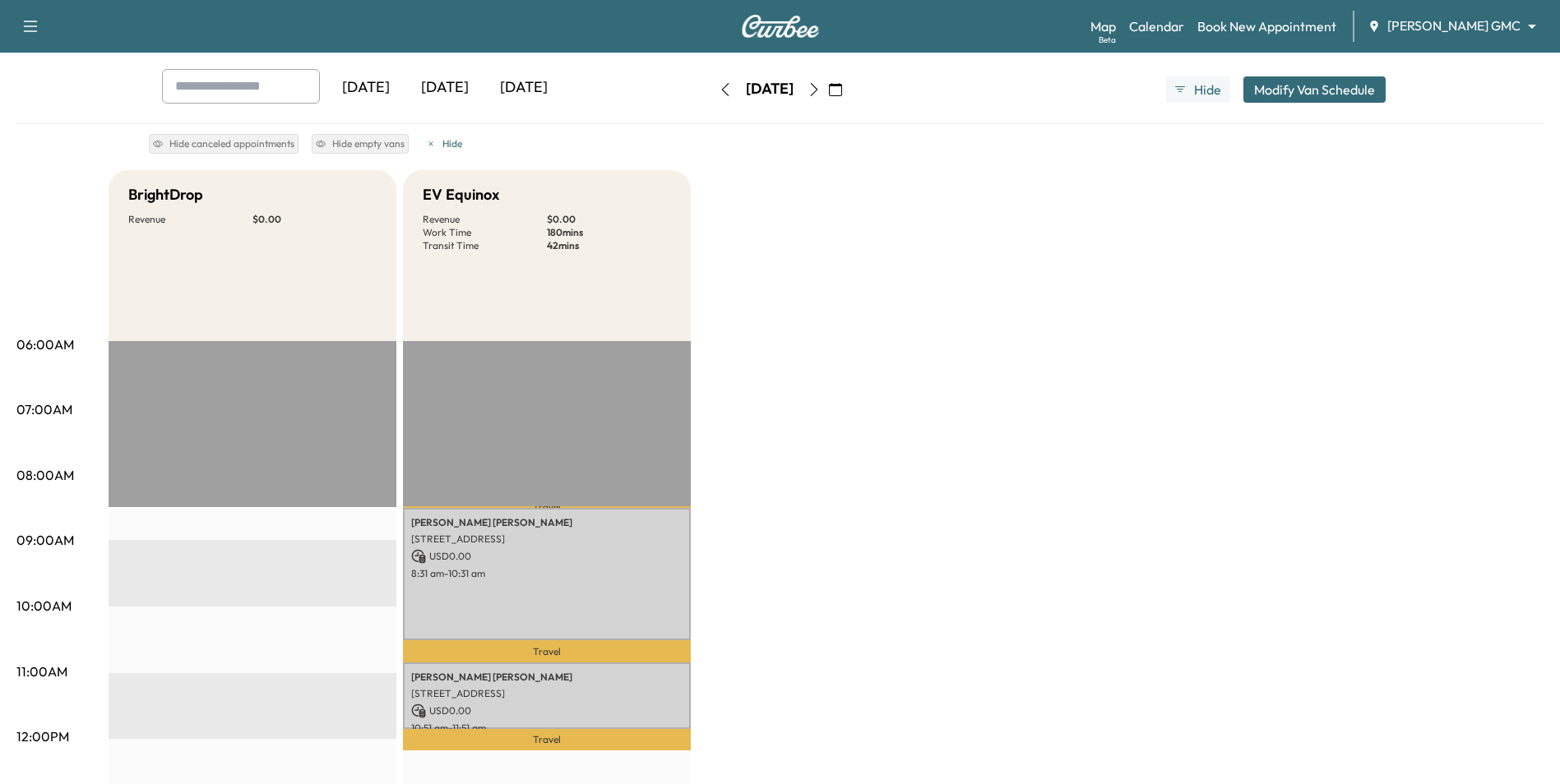
scroll to position [0, 0]
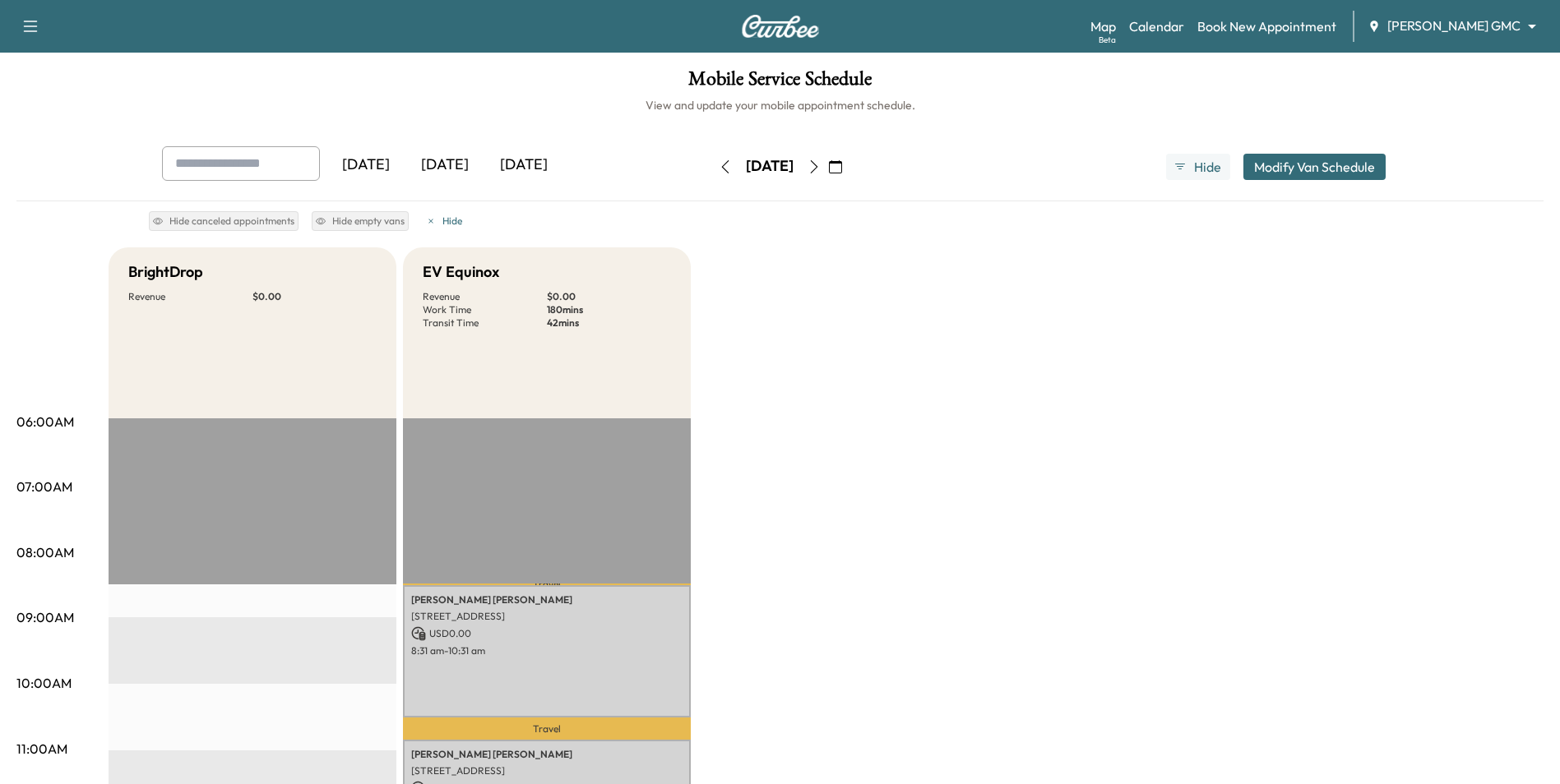
click at [768, 169] on icon "button" at bounding box center [814, 167] width 13 height 13
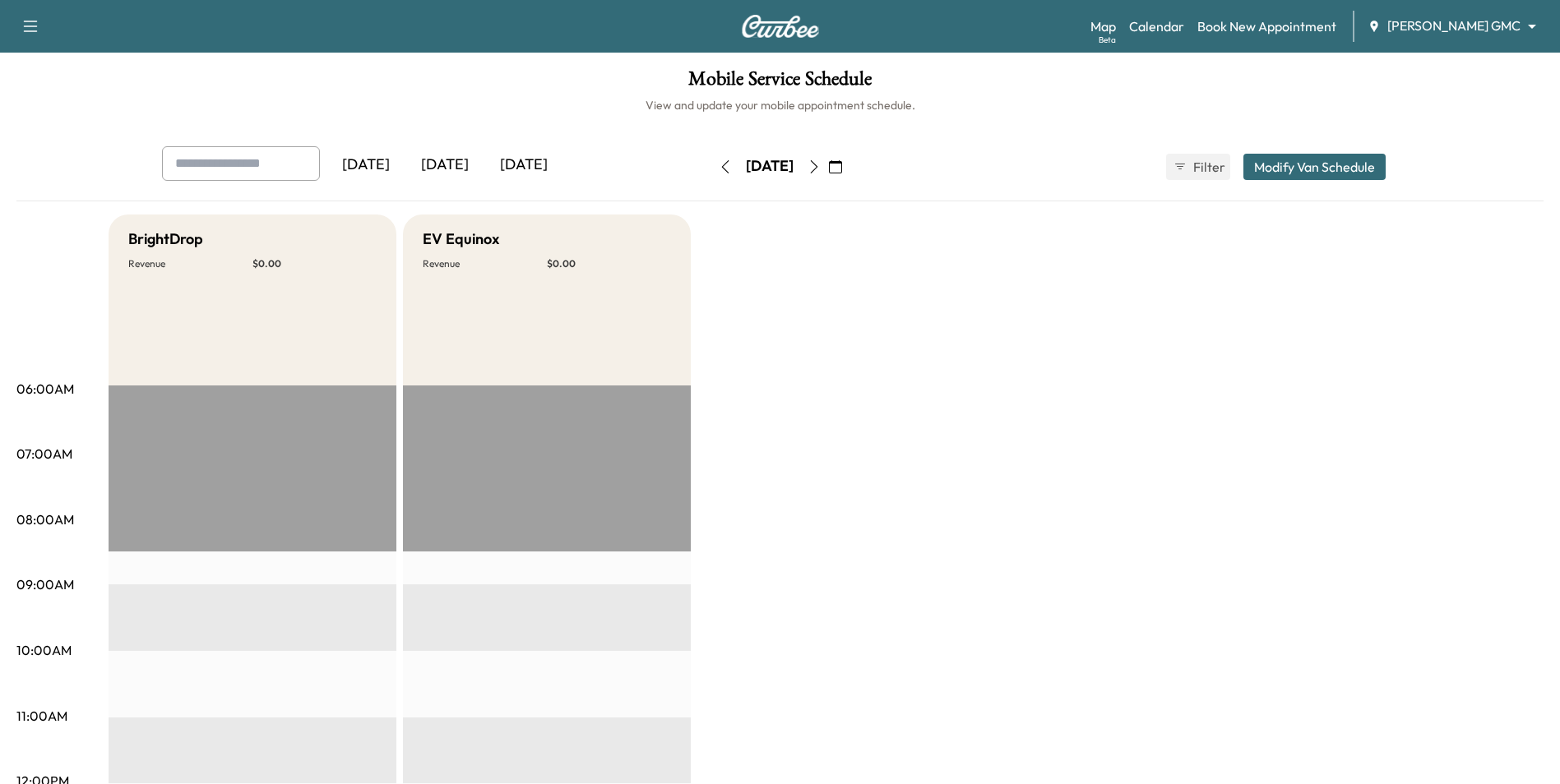
click at [842, 173] on icon "button" at bounding box center [836, 167] width 13 height 13
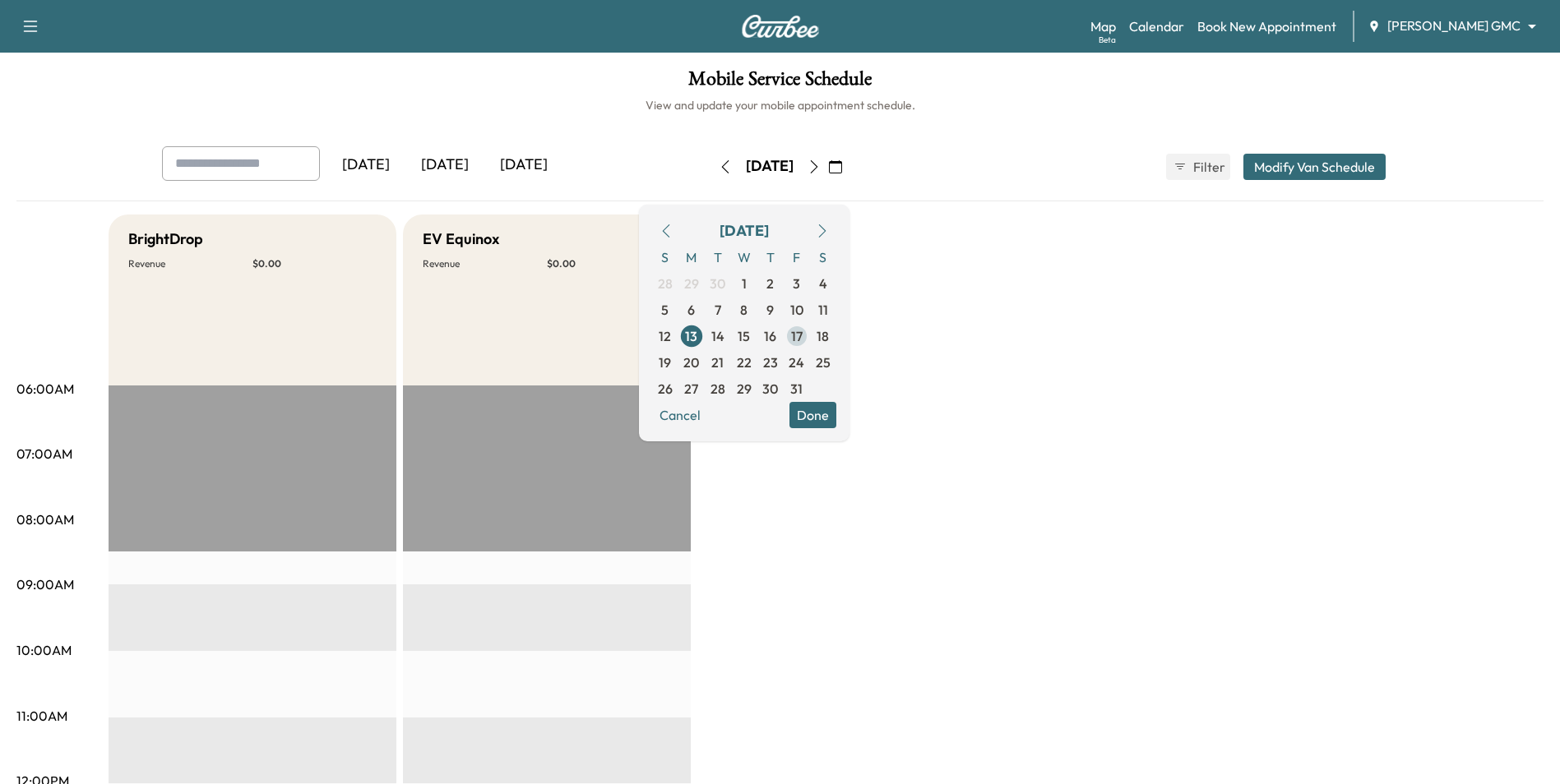
click at [802, 338] on span "17" at bounding box center [796, 336] width 12 height 19
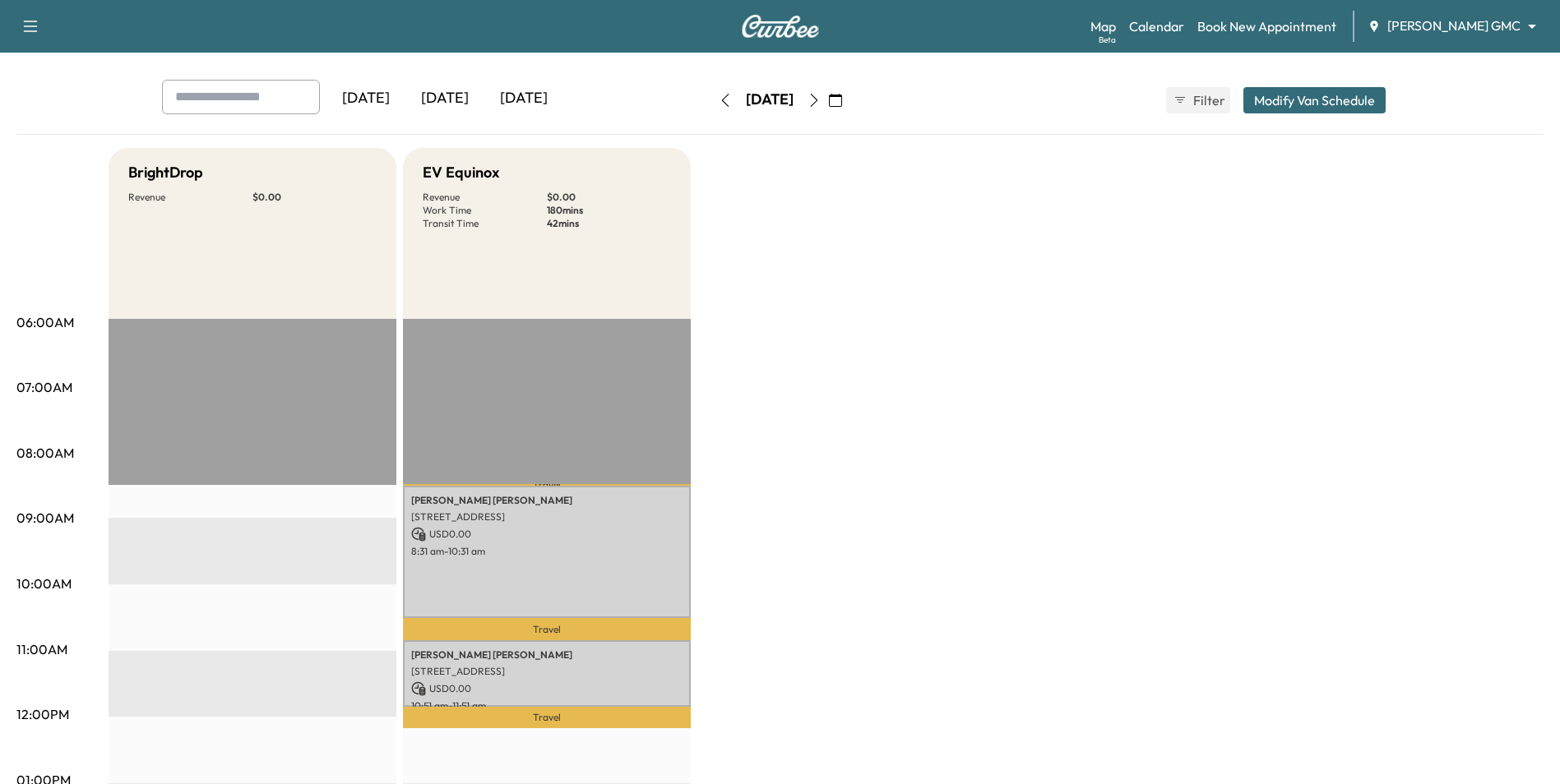
scroll to position [164, 0]
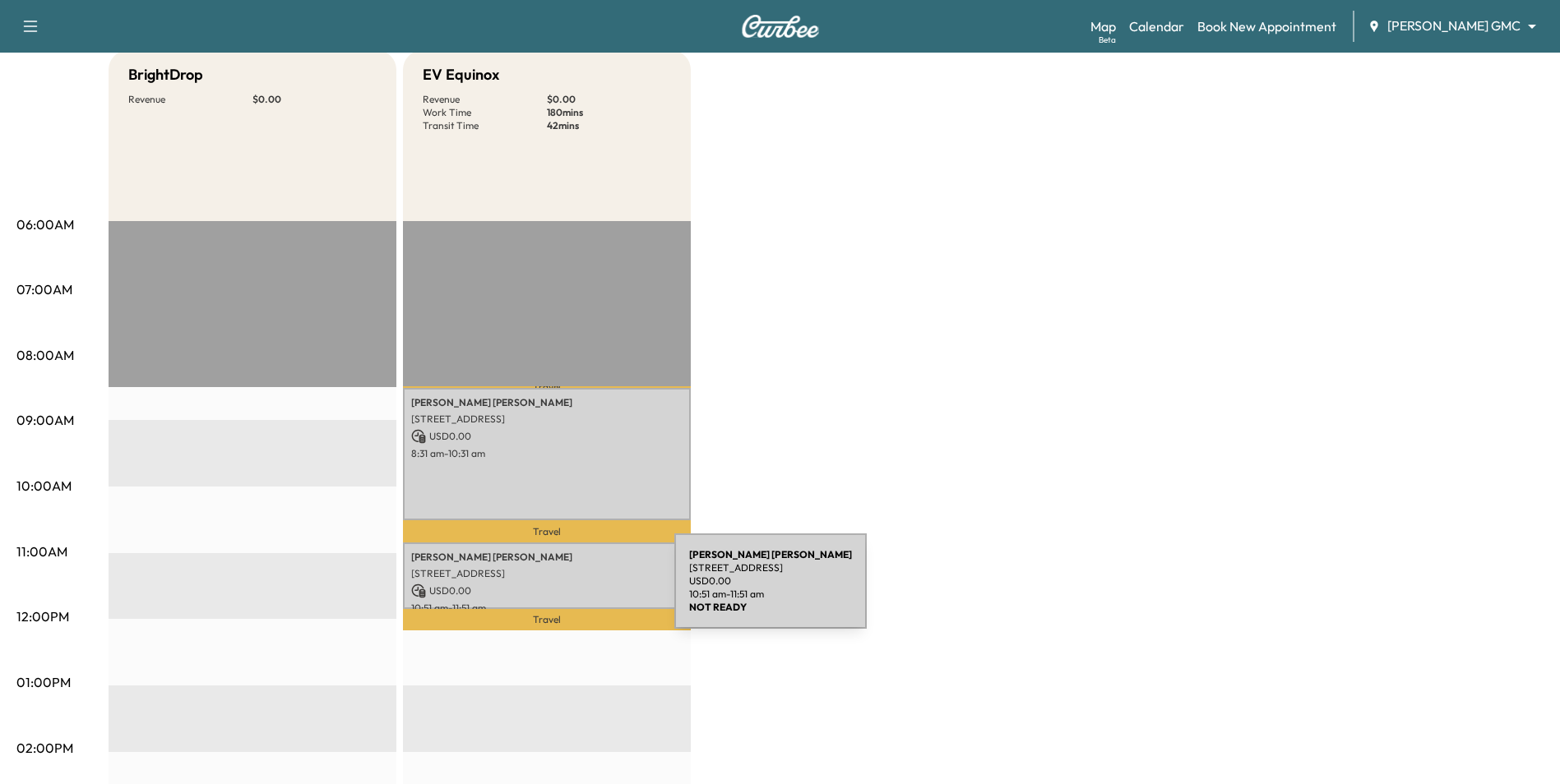
click at [560, 577] on p "[STREET_ADDRESS]" at bounding box center [547, 574] width 272 height 13
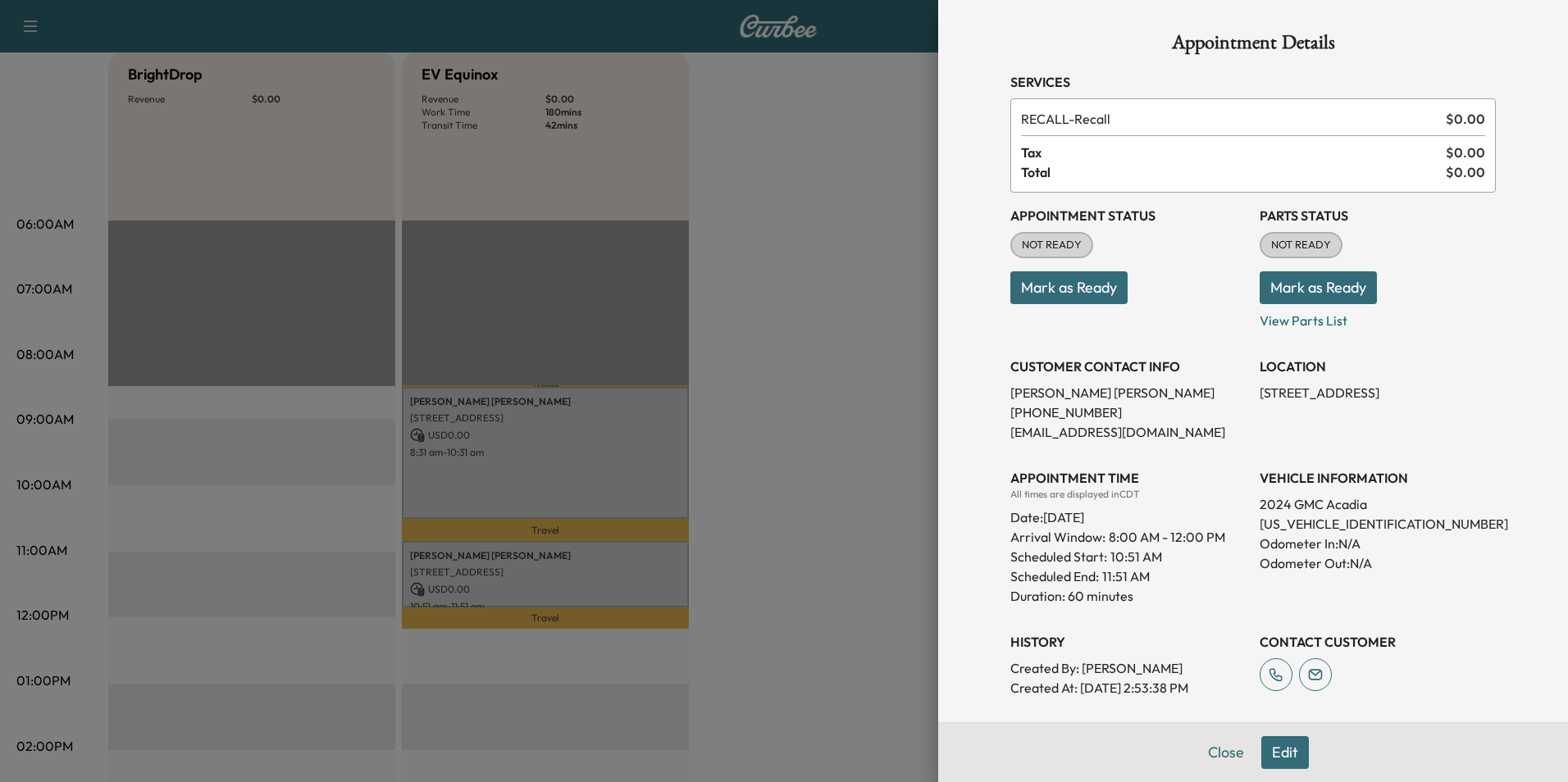
drag, startPoint x: 786, startPoint y: 320, endPoint x: 714, endPoint y: 87, distance: 243.9
click at [788, 312] on div at bounding box center [784, 391] width 1568 height 782
